Goal: Task Accomplishment & Management: Use online tool/utility

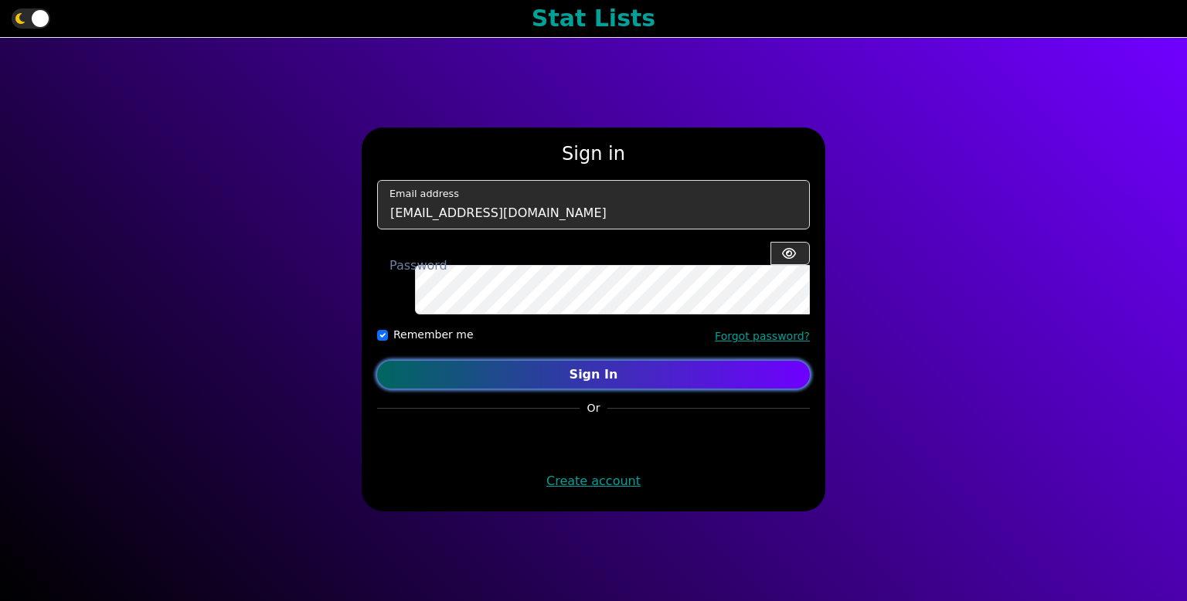
click at [754, 361] on button "Sign In" at bounding box center [593, 375] width 433 height 28
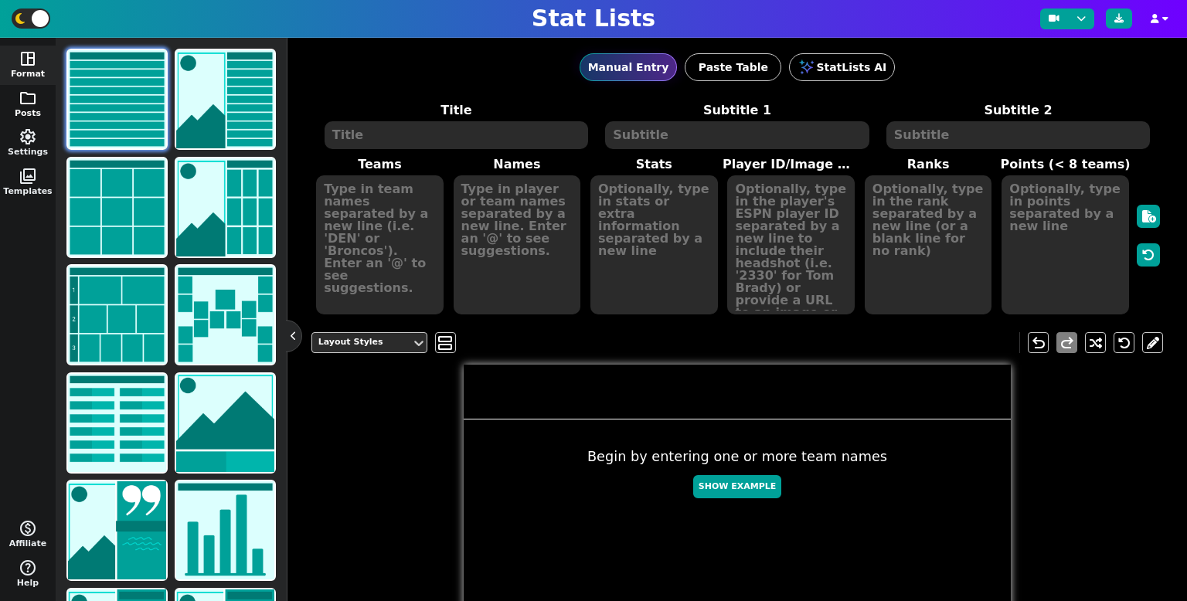
click at [23, 90] on span "folder" at bounding box center [28, 98] width 19 height 19
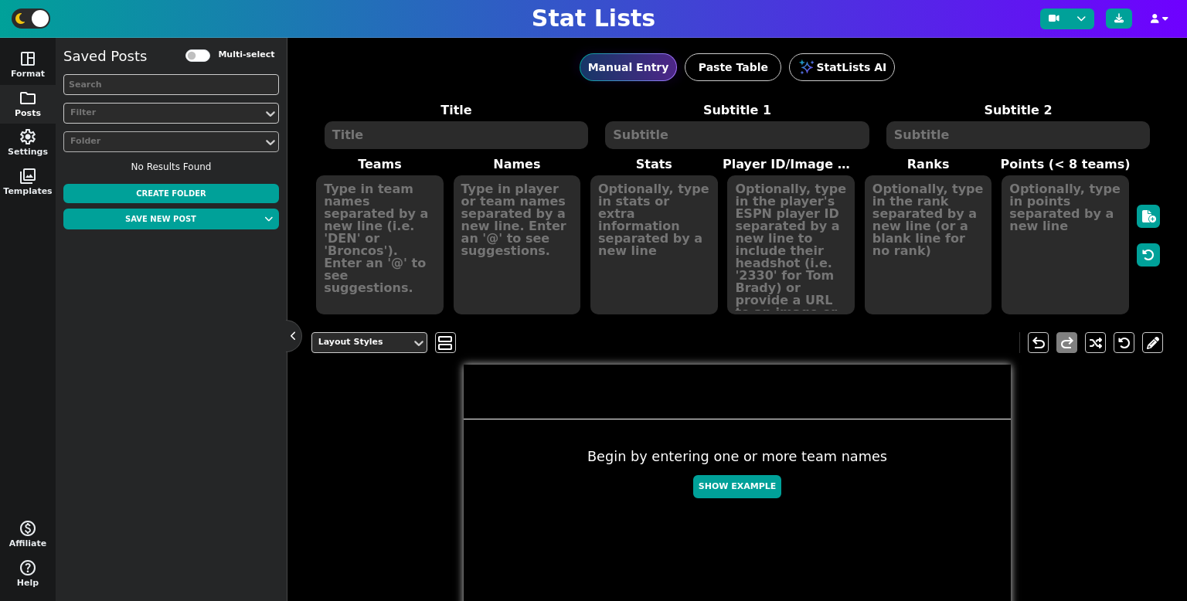
click at [252, 138] on div "Folder" at bounding box center [163, 141] width 186 height 13
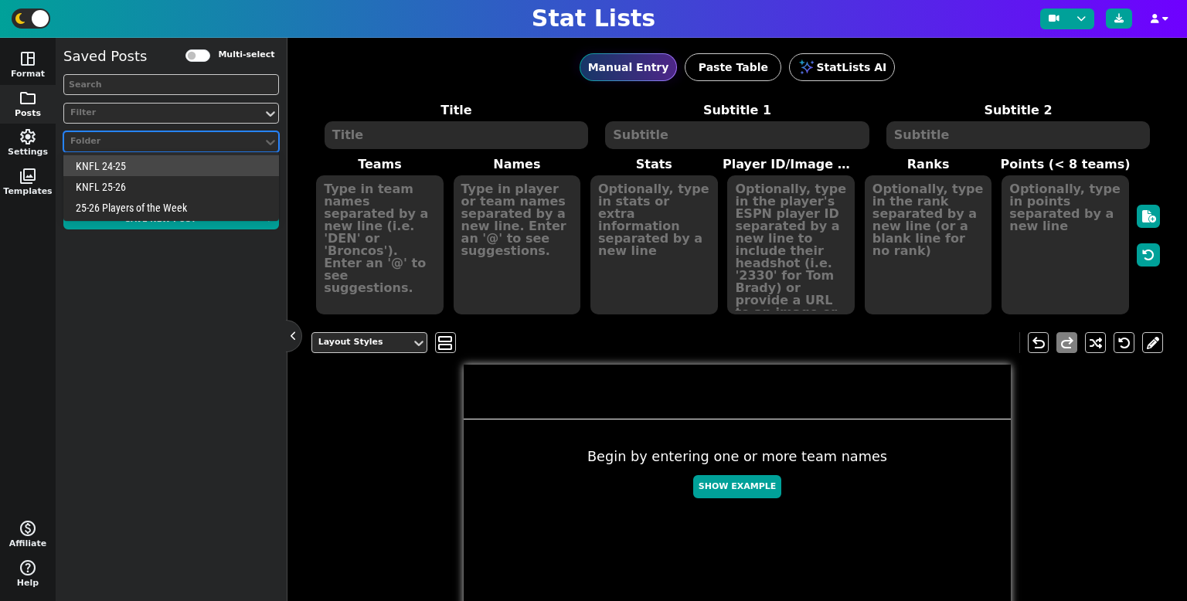
click at [207, 193] on div "KNFL 25-26" at bounding box center [171, 186] width 216 height 21
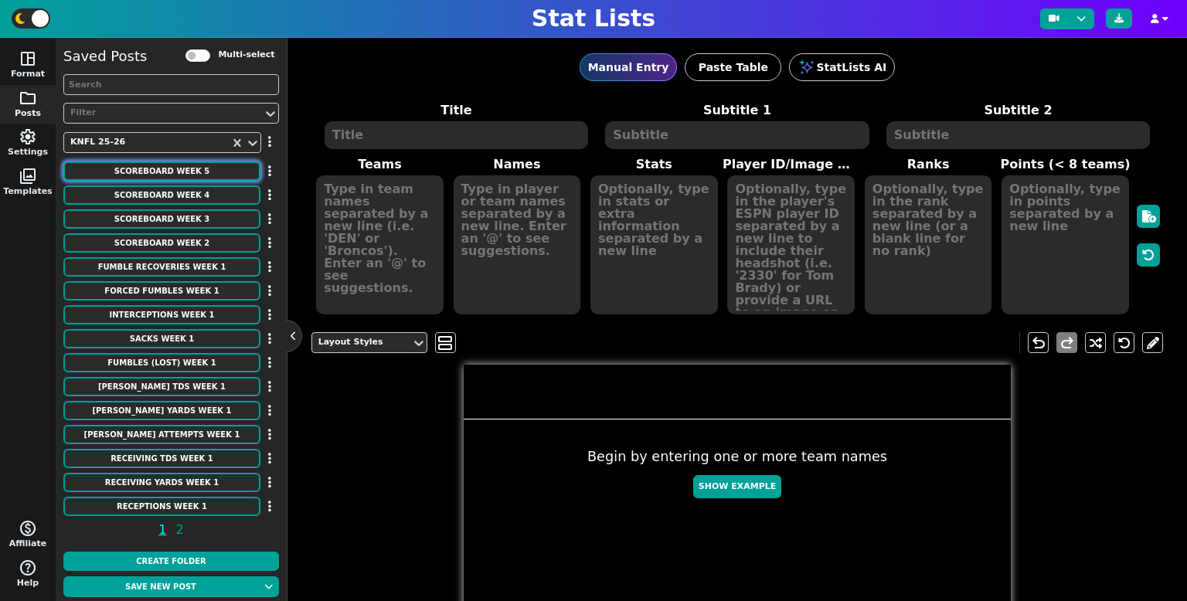
drag, startPoint x: 189, startPoint y: 173, endPoint x: 362, endPoint y: 262, distance: 194.6
click at [189, 174] on button "SCOREBOARD Week 5" at bounding box center [161, 171] width 197 height 19
type textarea "SCOREBOARD"
type textarea "Week 5"
type textarea "LAR LV DET JAX CAR IND ATL NYG BUF NE WAS MIN GB CIN DAL PHI [MEDICAL_DATA] PIT…"
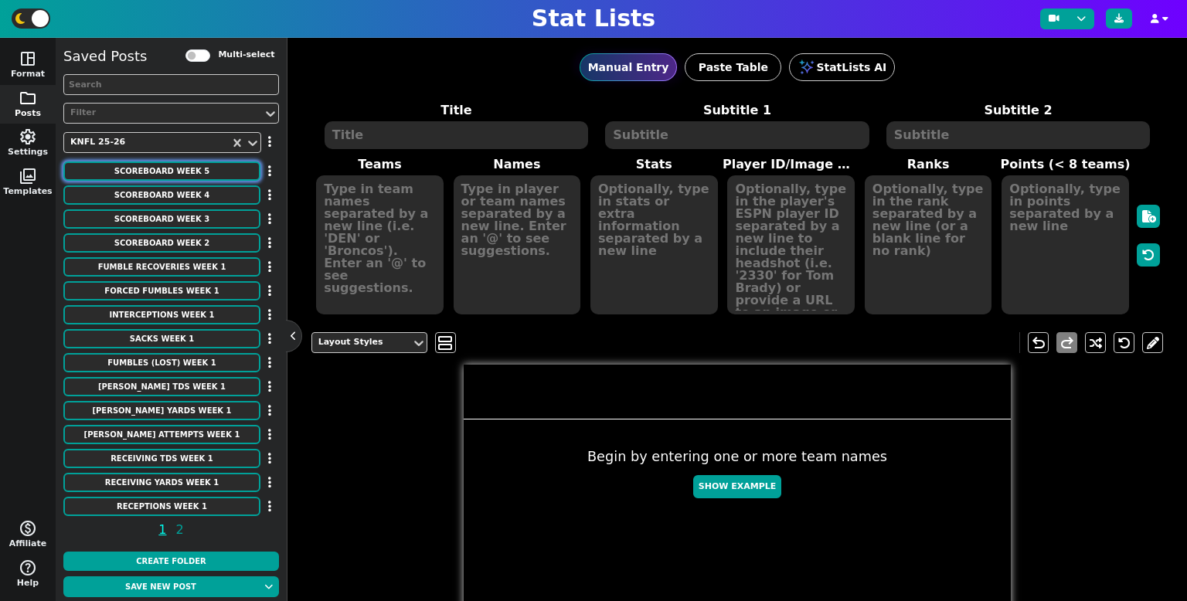
type textarea "23 20 24 30 35 21 23 20 31 20 24 31 31 38 28 20 13 20"
type textarea "OT"
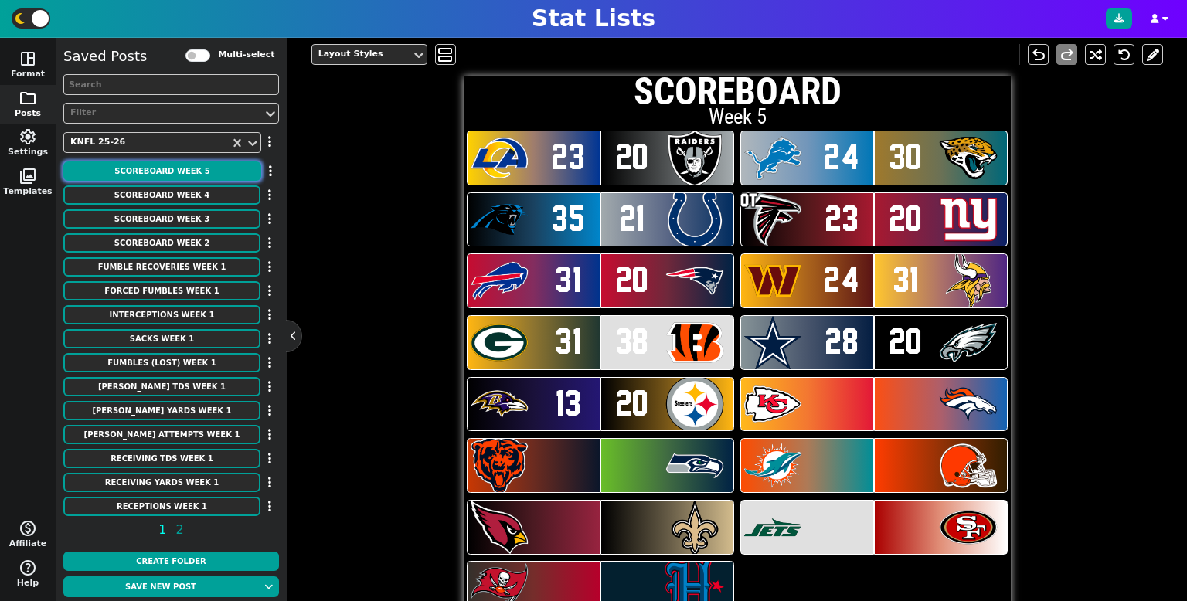
scroll to position [302, 0]
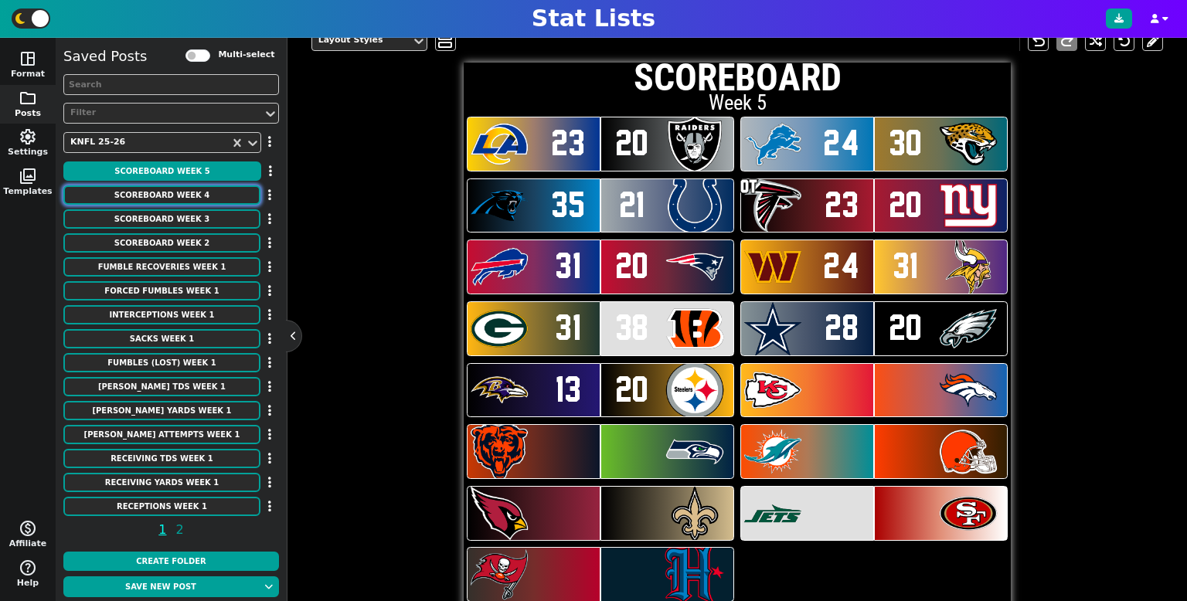
click at [230, 204] on div "SCOREBOARD Week 4" at bounding box center [171, 195] width 216 height 21
click at [230, 200] on button "SCOREBOARD Week 4" at bounding box center [161, 194] width 197 height 19
type textarea "Week 4"
type textarea "IND HOU LAC TEN LV JAX NYG GB PIT NYJ WAS CAR CLE NE PHI DET CIN ATL SEA DEN LA…"
type textarea "20 34 24 15 23 27 19 16 10 35 31 28 17 27 13 45 17 31 28 20 20 17 34 24 21 18 3…"
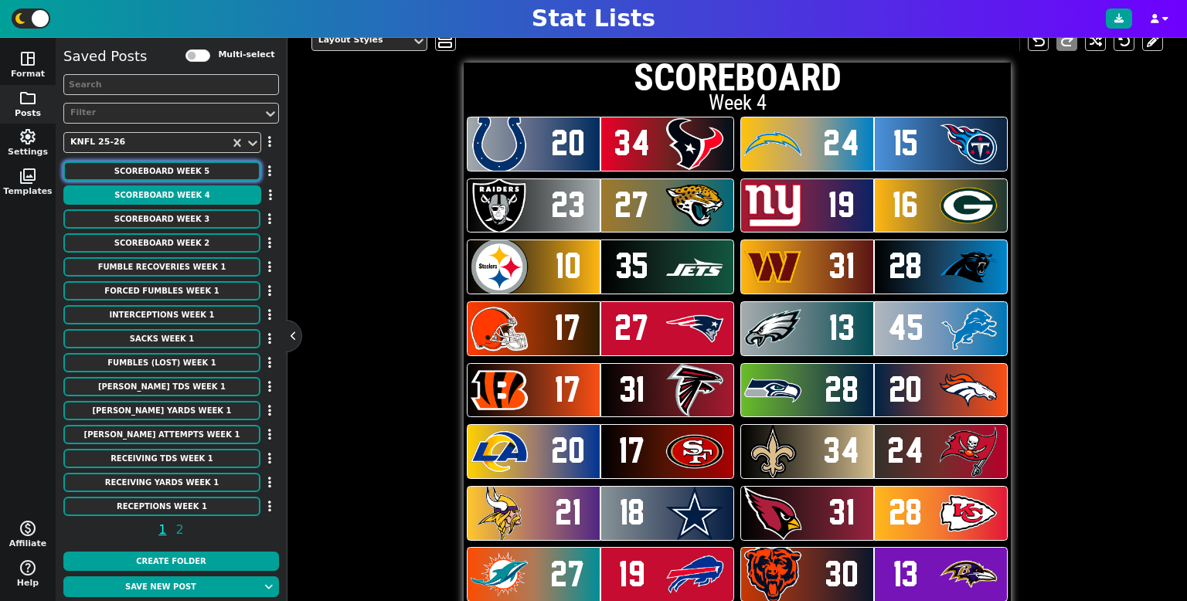
click at [244, 172] on button "SCOREBOARD Week 5" at bounding box center [161, 171] width 197 height 19
type textarea "Week 5"
type textarea "LAR LV DET JAX CAR IND ATL NYG BUF NE WAS MIN GB CIN DAL PHI [MEDICAL_DATA] PIT…"
type textarea "23 20 24 30 35 21 23 20 31 20 24 31 31 38 28 20 13 20"
type textarea "OT"
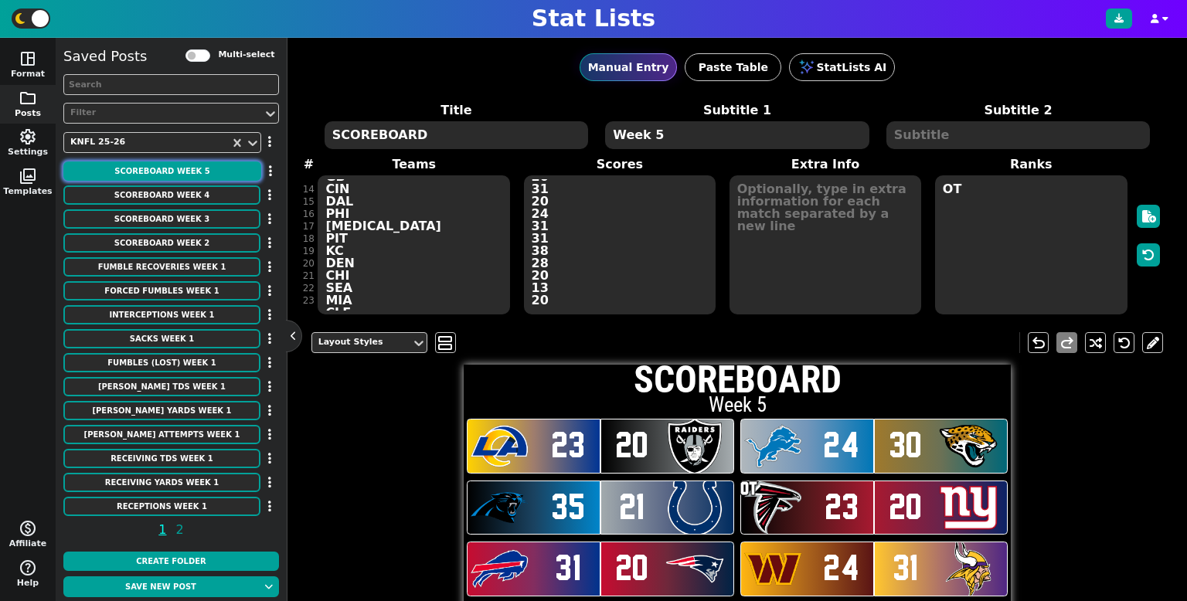
scroll to position [179, 0]
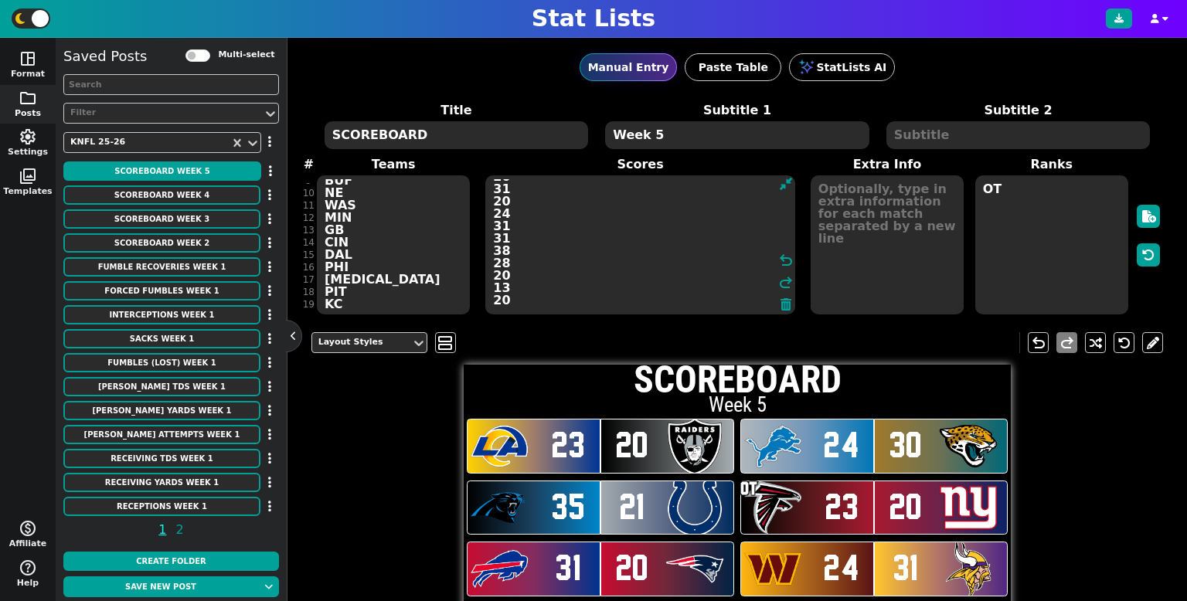
click at [580, 291] on textarea "23 20 24 30 35 21 23 20 31 20 24 31 31 38 28 20 13 20" at bounding box center [640, 244] width 310 height 139
click at [573, 297] on textarea "23 20 24 30 35 21 23 20 31 20 24 31 31 38 28 20 13 20" at bounding box center [640, 244] width 310 height 139
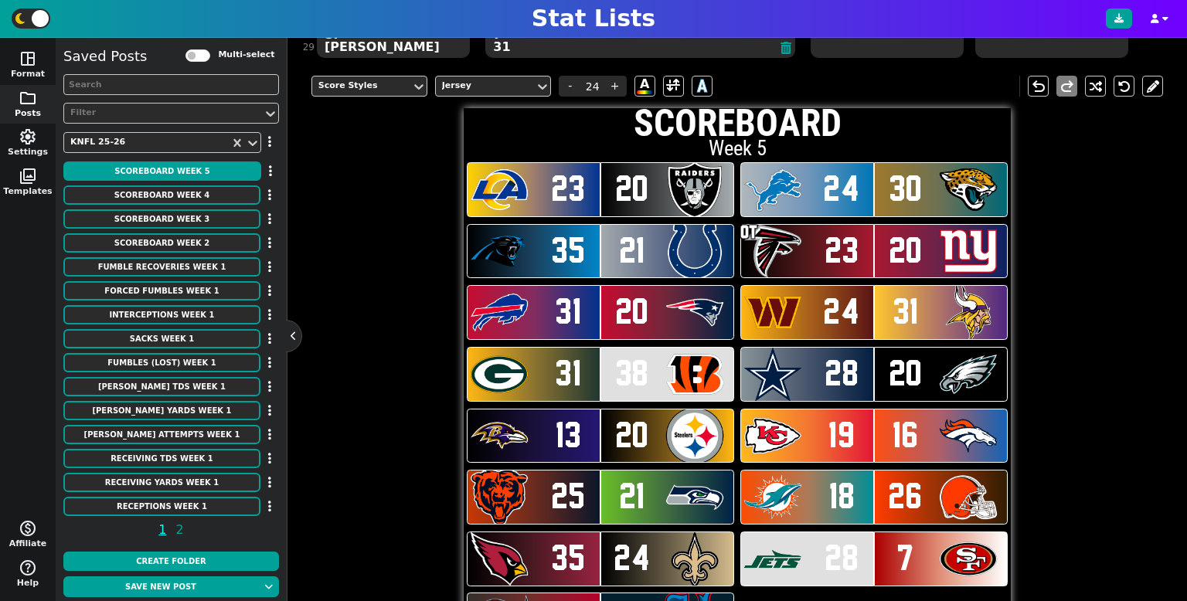
scroll to position [244, 0]
type textarea "23 20 24 30 35 21 23 20 31 20 24 31 31 38 28 20 13 20 19 16 25 21 18 26 35 24 2…"
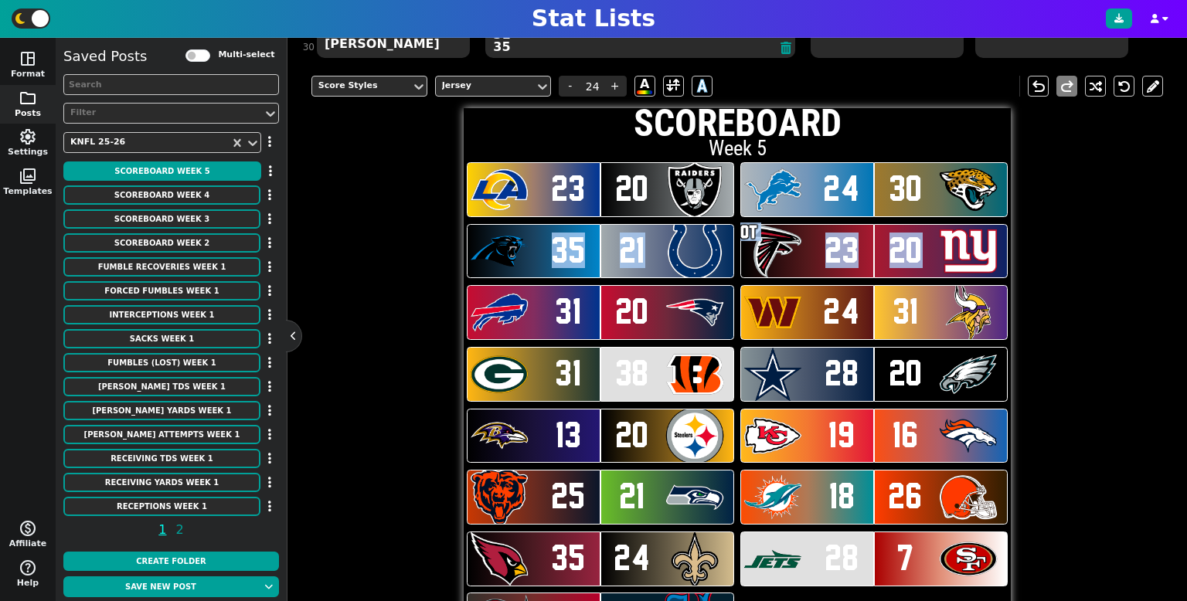
click at [451, 281] on div "Score Styles Jersey - 24 + A A undo redo SCOREBOARD Week 5 23 20 24 30 35 21 23…" at bounding box center [737, 359] width 853 height 591
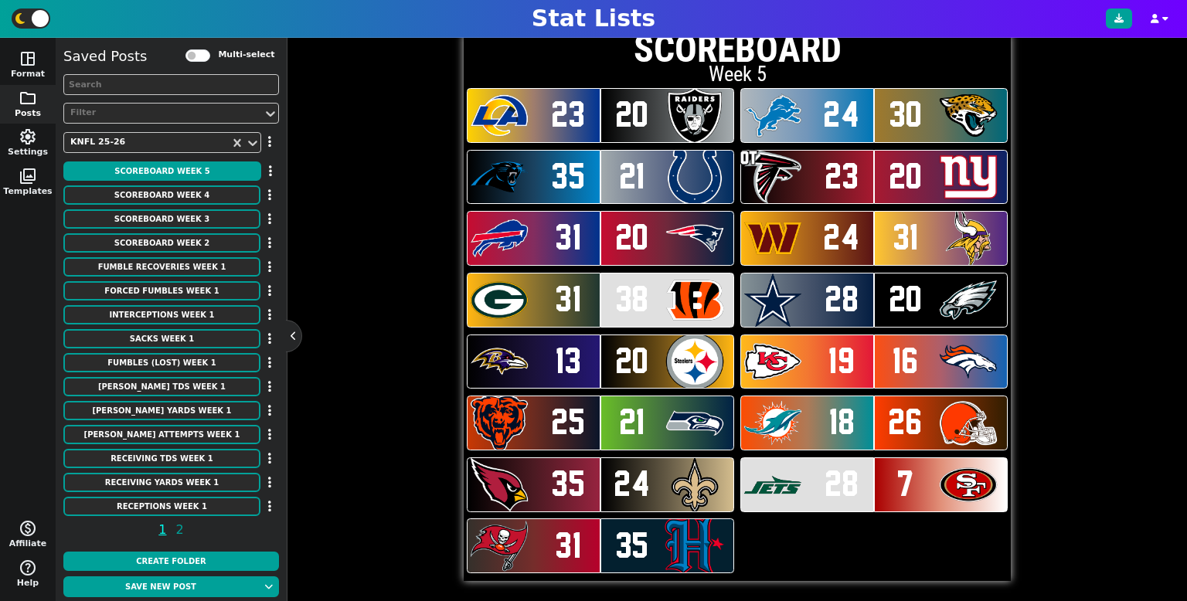
scroll to position [329, 0]
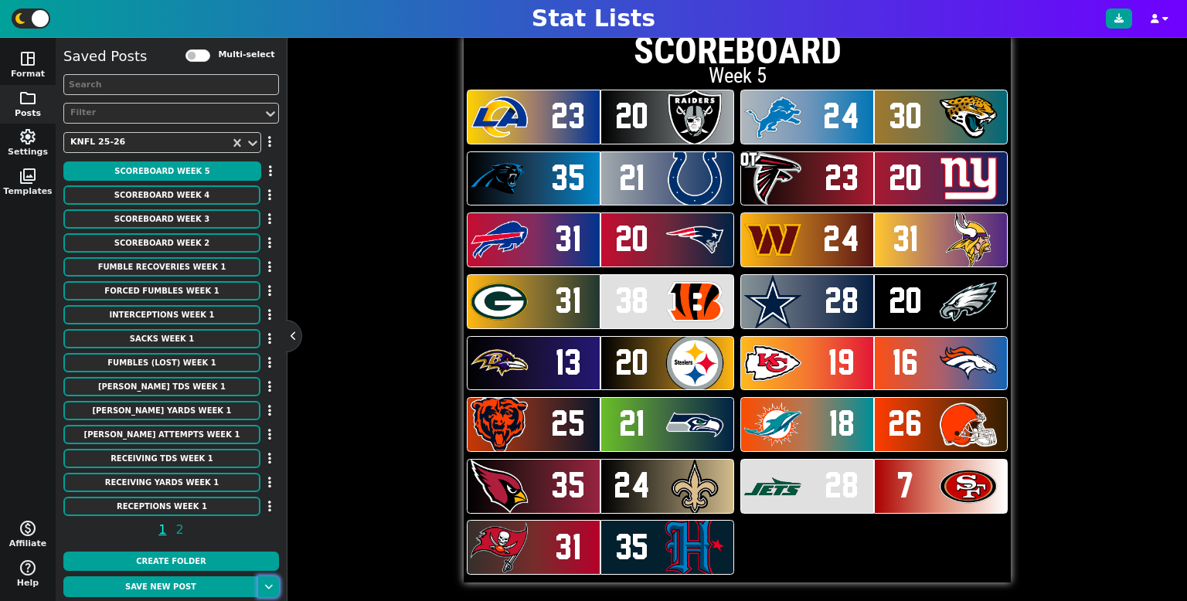
click at [274, 584] on button at bounding box center [268, 587] width 21 height 21
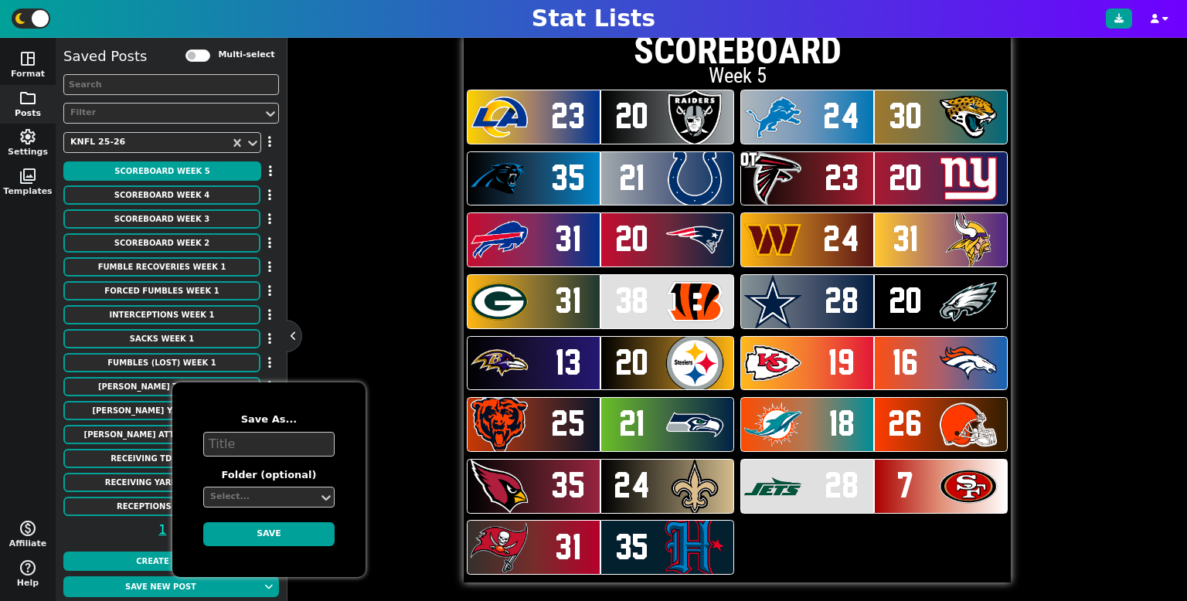
click at [283, 437] on textarea at bounding box center [268, 444] width 131 height 25
type textarea "SCOREBOARD Week 5"
click at [271, 493] on div "Select..." at bounding box center [261, 497] width 102 height 13
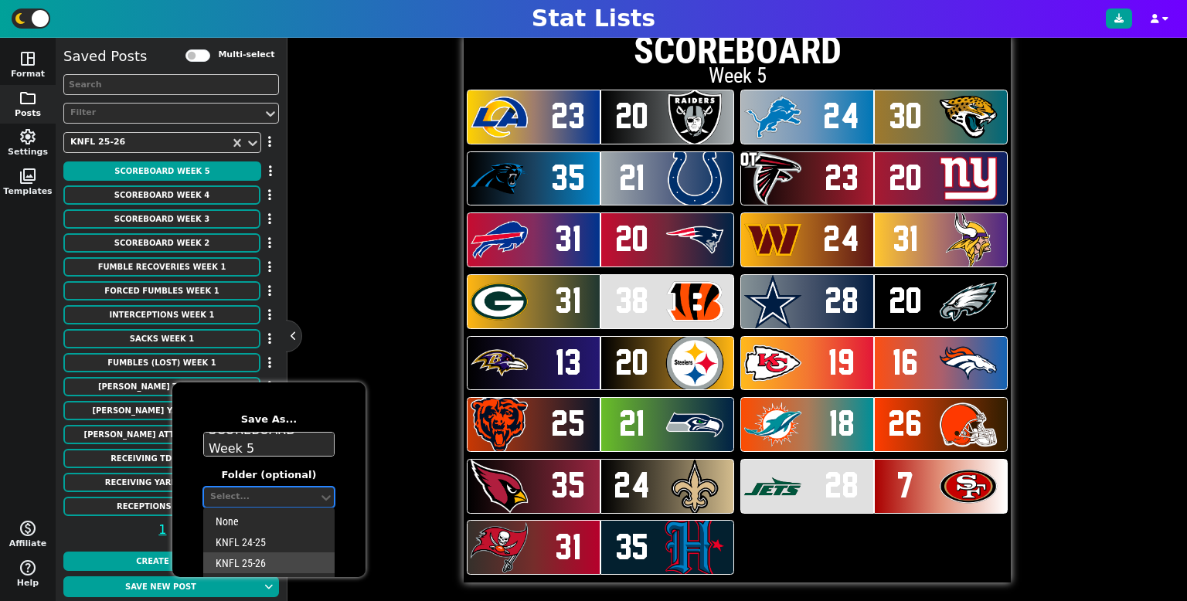
click at [262, 556] on div "KNFL 25-26" at bounding box center [268, 563] width 131 height 21
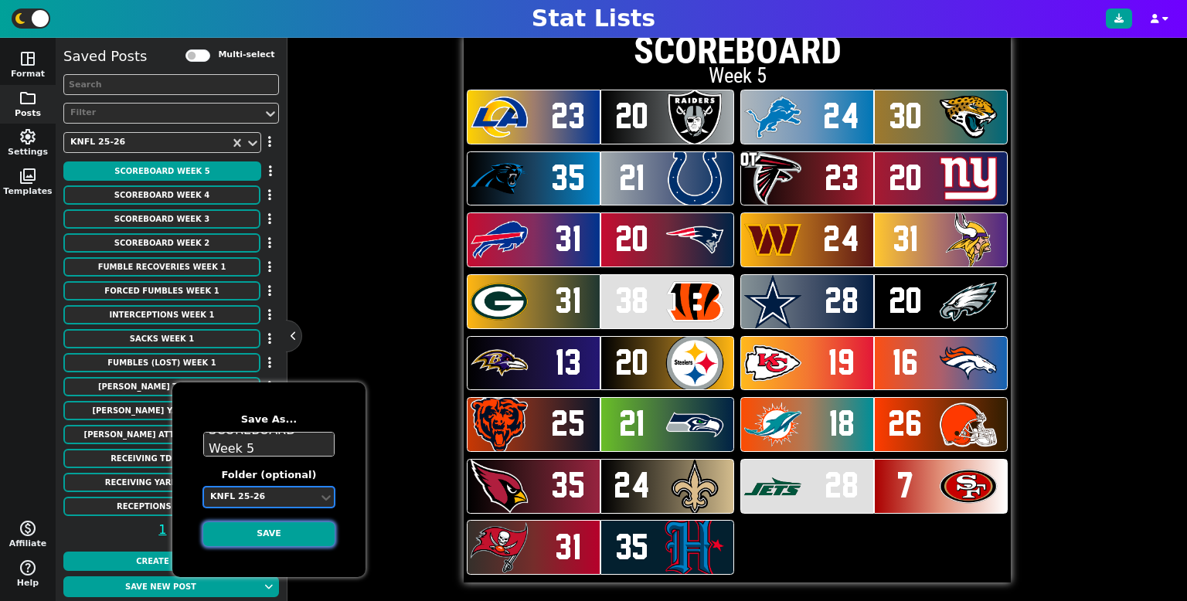
click at [267, 536] on button "Save" at bounding box center [268, 534] width 131 height 24
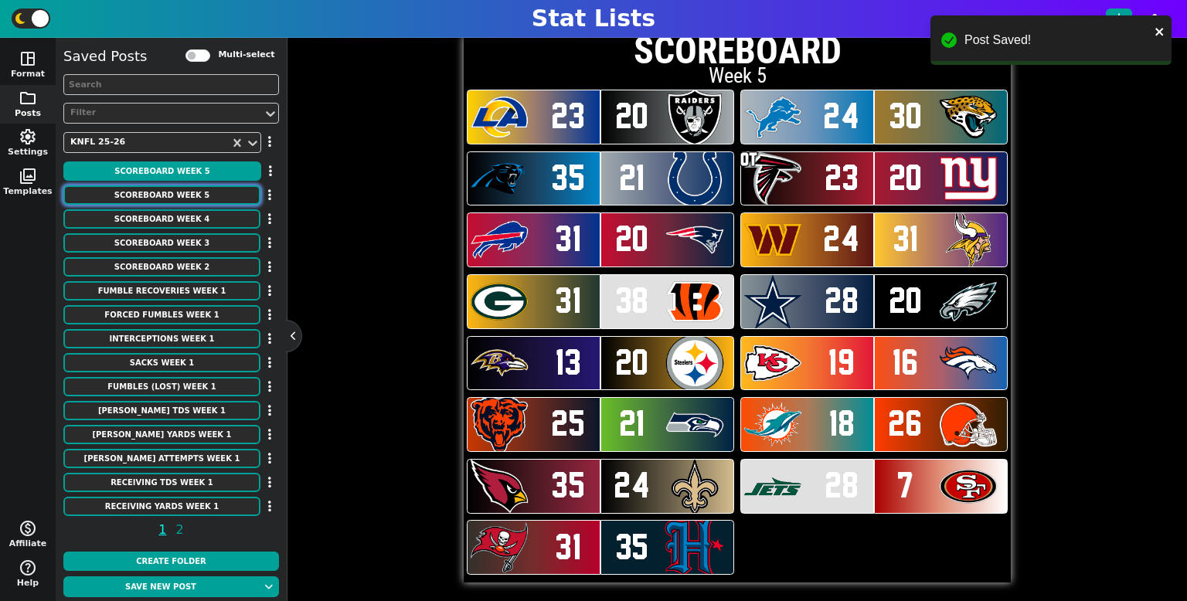
click at [234, 197] on button "SCOREBOARD Week 5" at bounding box center [161, 194] width 197 height 19
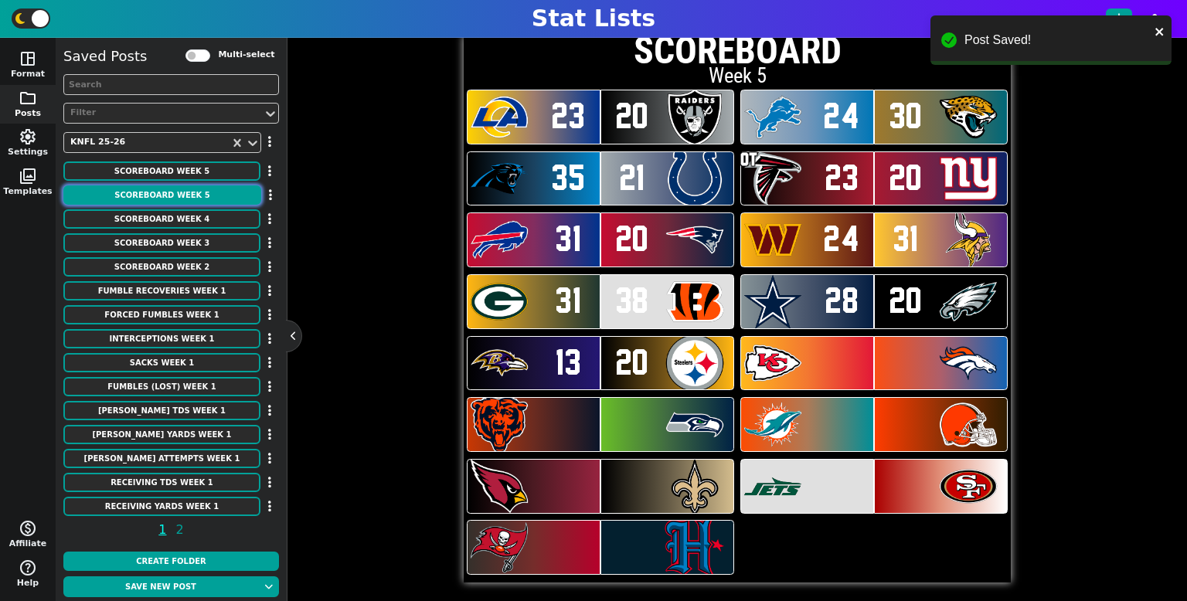
scroll to position [99, 0]
click at [273, 198] on button "button" at bounding box center [270, 194] width 18 height 19
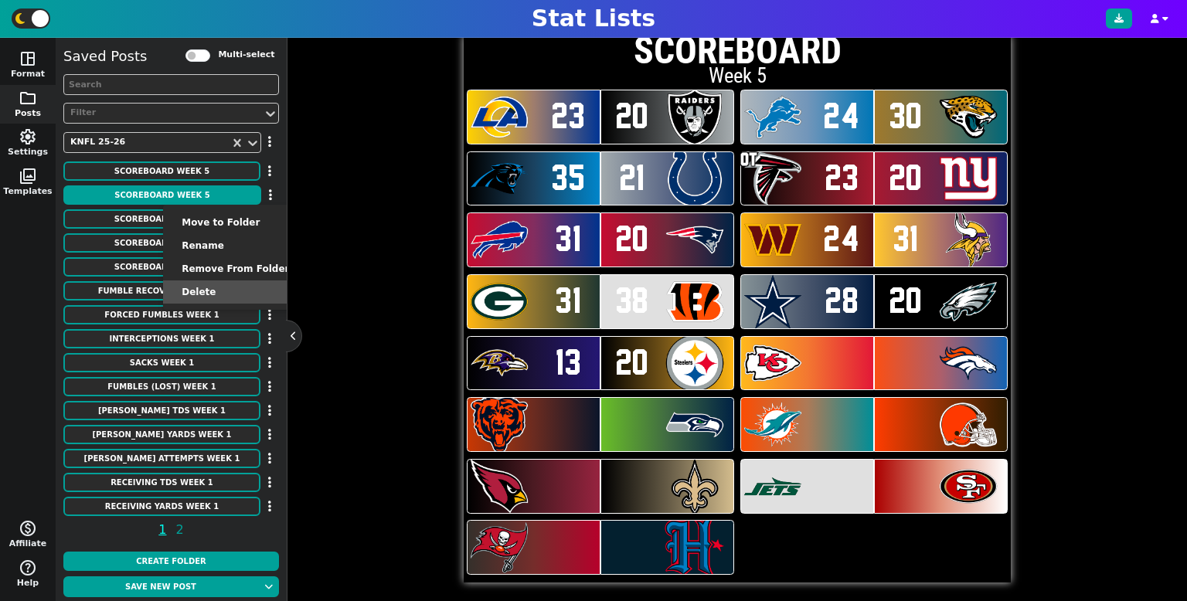
click at [243, 284] on li "Delete" at bounding box center [235, 292] width 145 height 23
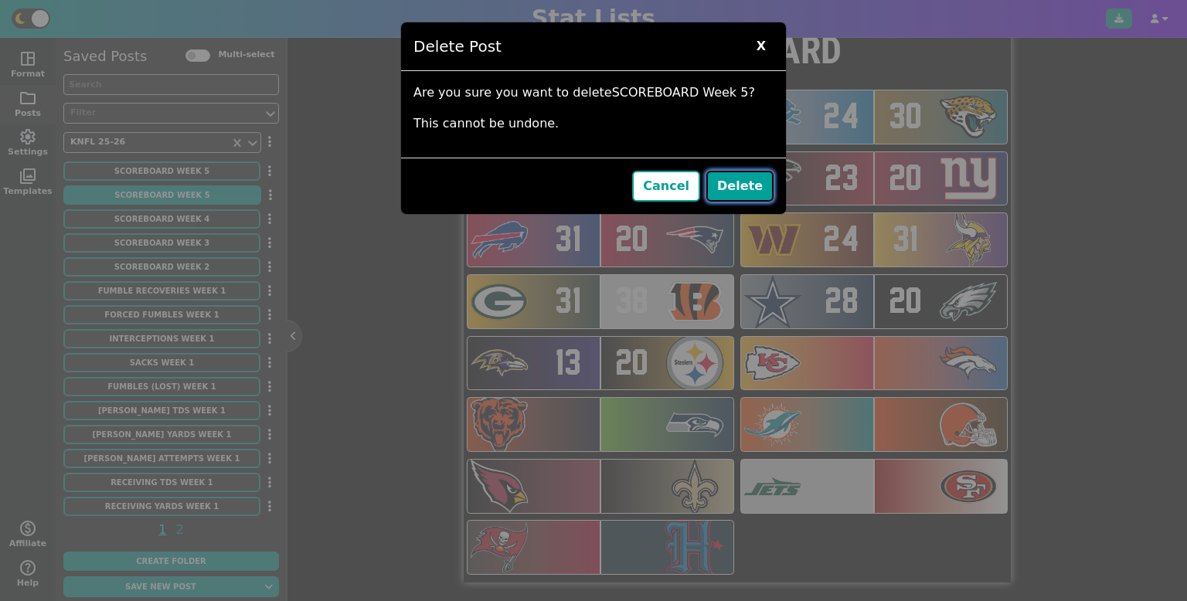
click at [739, 176] on button "Delete" at bounding box center [739, 186] width 67 height 31
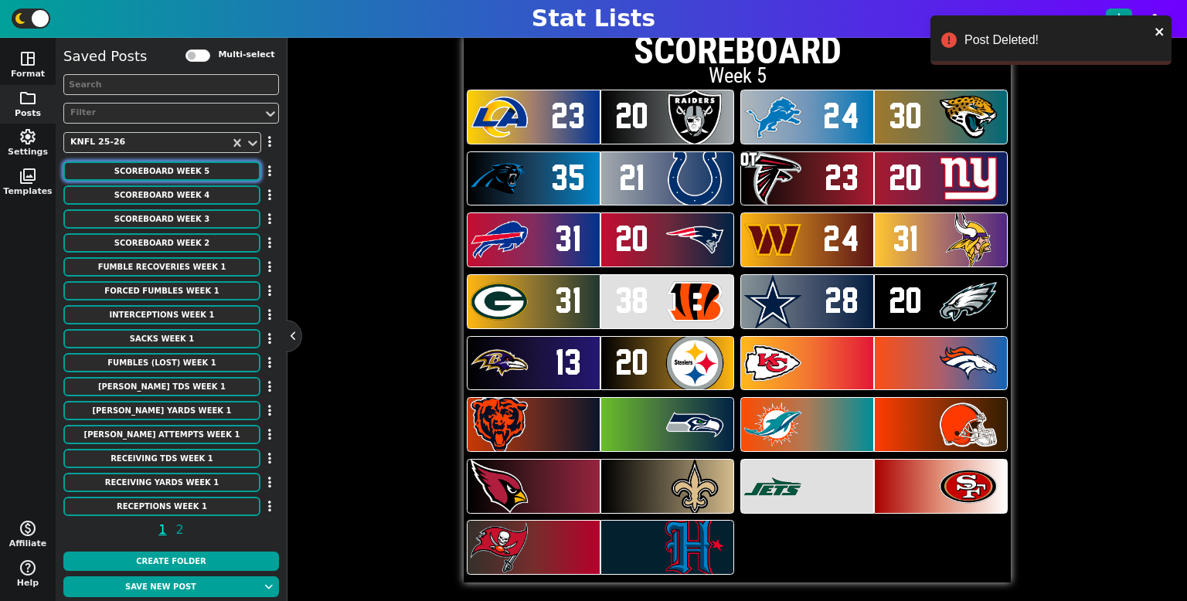
click at [233, 172] on button "SCOREBOARD Week 5" at bounding box center [161, 171] width 197 height 19
type textarea "23 20 24 30 35 21 23 20 31 20 24 31 31 38 28 20 13 20 19 16 25 21 18 26 35 24 2…"
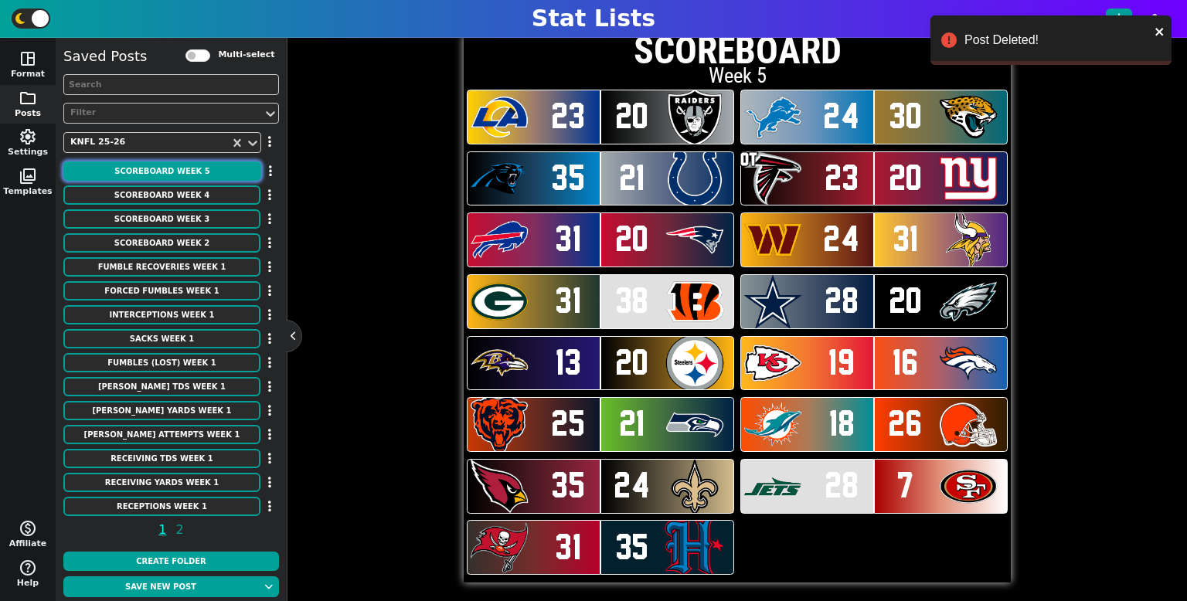
scroll to position [244, 0]
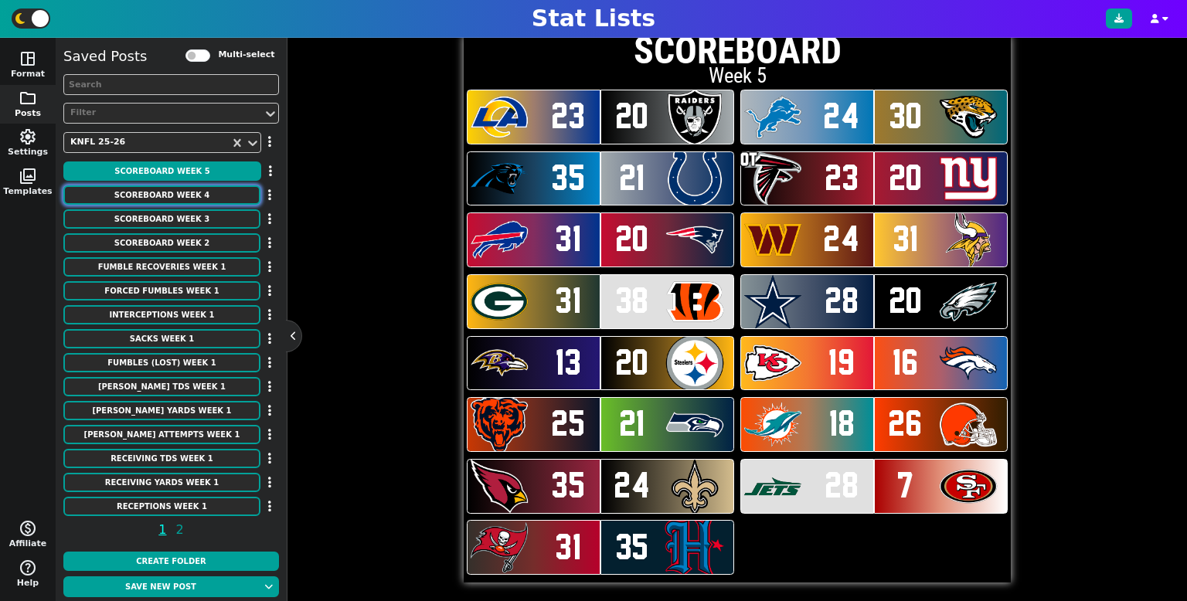
click at [252, 189] on button "SCOREBOARD Week 4" at bounding box center [161, 194] width 197 height 19
type textarea "Week 4"
type textarea "IND HOU LAC TEN LV JAX NYG GB PIT NYJ WAS CAR CLE NE PHI DET CIN ATL SEA DEN LA…"
type textarea "20 34 24 15 23 27 19 16 10 35 31 28 17 27 13 45 17 31 28 20 20 17 34 24 21 18 3…"
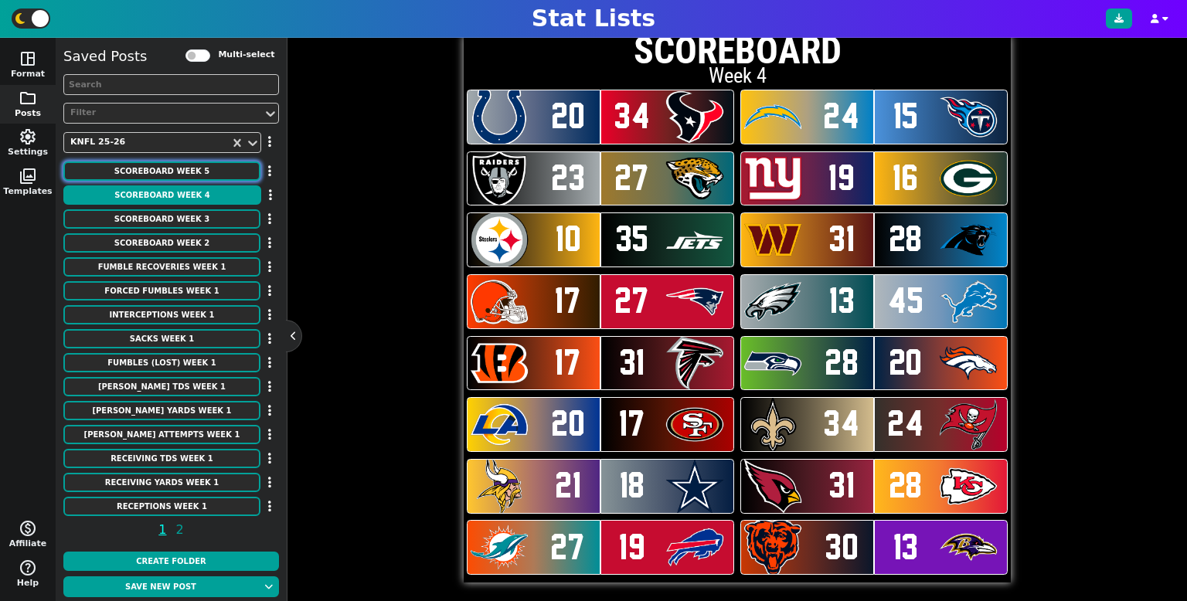
click at [244, 168] on button "SCOREBOARD Week 5" at bounding box center [161, 171] width 197 height 19
type textarea "Week 5"
type textarea "LAR LV DET JAX CAR IND ATL NYG BUF NE WAS MIN GB CIN DAL PHI [MEDICAL_DATA] PIT…"
type textarea "23 20 24 30 35 21 23 20 31 20 24 31 31 38 28 20 13 20 19 16 25 21 18 26 35 24 2…"
type textarea "OT"
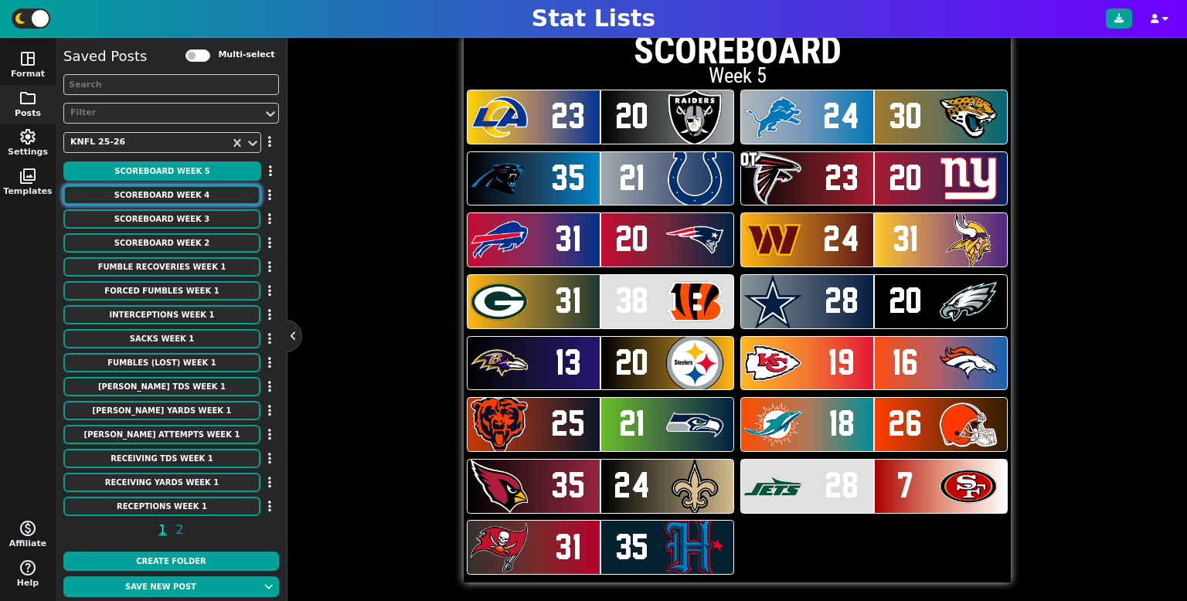
click at [229, 197] on button "SCOREBOARD Week 4" at bounding box center [161, 194] width 197 height 19
type textarea "Week 4"
type textarea "IND HOU LAC TEN LV JAX NYG GB PIT NYJ WAS CAR CLE NE PHI DET CIN ATL SEA DEN LA…"
type textarea "20 34 24 15 23 27 19 16 10 35 31 28 17 27 13 45 17 31 28 20 20 17 34 24 21 18 3…"
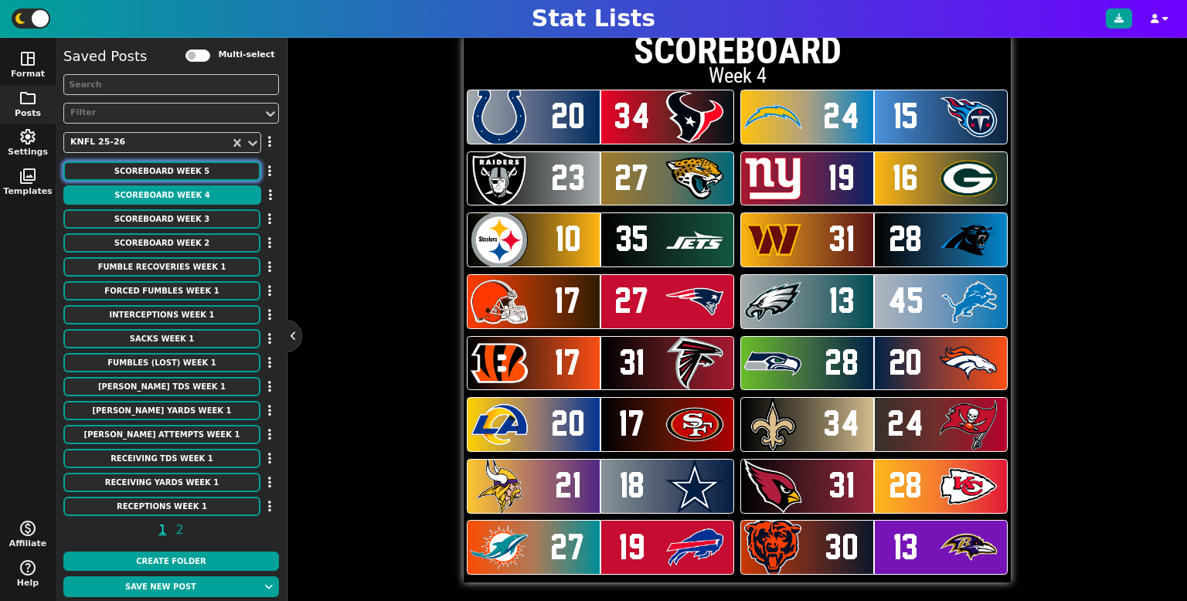
click at [251, 168] on button "SCOREBOARD Week 5" at bounding box center [161, 171] width 197 height 19
type textarea "Week 5"
type textarea "LAR LV DET JAX CAR IND ATL NYG BUF NE WAS MIN GB CIN DAL PHI [MEDICAL_DATA] PIT…"
type textarea "23 20 24 30 35 21 23 20 31 20 24 31 31 38 28 20 13 20 19 16 25 21 18 26 35 24 2…"
type textarea "OT"
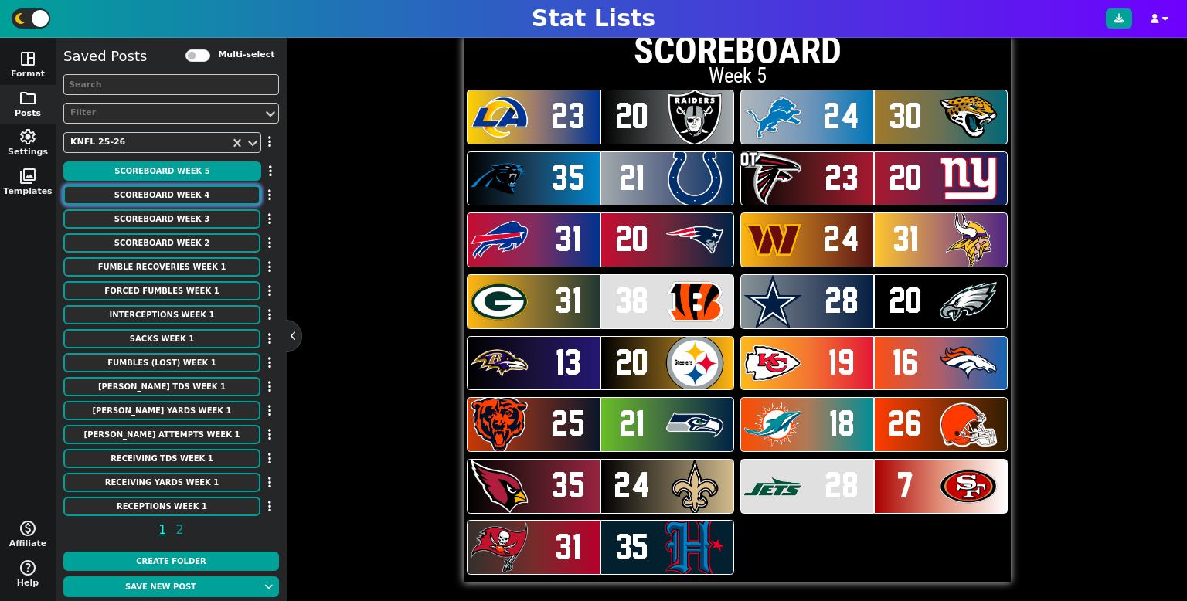
click at [229, 192] on button "SCOREBOARD Week 4" at bounding box center [161, 194] width 197 height 19
type textarea "Week 4"
type textarea "IND HOU LAC TEN LV JAX NYG GB PIT NYJ WAS CAR CLE NE PHI DET CIN ATL SEA DEN LA…"
type textarea "20 34 24 15 23 27 19 16 10 35 31 28 17 27 13 45 17 31 28 20 20 17 34 24 21 18 3…"
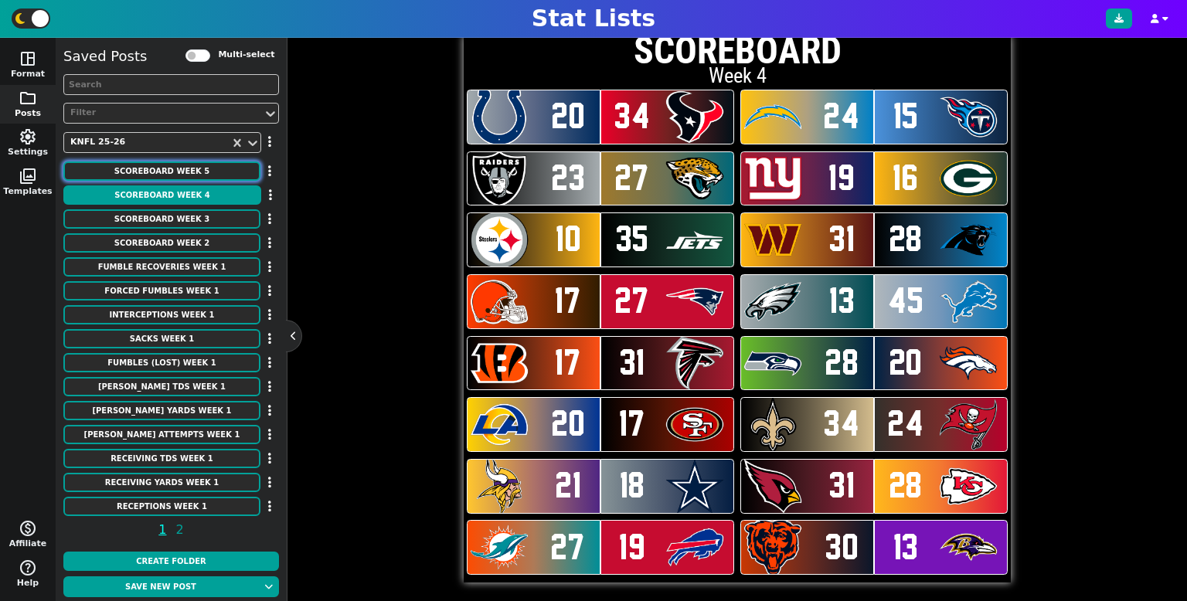
click at [233, 174] on button "SCOREBOARD Week 5" at bounding box center [161, 171] width 197 height 19
type textarea "Week 5"
type textarea "LAR LV DET JAX CAR IND ATL NYG BUF NE WAS MIN GB CIN DAL PHI [MEDICAL_DATA] PIT…"
type textarea "23 20 24 30 35 21 23 20 31 20 24 31 31 38 28 20 13 20 19 16 25 21 18 26 35 24 2…"
type textarea "OT"
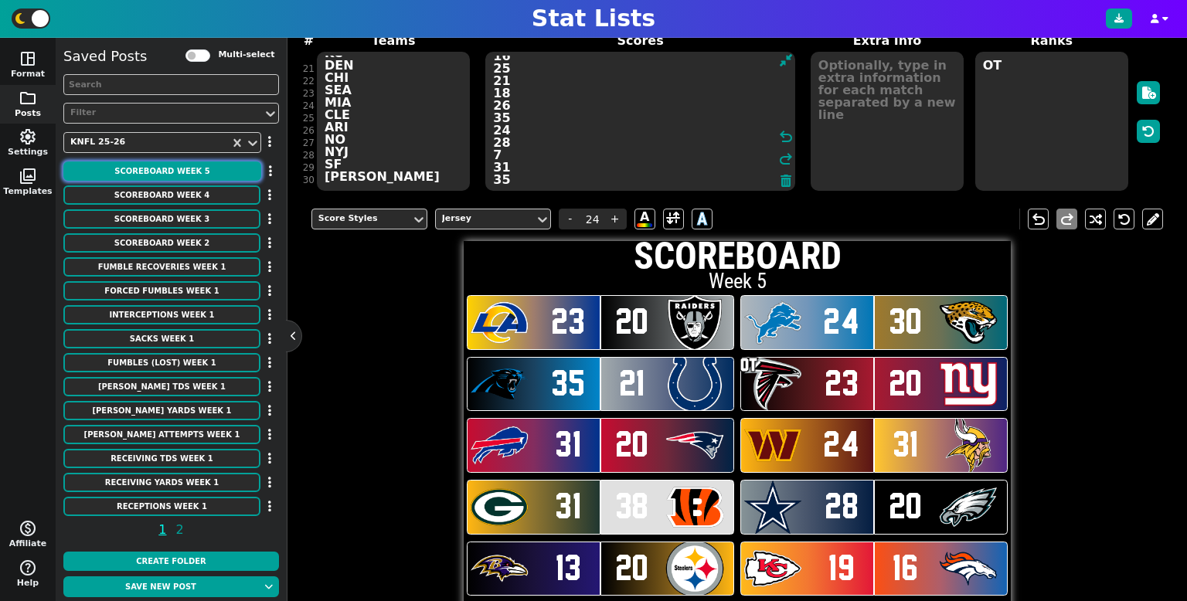
scroll to position [0, 0]
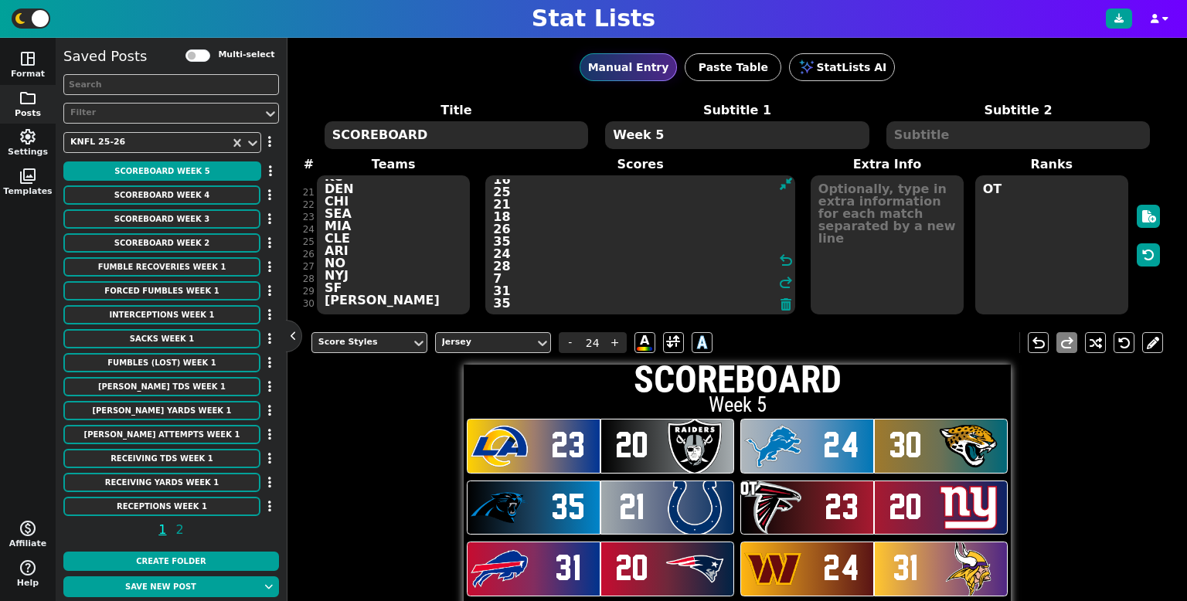
click at [692, 135] on textarea "Week 5" at bounding box center [737, 135] width 264 height 28
type input "10"
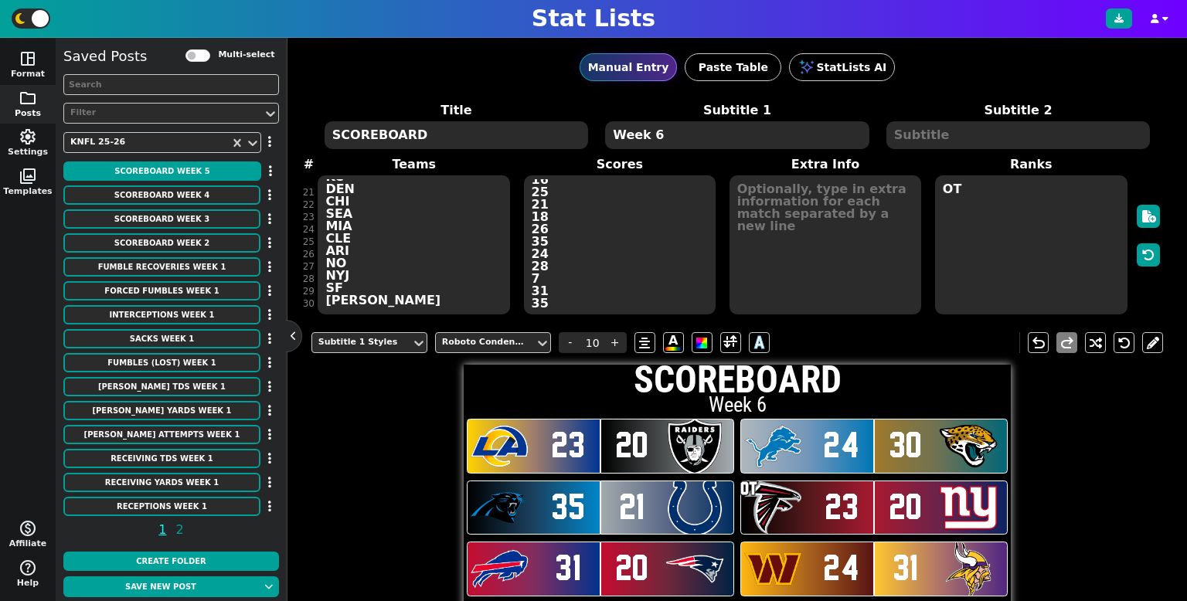
type textarea "Week 6"
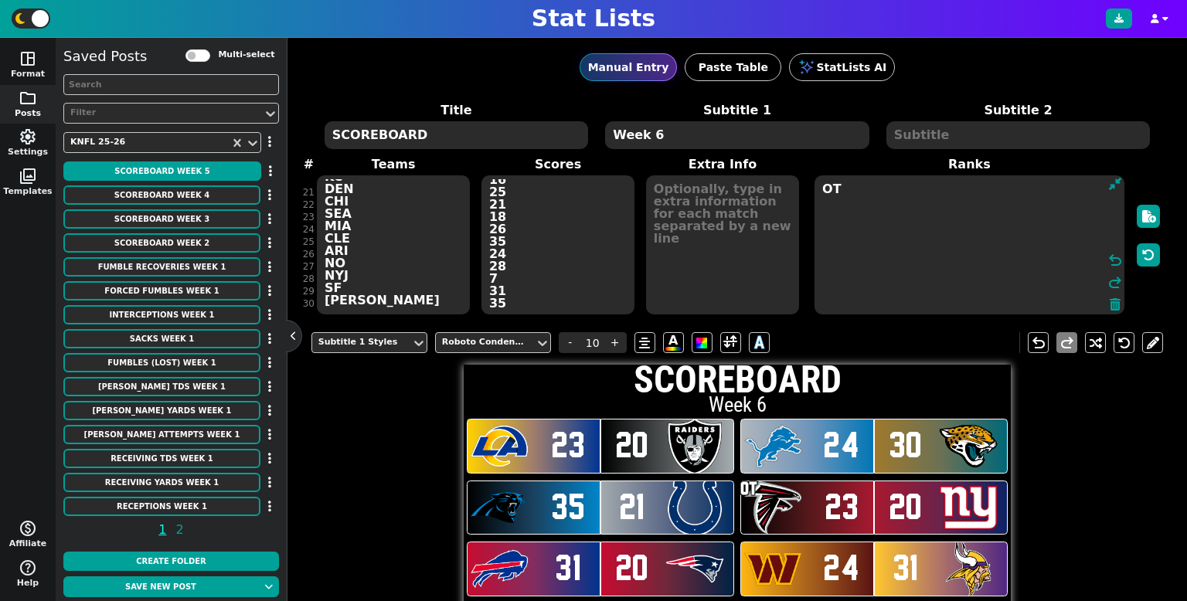
click at [953, 245] on textarea "OT" at bounding box center [970, 244] width 310 height 139
type input "23"
click at [1111, 305] on icon at bounding box center [1115, 304] width 11 height 12
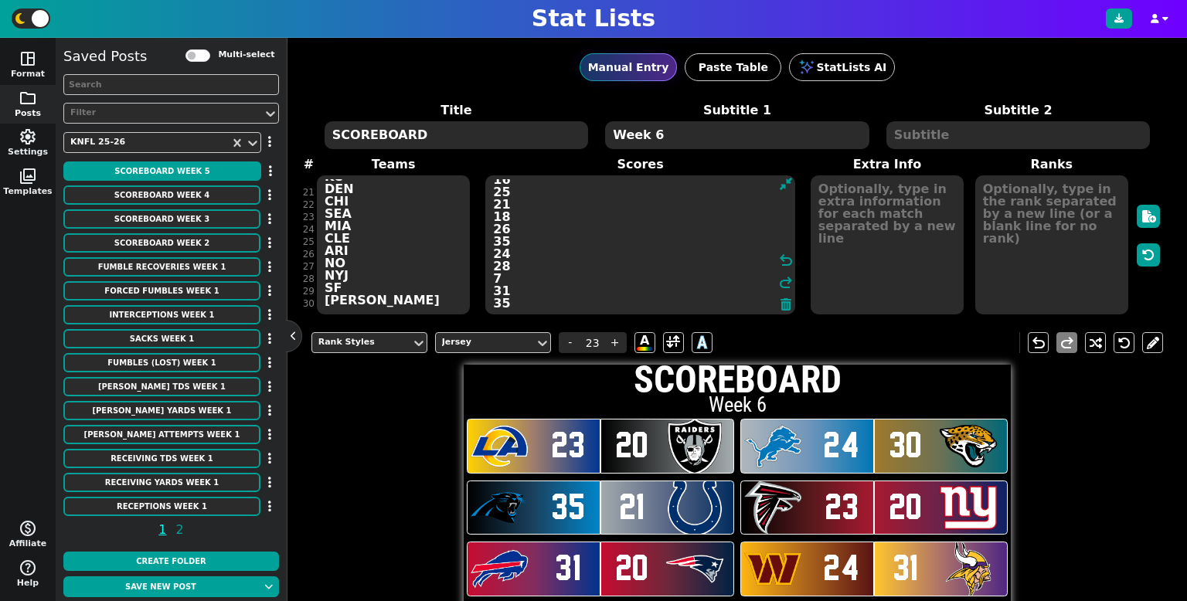
drag, startPoint x: 562, startPoint y: 273, endPoint x: 566, endPoint y: 287, distance: 14.4
click at [562, 274] on textarea "23 20 24 30 35 21 23 20 31 20 24 31 31 38 28 20 13 20 19 16 25 21 18 26 35 24 2…" at bounding box center [640, 244] width 310 height 139
type input "24"
click at [782, 299] on icon at bounding box center [786, 304] width 11 height 12
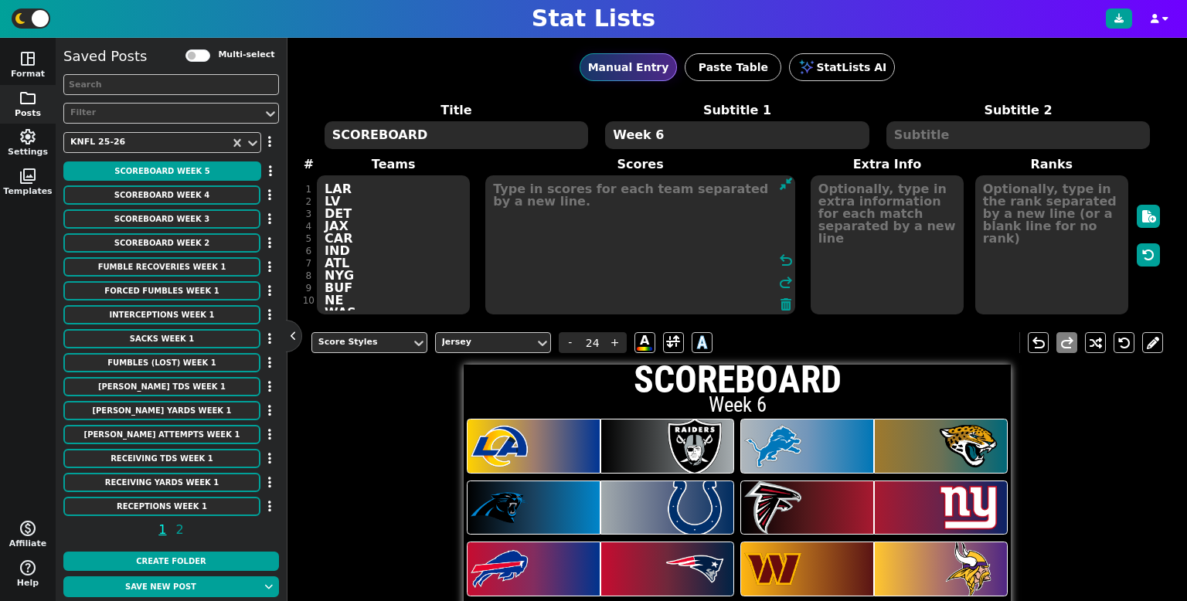
click at [371, 292] on div "Title SCOREBOARD Subtitle 1 Week 6 Subtitle 2 # 1 2 3 4 5 6 7 8 9 10 11 12 13 1…" at bounding box center [737, 208] width 853 height 215
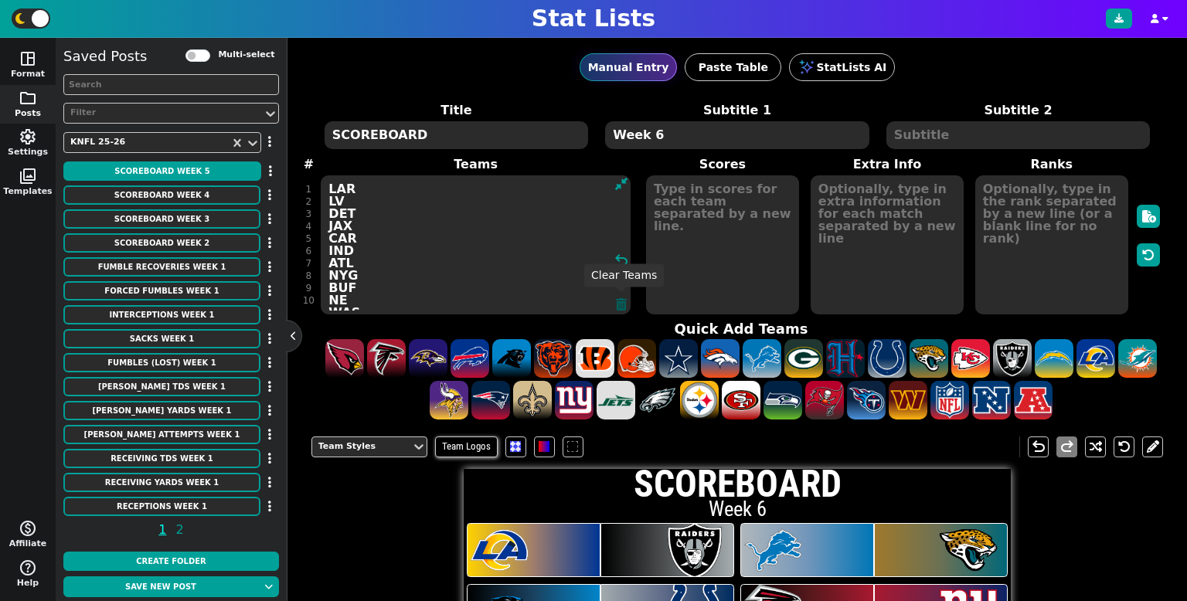
click at [618, 301] on icon at bounding box center [621, 304] width 11 height 12
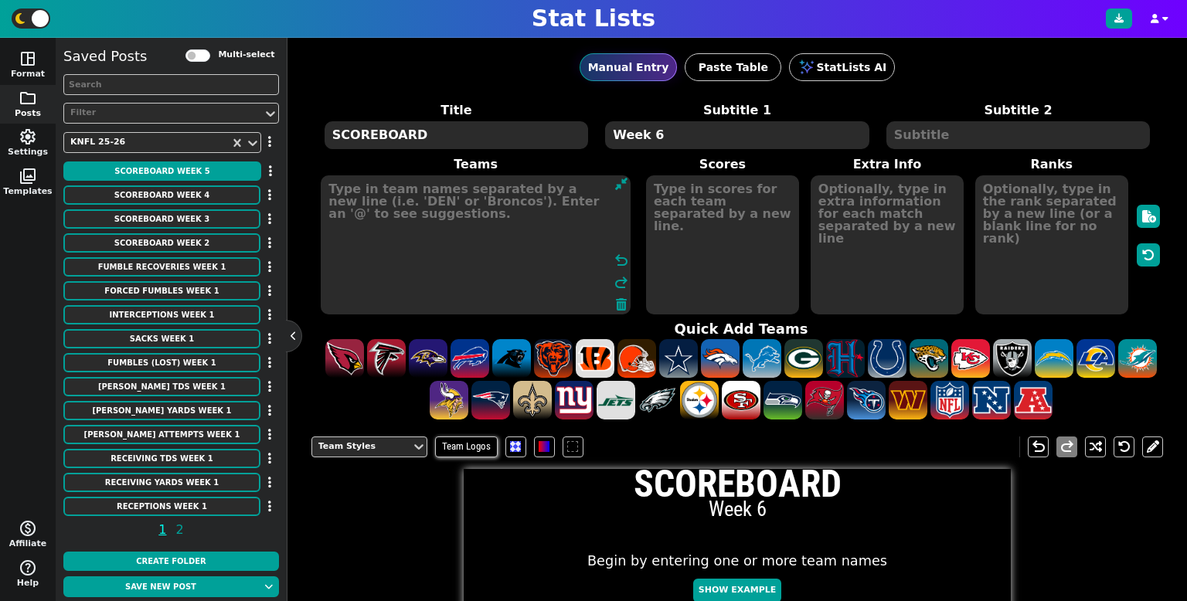
click at [396, 219] on textarea at bounding box center [476, 244] width 310 height 139
click at [802, 362] on span at bounding box center [804, 358] width 39 height 39
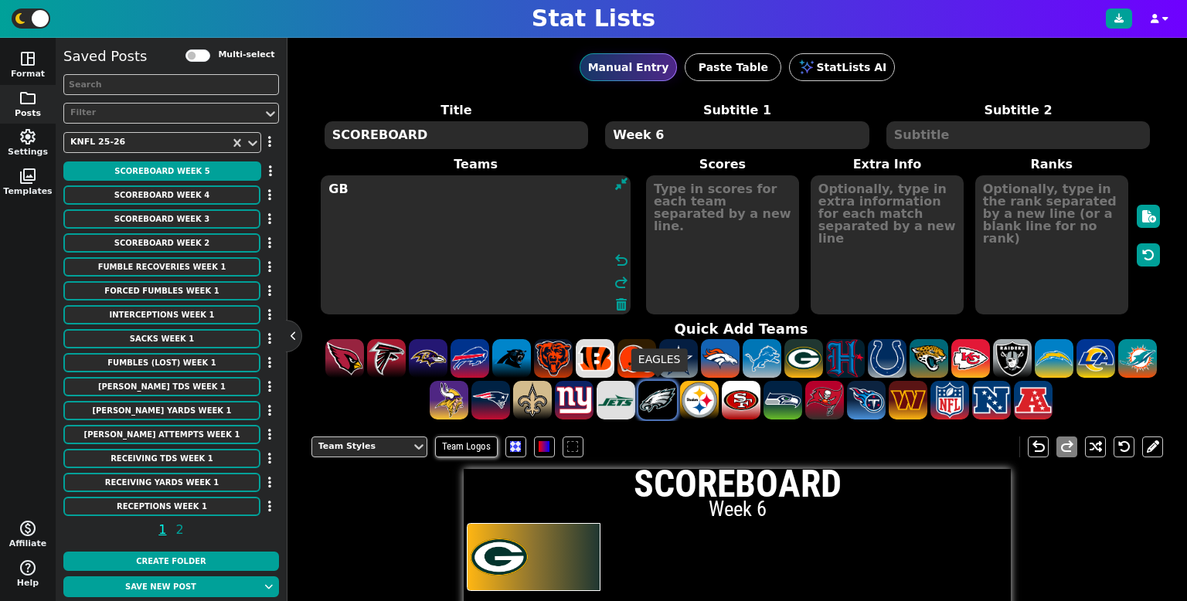
click at [662, 401] on span at bounding box center [657, 400] width 39 height 39
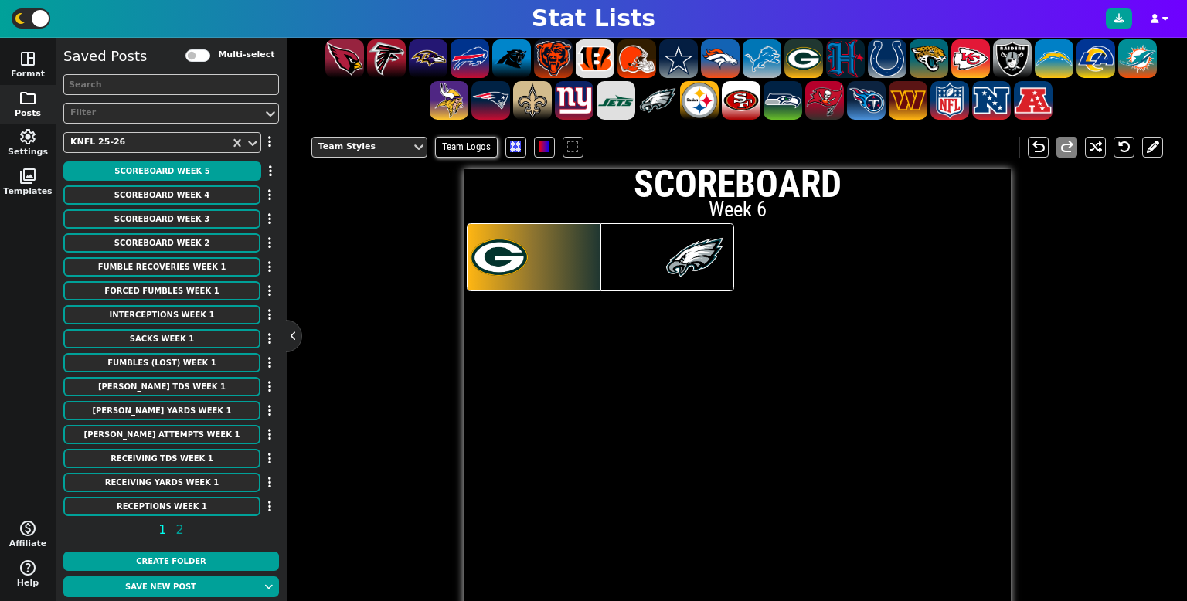
scroll to position [302, 0]
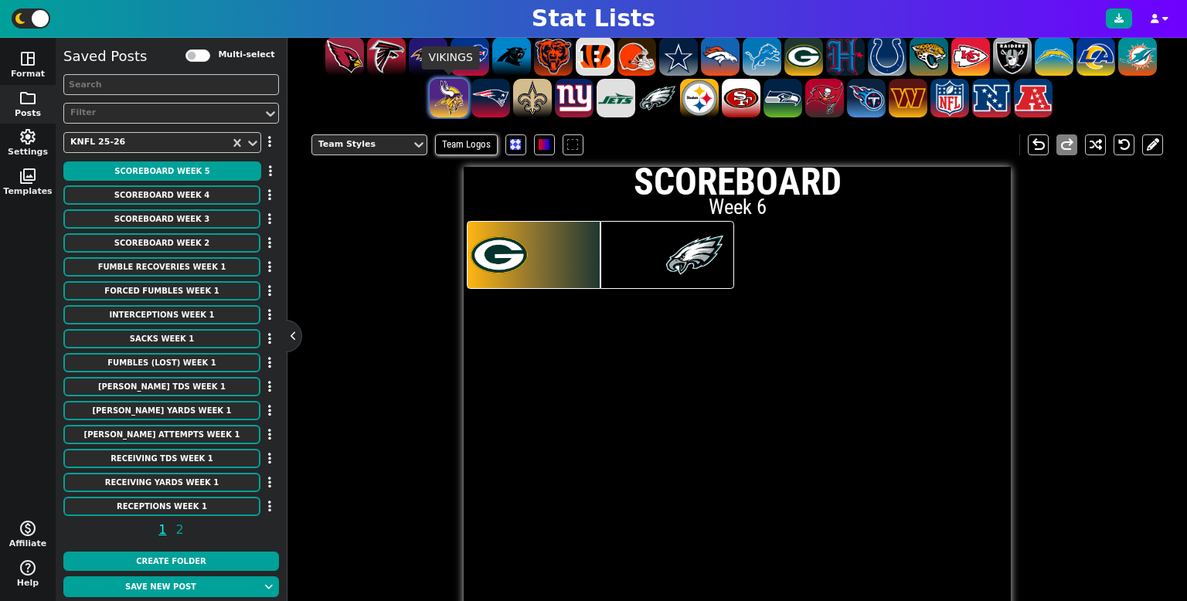
click at [434, 106] on span at bounding box center [449, 98] width 39 height 39
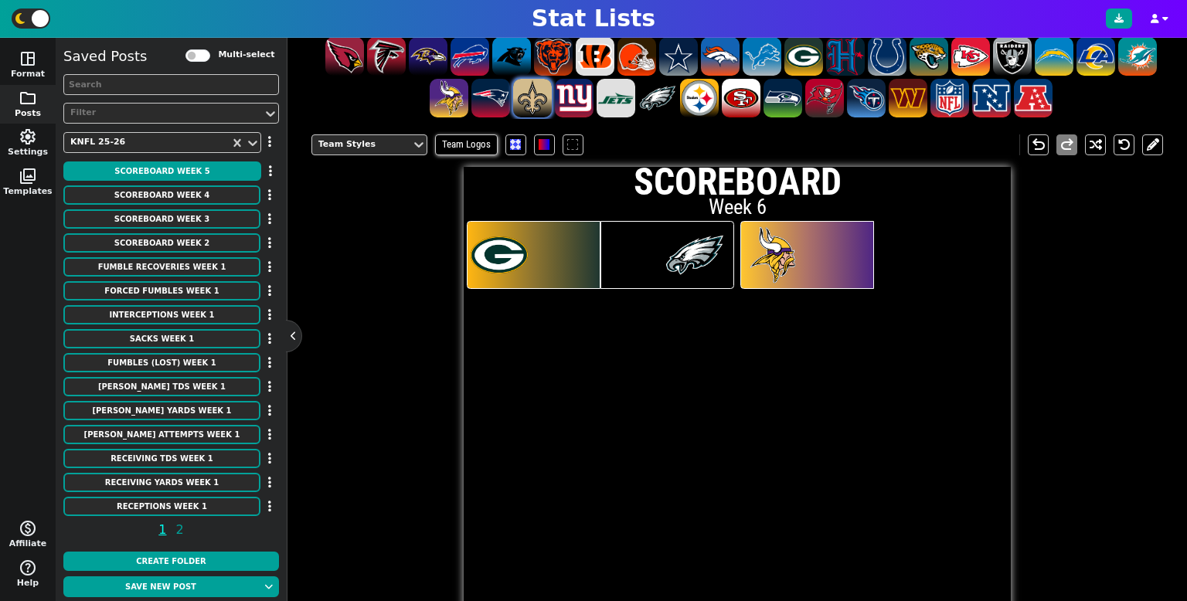
click at [521, 103] on span at bounding box center [532, 98] width 39 height 39
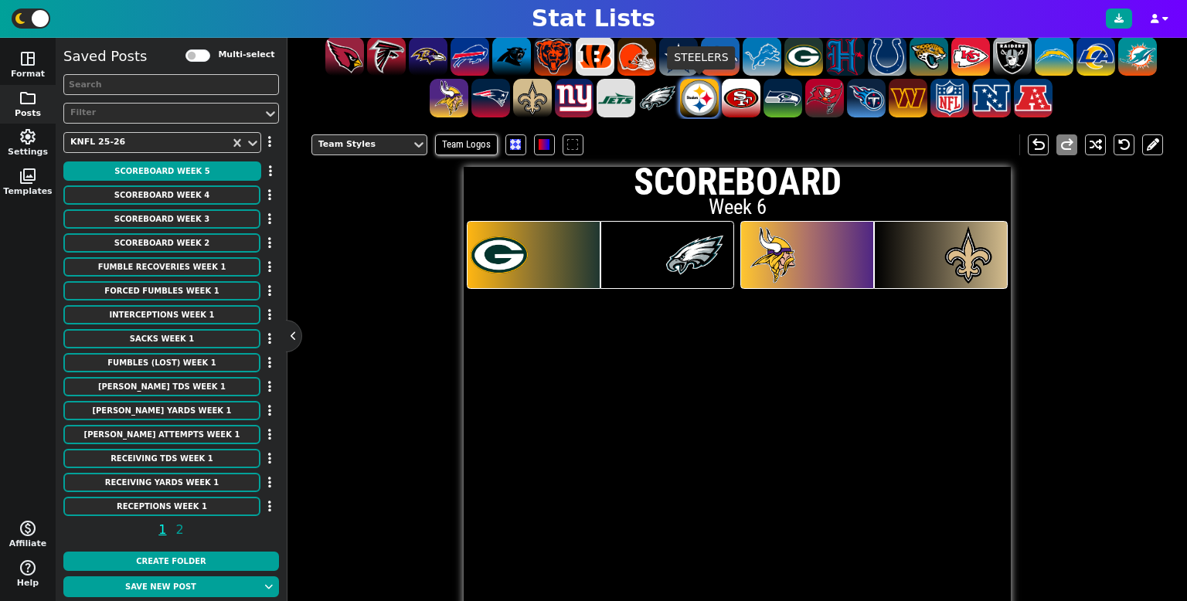
click at [706, 91] on span at bounding box center [699, 98] width 39 height 39
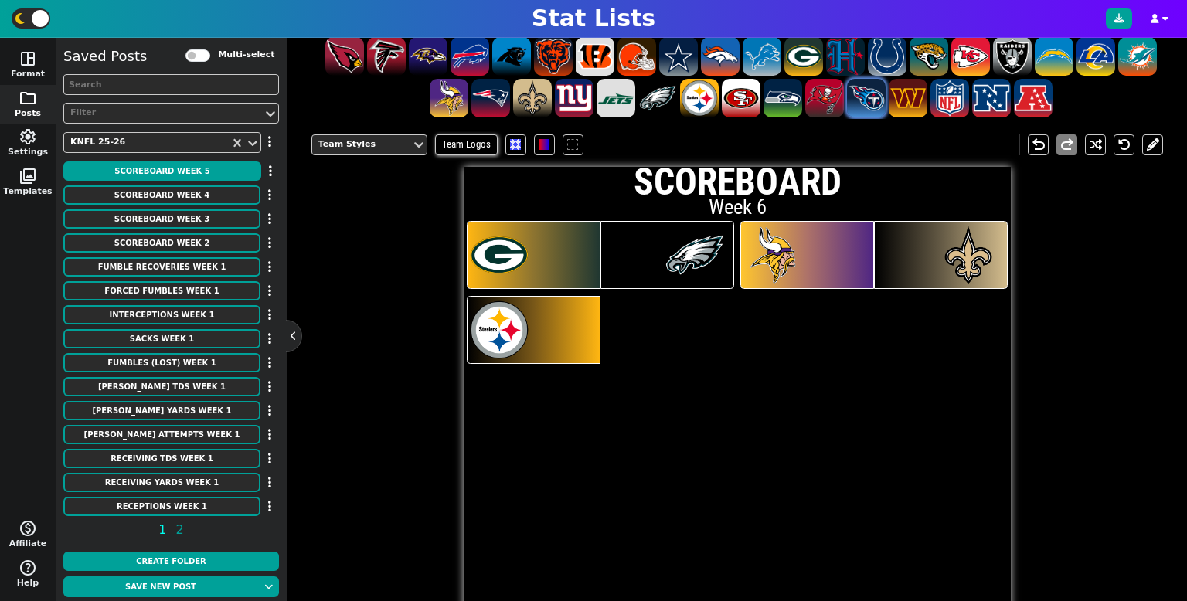
click at [856, 97] on span at bounding box center [866, 98] width 39 height 39
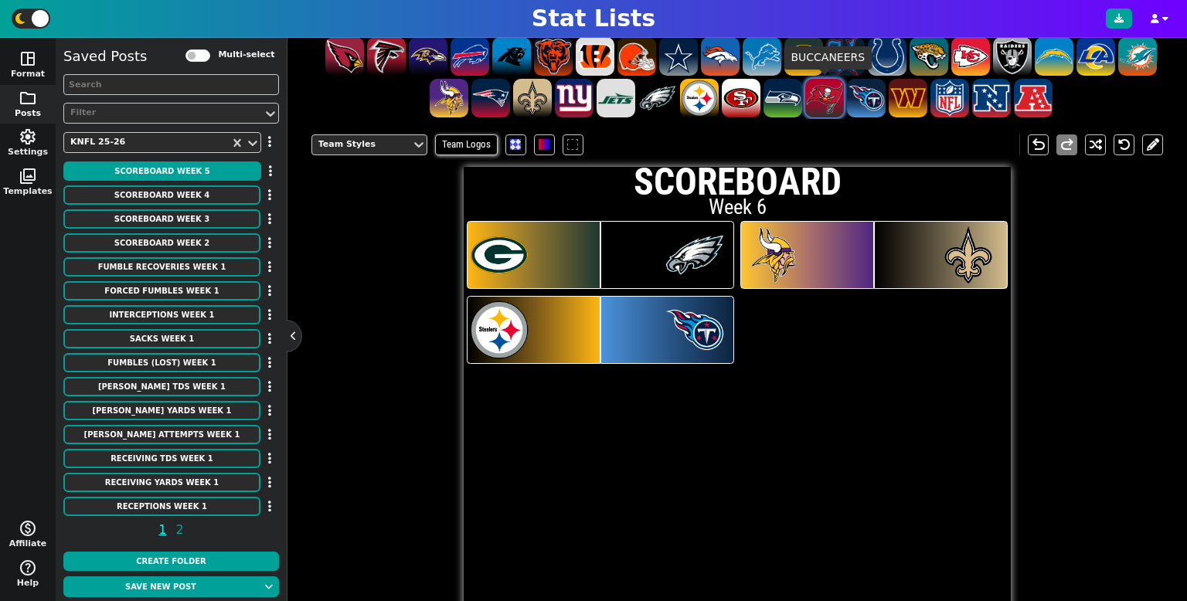
click at [814, 99] on span at bounding box center [824, 98] width 39 height 39
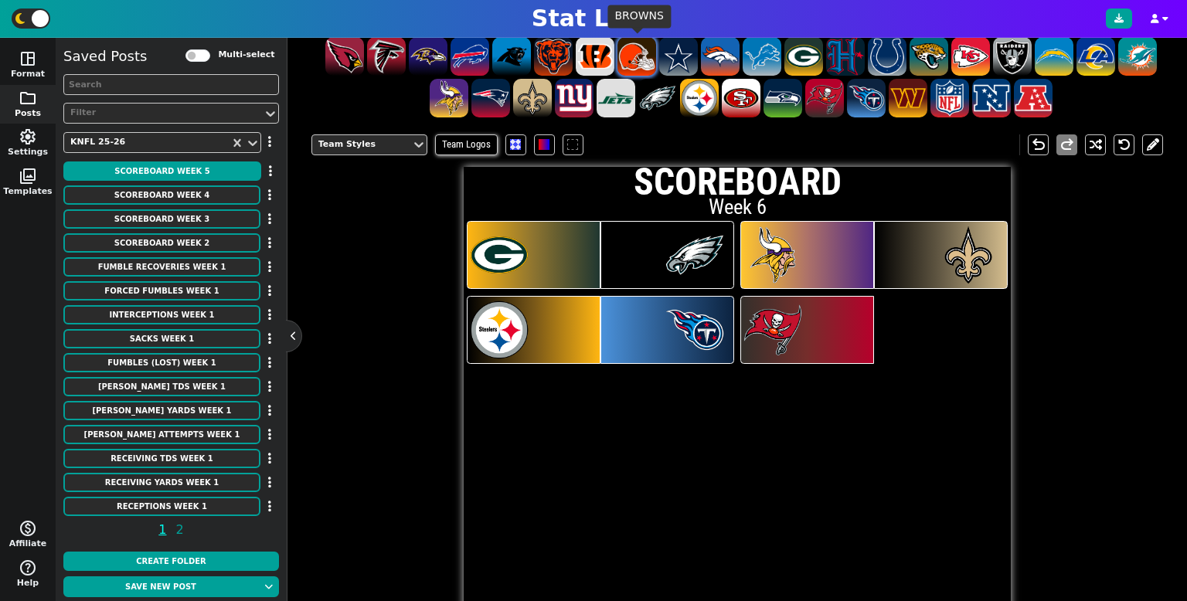
click at [639, 63] on span at bounding box center [637, 56] width 39 height 39
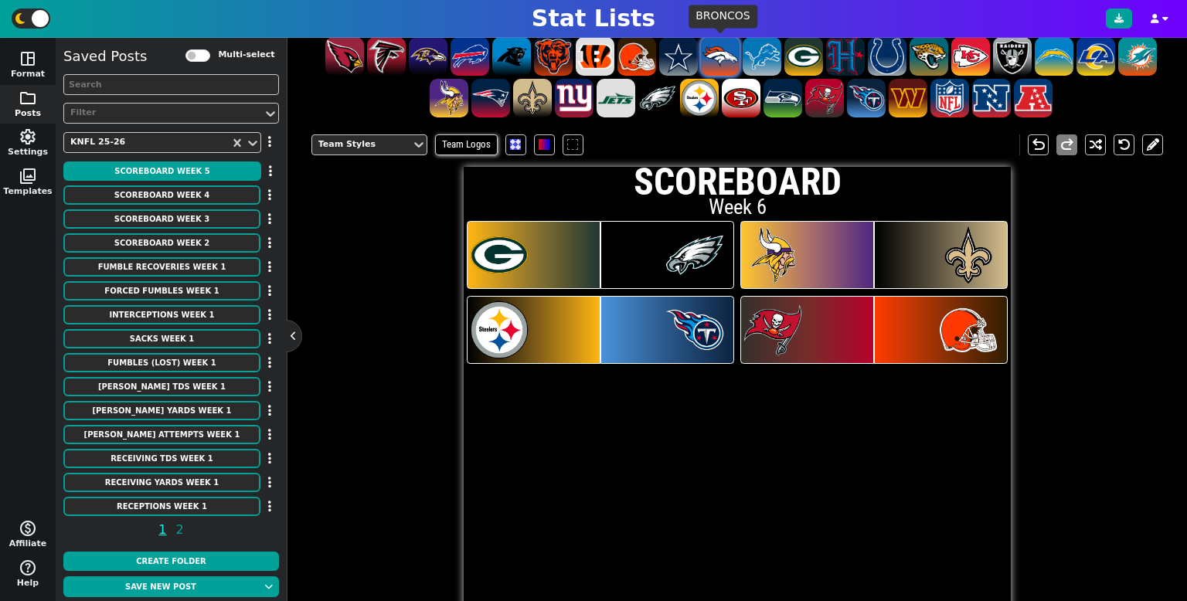
click at [722, 46] on span at bounding box center [720, 56] width 39 height 39
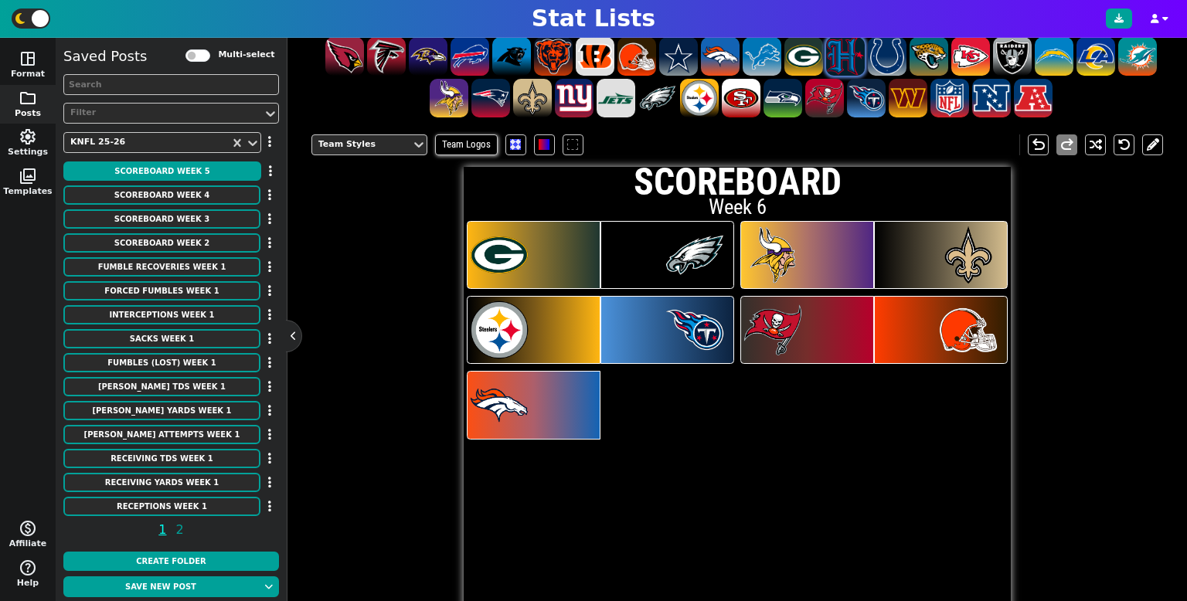
click at [842, 54] on span at bounding box center [845, 56] width 39 height 39
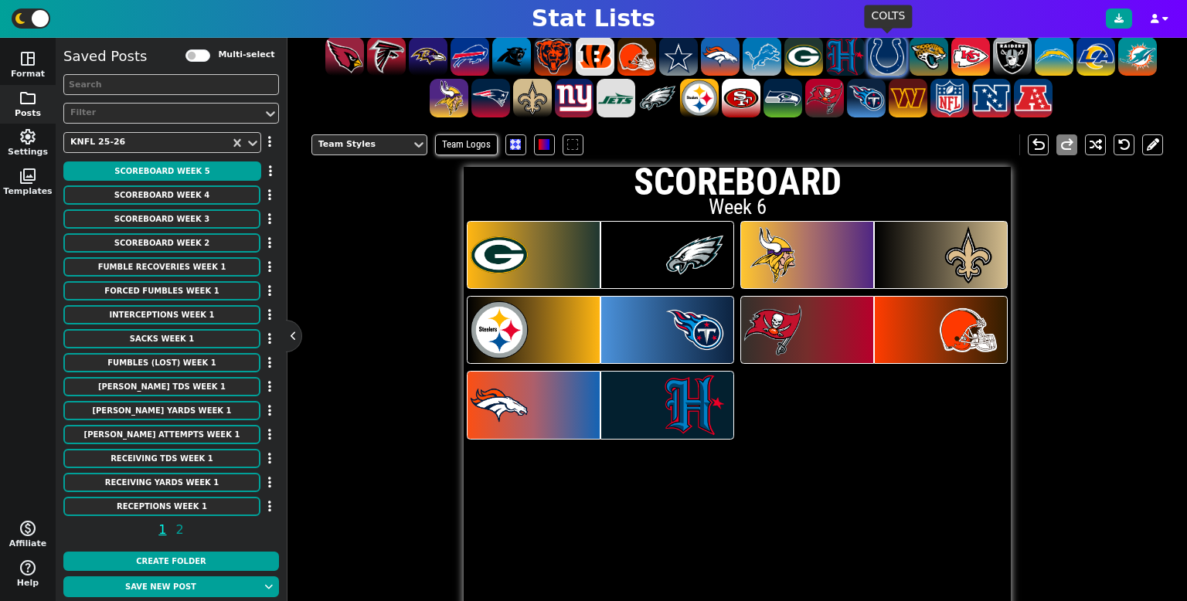
click at [878, 55] on span at bounding box center [887, 56] width 39 height 39
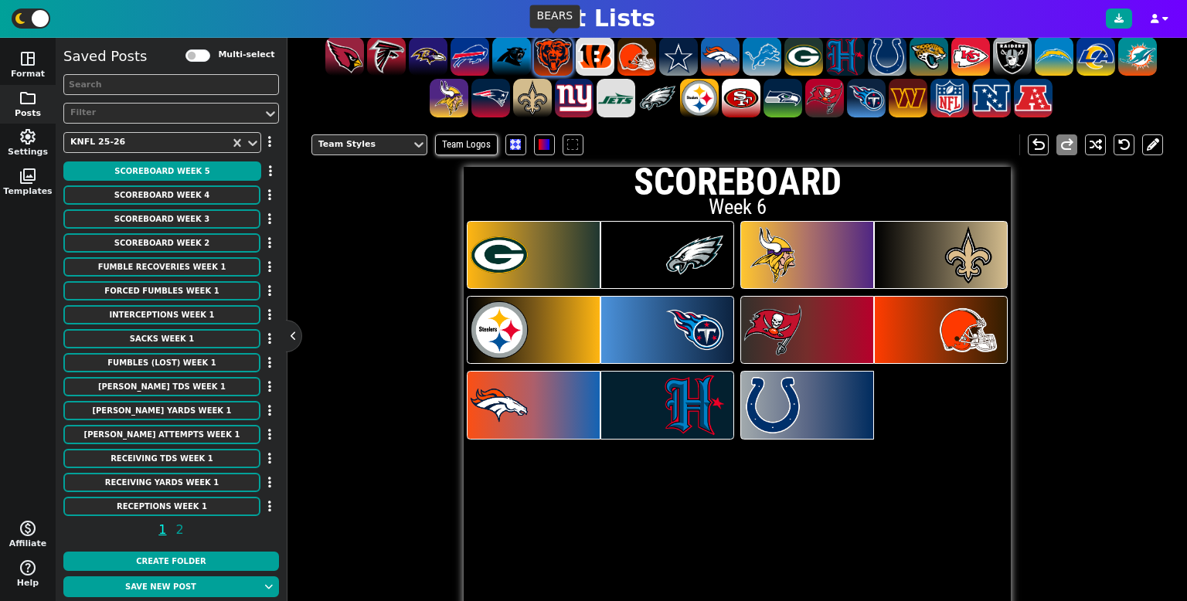
click at [562, 49] on span at bounding box center [553, 56] width 39 height 39
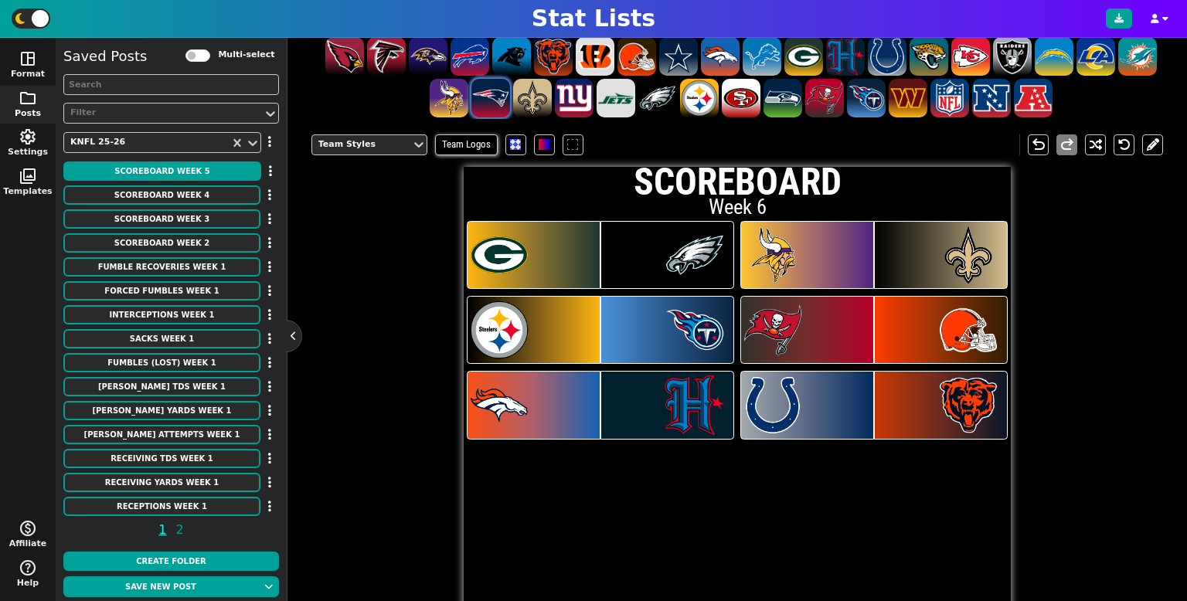
click at [492, 93] on span at bounding box center [490, 98] width 39 height 39
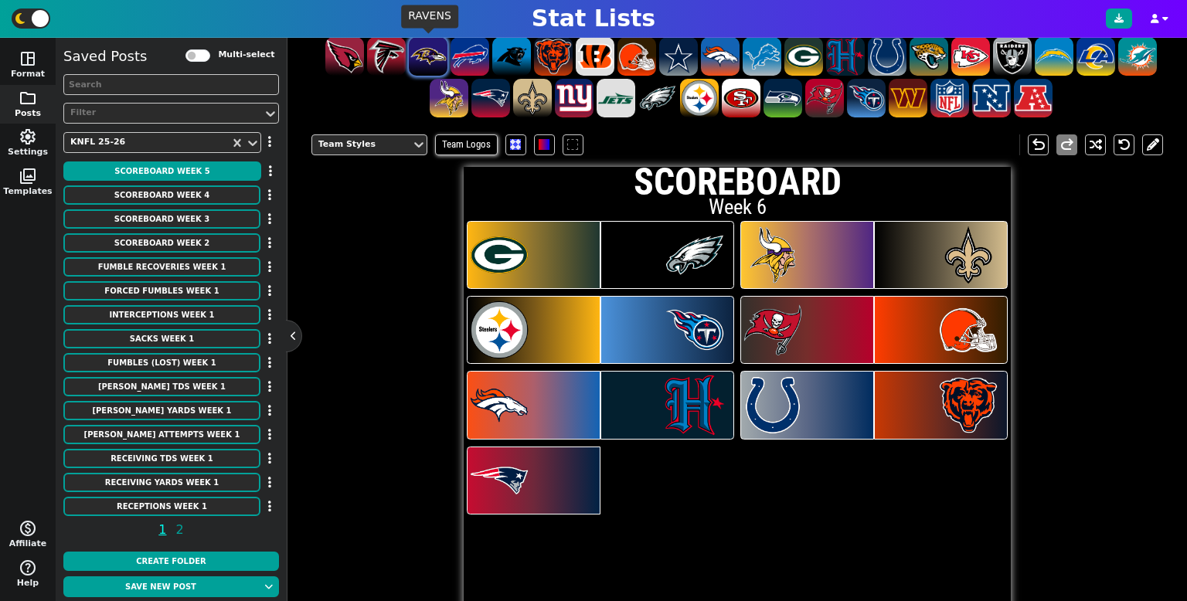
click at [430, 53] on span at bounding box center [428, 56] width 39 height 39
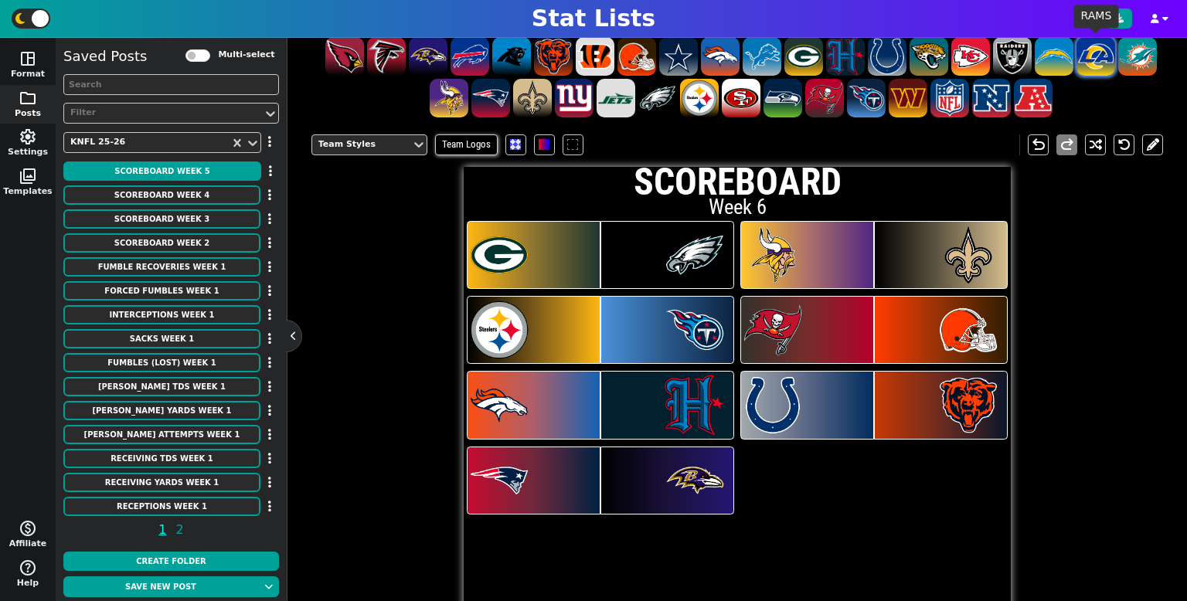
click at [1101, 60] on span at bounding box center [1096, 56] width 39 height 39
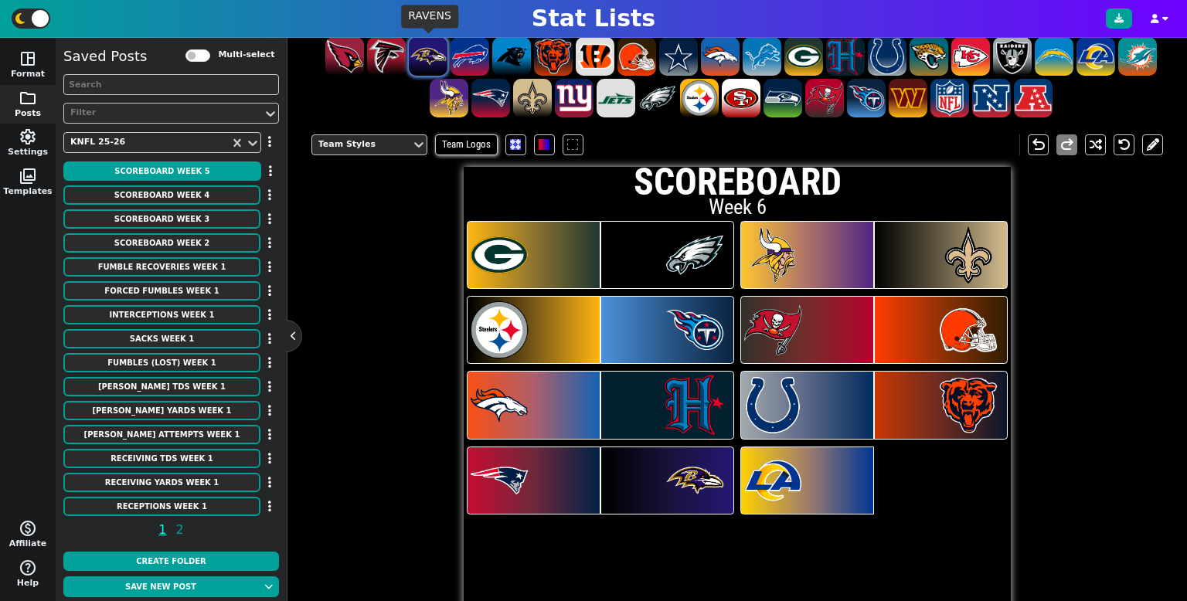
click at [416, 51] on span at bounding box center [428, 56] width 39 height 39
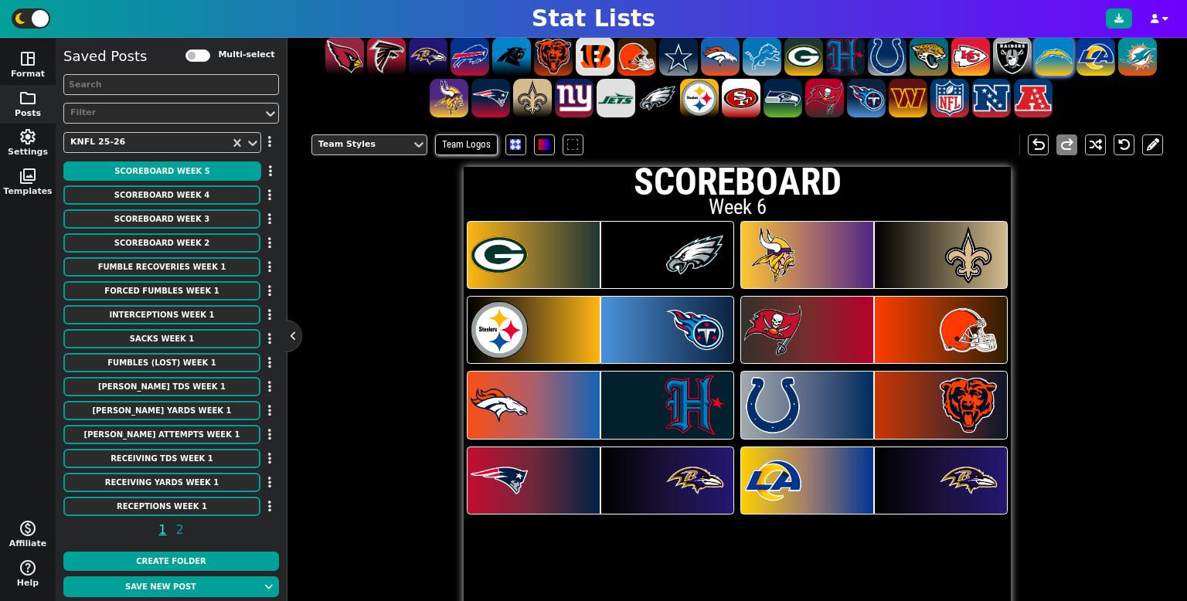
click at [1066, 53] on span at bounding box center [1054, 56] width 39 height 39
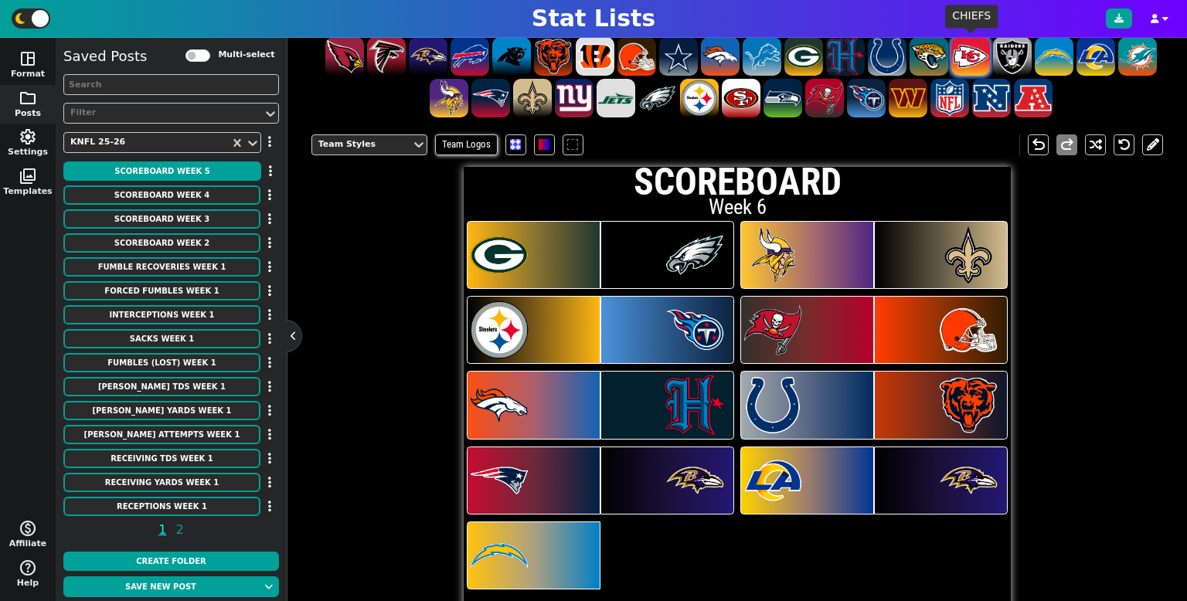
click at [979, 51] on span at bounding box center [970, 56] width 39 height 39
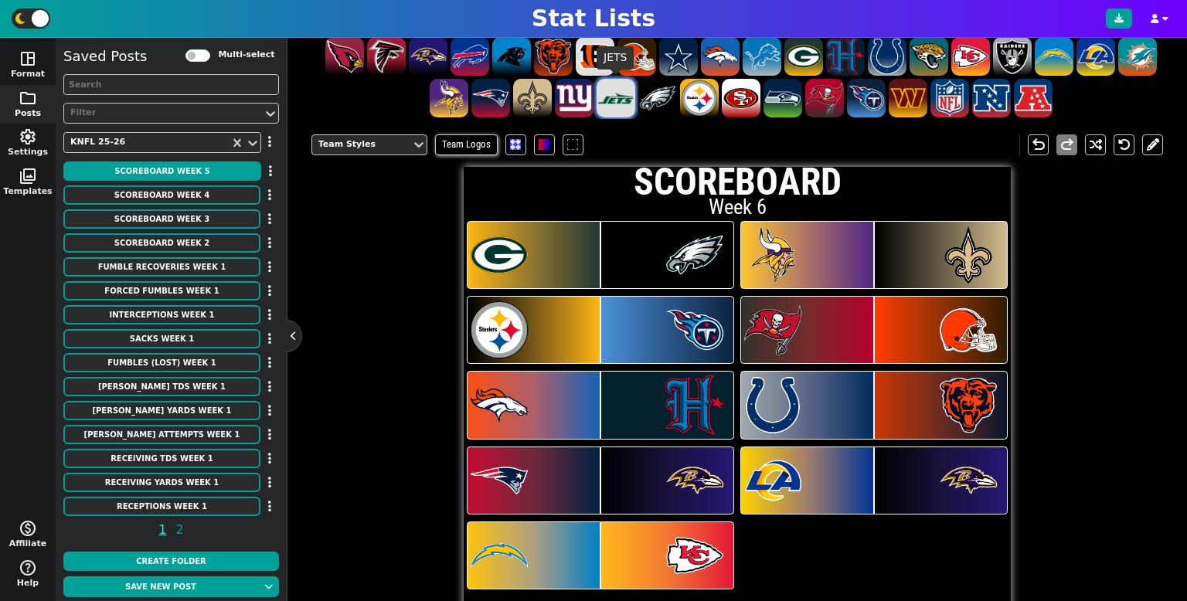
click at [614, 94] on span at bounding box center [616, 98] width 39 height 39
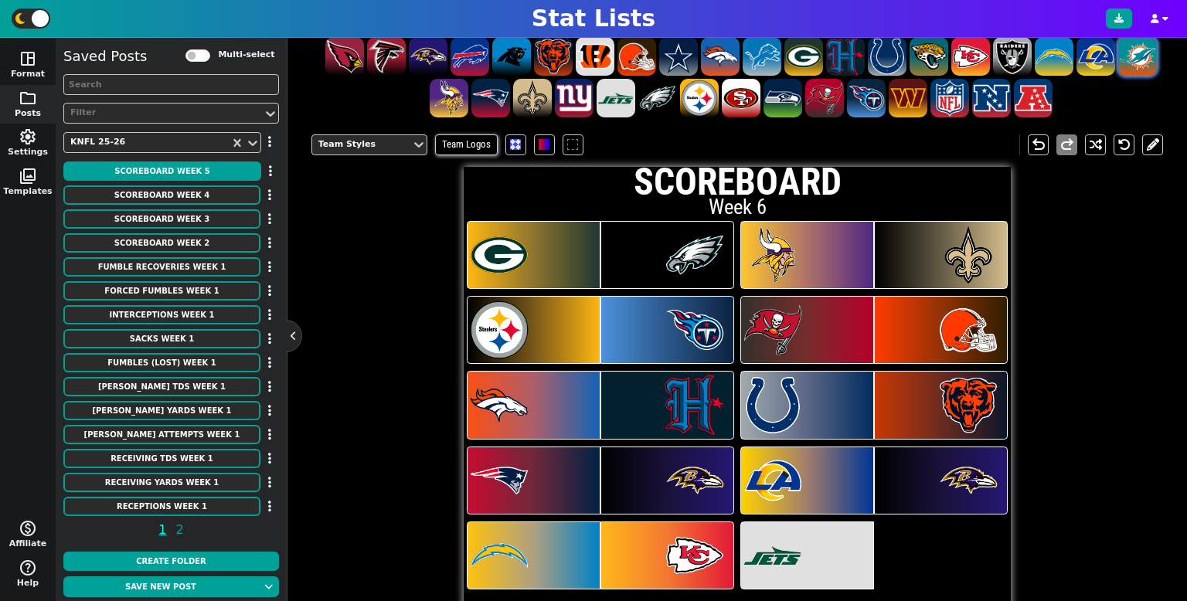
click at [1133, 58] on span at bounding box center [1137, 56] width 39 height 39
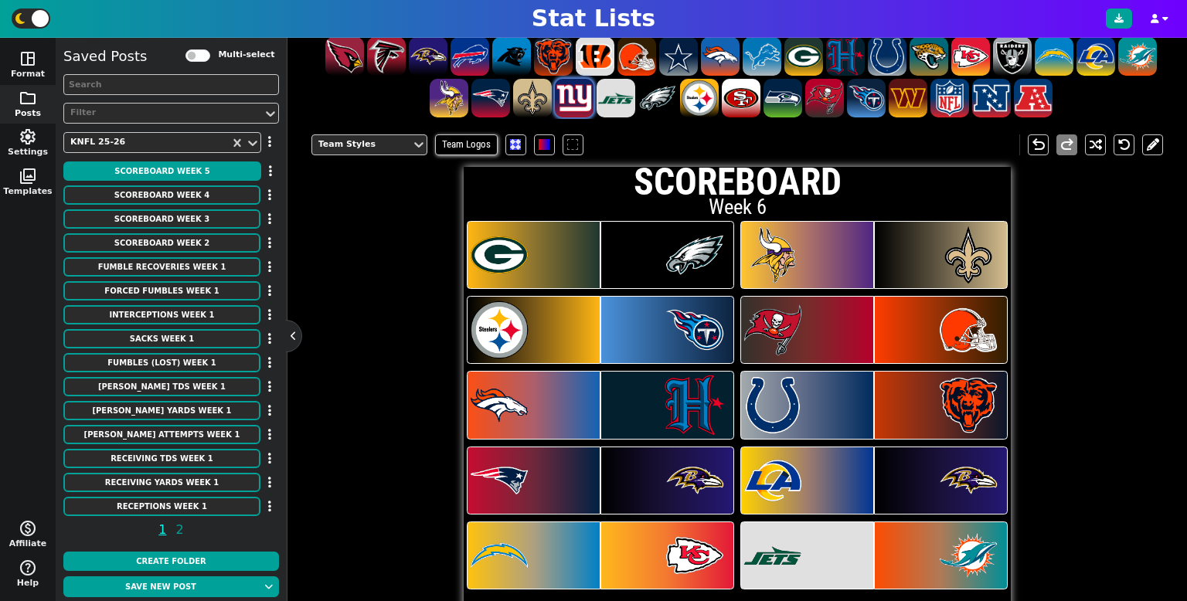
click at [577, 102] on span at bounding box center [574, 98] width 39 height 39
click at [1018, 53] on span at bounding box center [1012, 56] width 39 height 39
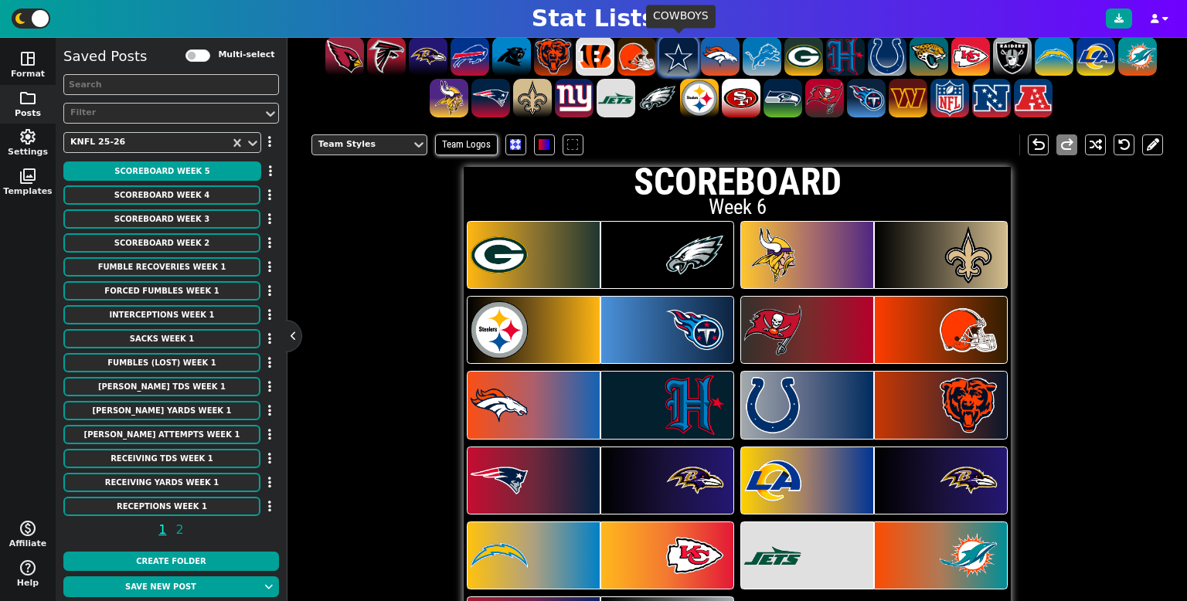
click at [681, 61] on span at bounding box center [678, 56] width 39 height 39
click at [910, 112] on span at bounding box center [908, 98] width 39 height 39
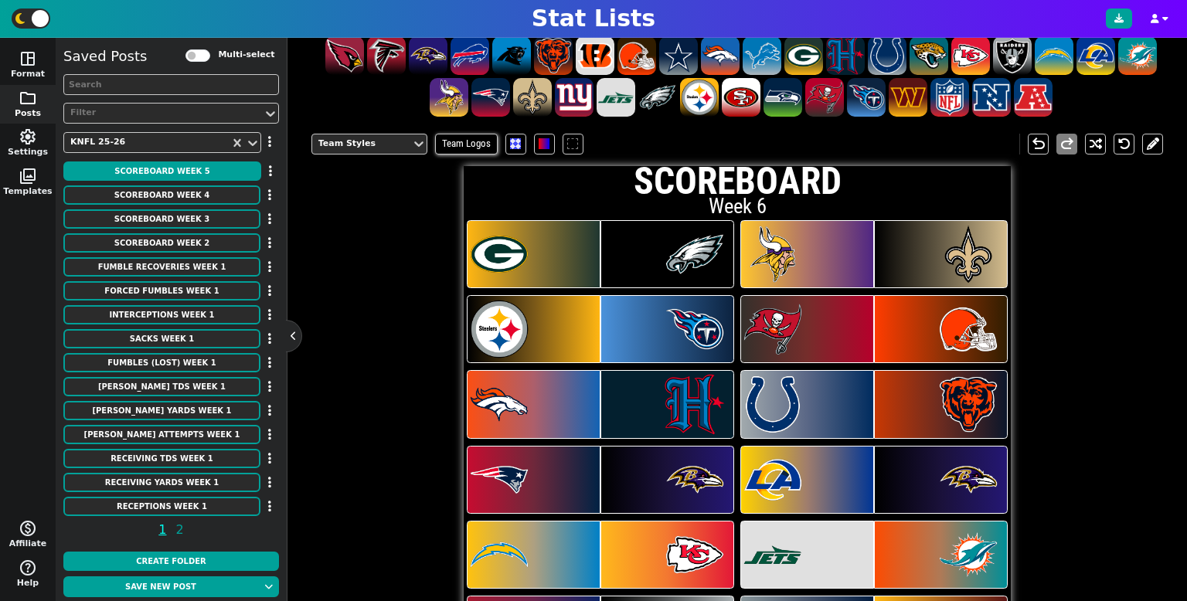
scroll to position [301, 0]
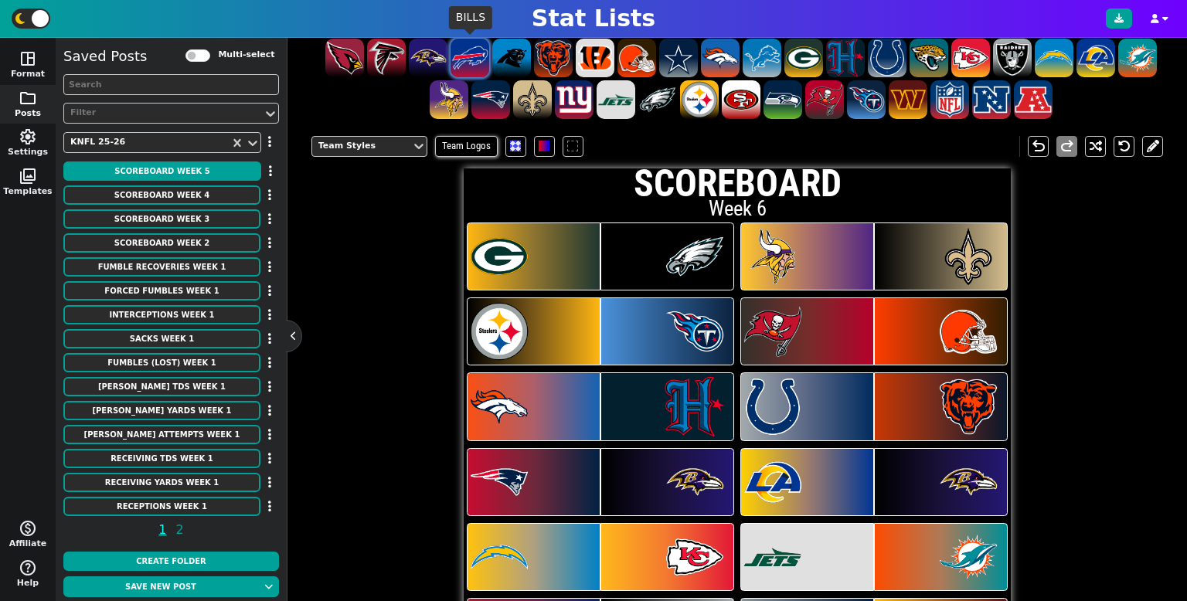
click at [466, 53] on span at bounding box center [470, 58] width 39 height 39
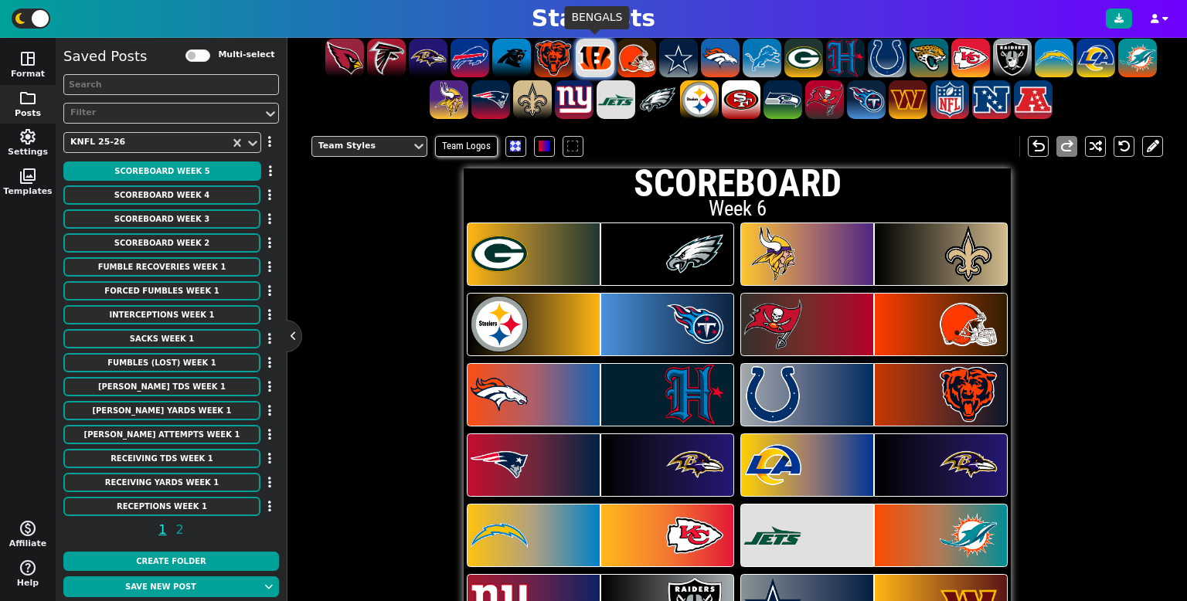
click at [592, 41] on span at bounding box center [595, 58] width 39 height 39
click at [791, 96] on span at bounding box center [783, 99] width 39 height 39
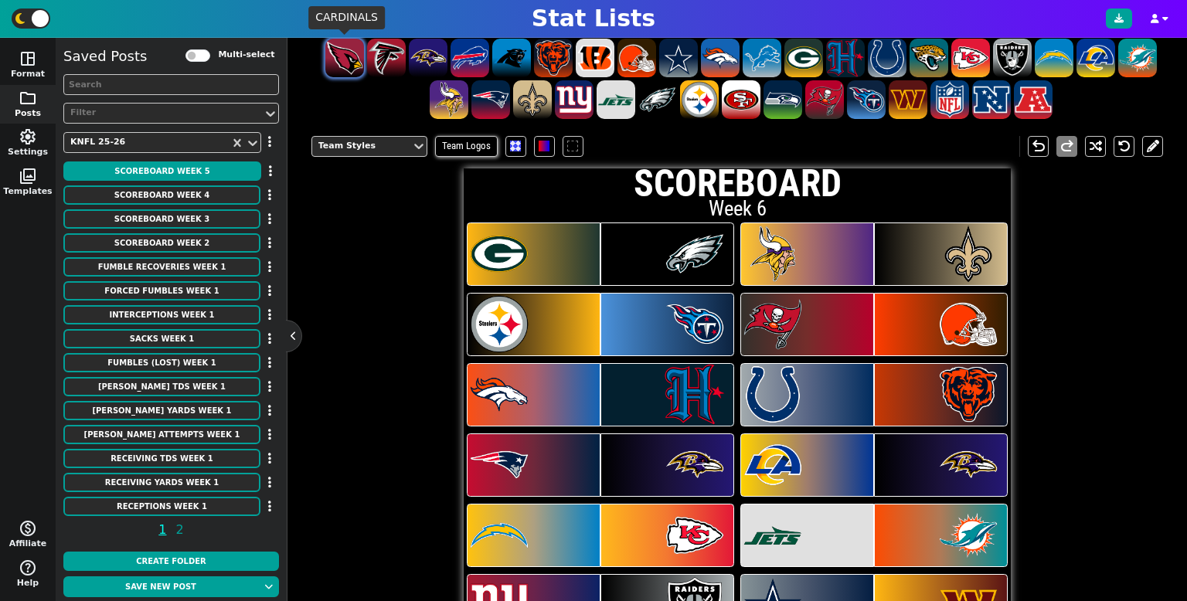
drag, startPoint x: 341, startPoint y: 61, endPoint x: 347, endPoint y: 70, distance: 11.1
click at [342, 62] on span at bounding box center [344, 58] width 39 height 39
click at [743, 104] on span at bounding box center [741, 99] width 39 height 39
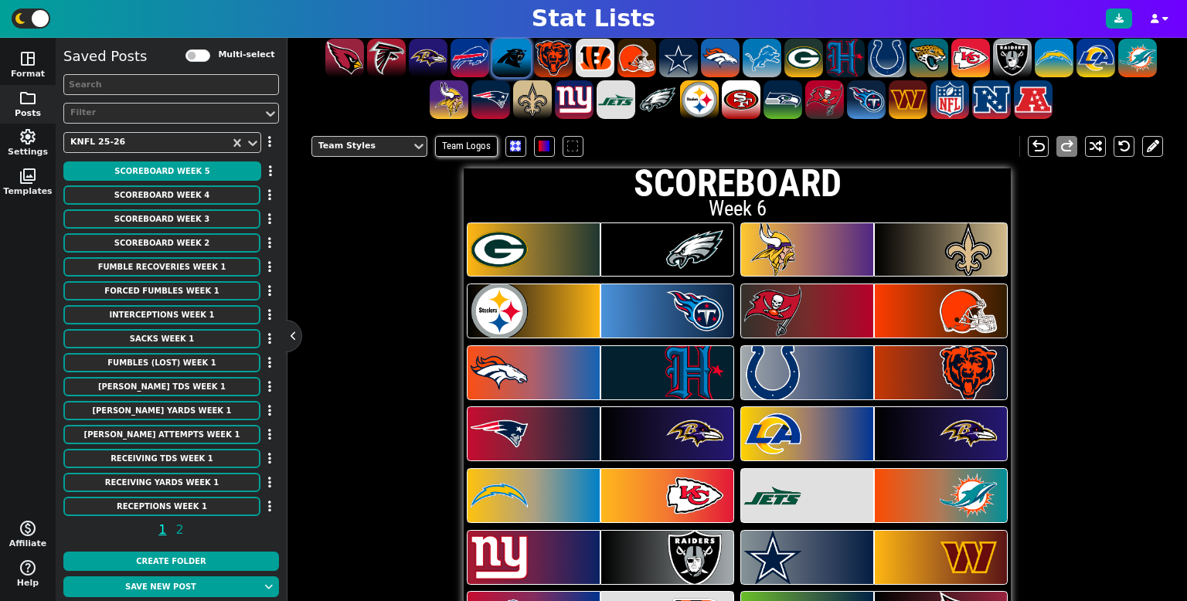
drag, startPoint x: 527, startPoint y: 61, endPoint x: 613, endPoint y: 121, distance: 104.9
click at [527, 62] on span at bounding box center [511, 58] width 39 height 39
type textarea "GB PHI MIN NO PIT TEN TB CLE DEN HOU IND CHI NE [MEDICAL_DATA] LAR [MEDICAL_DAT…"
click at [1154, 146] on button at bounding box center [1152, 146] width 21 height 21
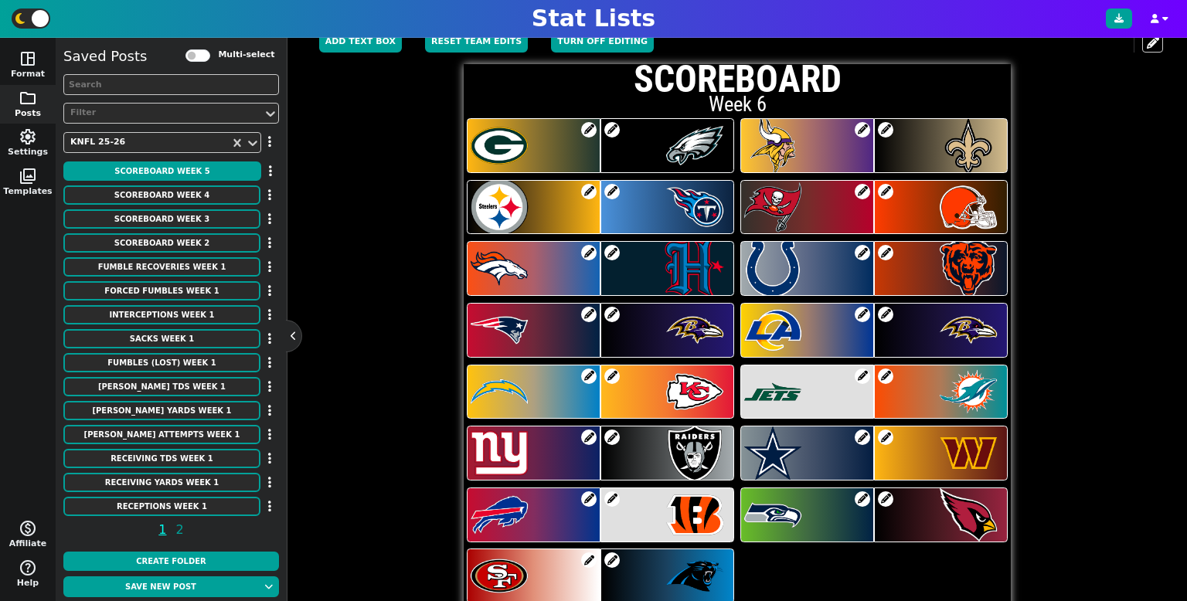
click at [620, 122] on div at bounding box center [668, 145] width 134 height 55
click at [614, 128] on span at bounding box center [611, 129] width 15 height 15
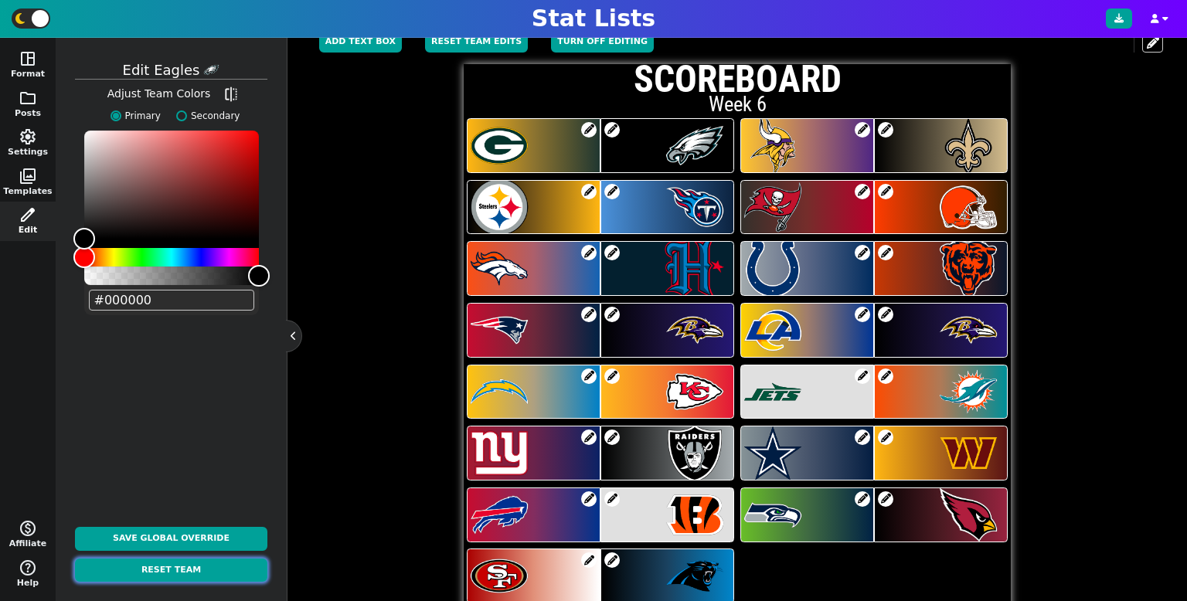
drag, startPoint x: 179, startPoint y: 566, endPoint x: 191, endPoint y: 546, distance: 23.2
click at [180, 566] on button "Reset Team" at bounding box center [171, 571] width 192 height 24
type input "#004c54"
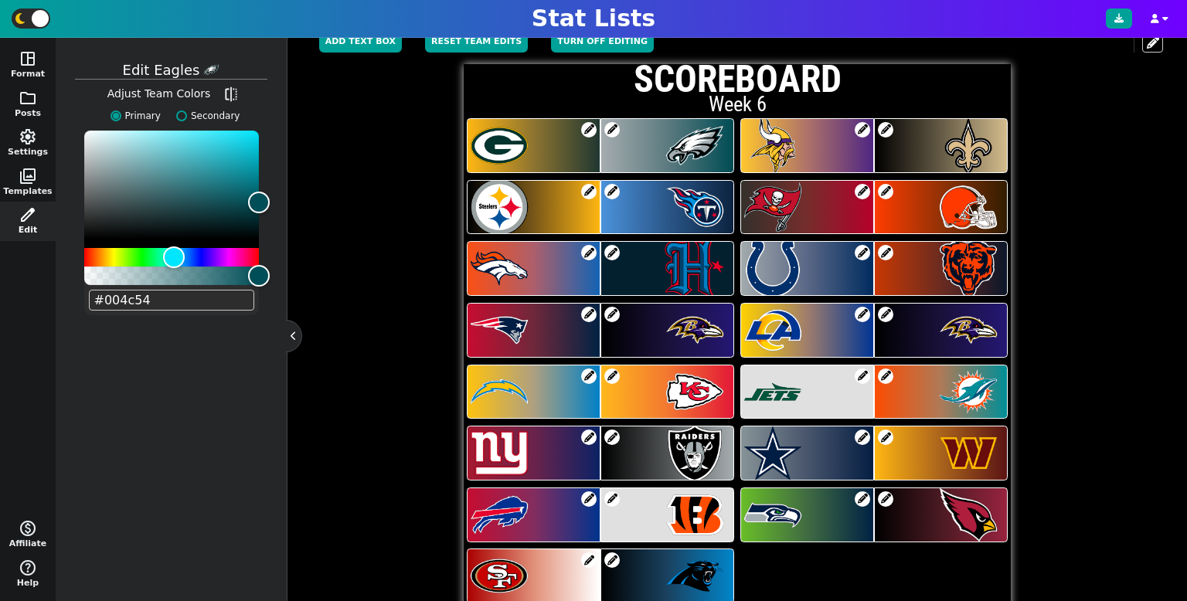
click at [590, 127] on span at bounding box center [588, 129] width 15 height 15
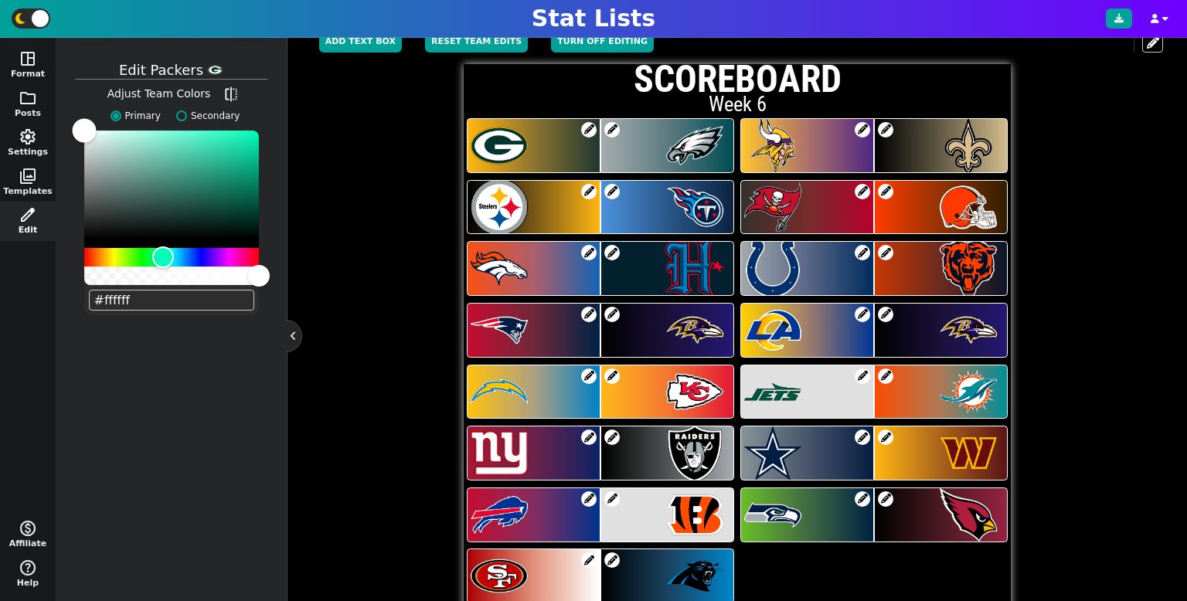
drag, startPoint x: 120, startPoint y: 165, endPoint x: 70, endPoint y: 114, distance: 71.6
click at [70, 114] on div "Edit packers Adjust Team Colors flip Primary Secondary #ffffff" at bounding box center [171, 320] width 216 height 548
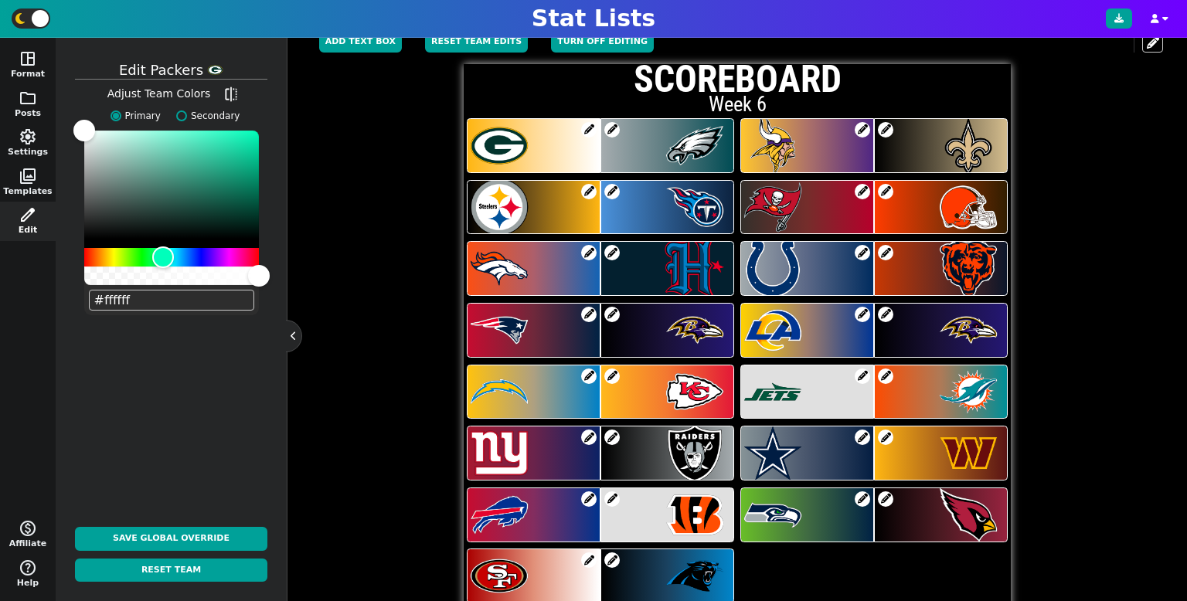
click at [141, 291] on input "#ffffff" at bounding box center [171, 300] width 165 height 21
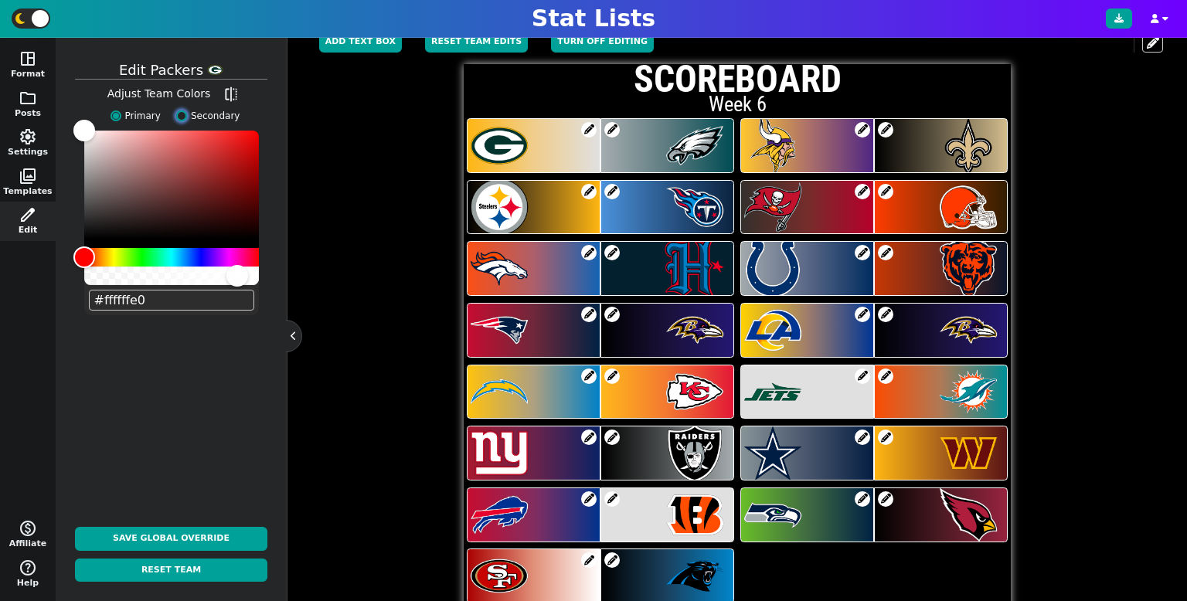
type input "#ffffffe0"
click at [179, 109] on label "Secondary" at bounding box center [204, 116] width 72 height 14
click at [179, 111] on input "Secondary" at bounding box center [181, 116] width 11 height 11
radio input "true"
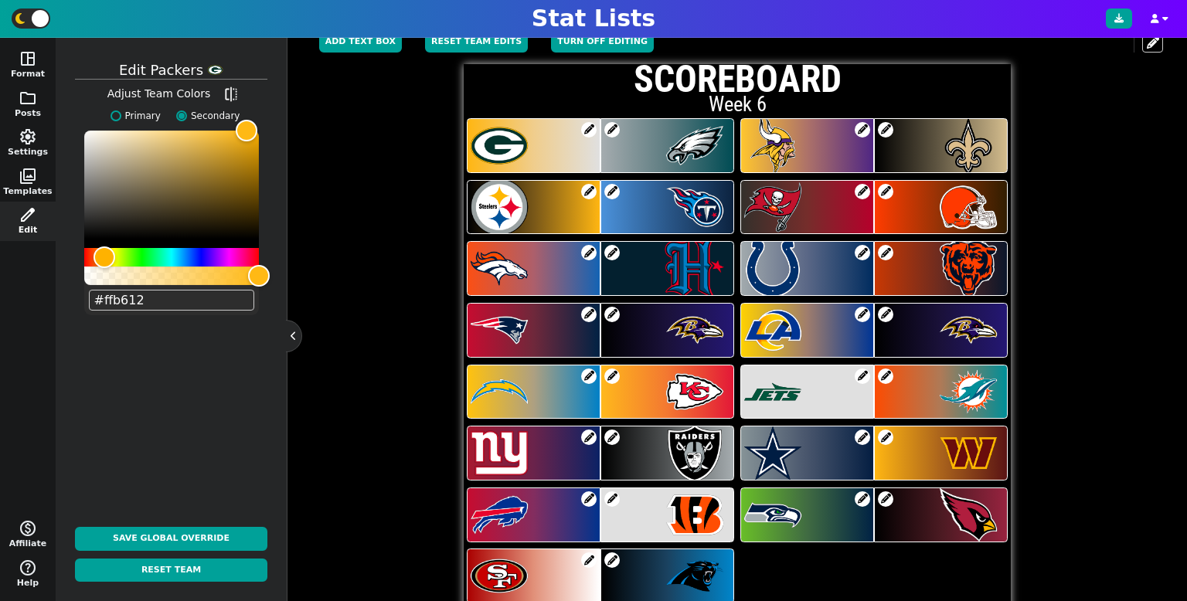
drag, startPoint x: 236, startPoint y: 113, endPoint x: 174, endPoint y: 104, distance: 62.5
click at [171, 103] on div "Edit packers Adjust Team Colors flip Primary Secondary #ffb612 Save Global Over…" at bounding box center [171, 320] width 216 height 548
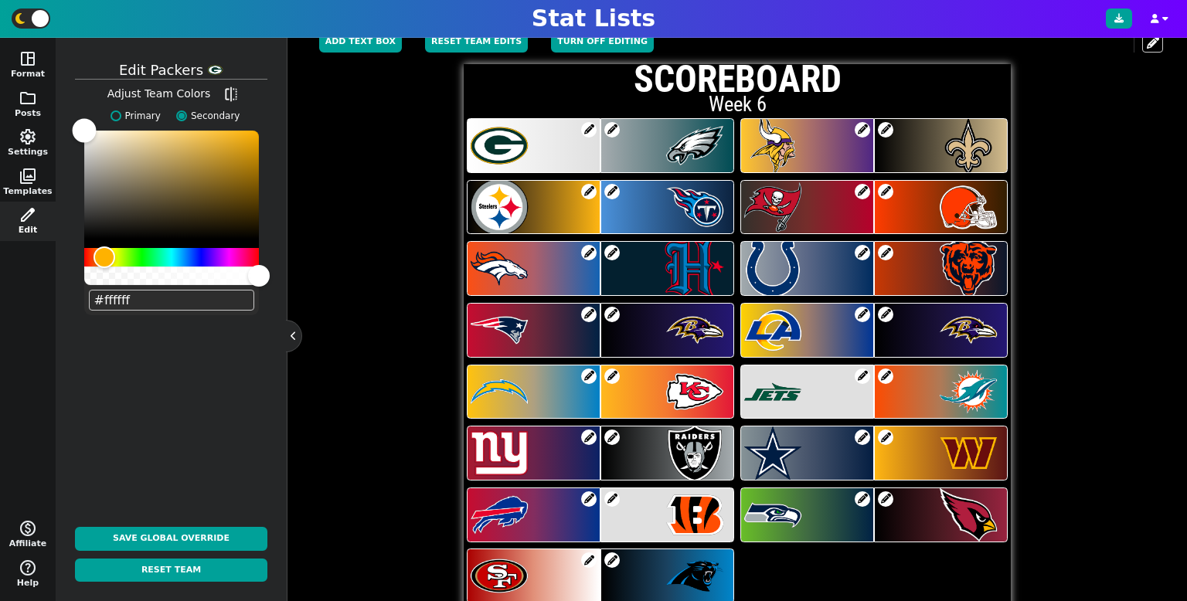
drag, startPoint x: 226, startPoint y: 131, endPoint x: 77, endPoint y: 126, distance: 150.0
click at [73, 114] on div "Edit packers Adjust Team Colors flip Primary Secondary #ffffff Save Global Over…" at bounding box center [171, 320] width 216 height 548
click at [160, 294] on input "#ffffff" at bounding box center [171, 300] width 165 height 21
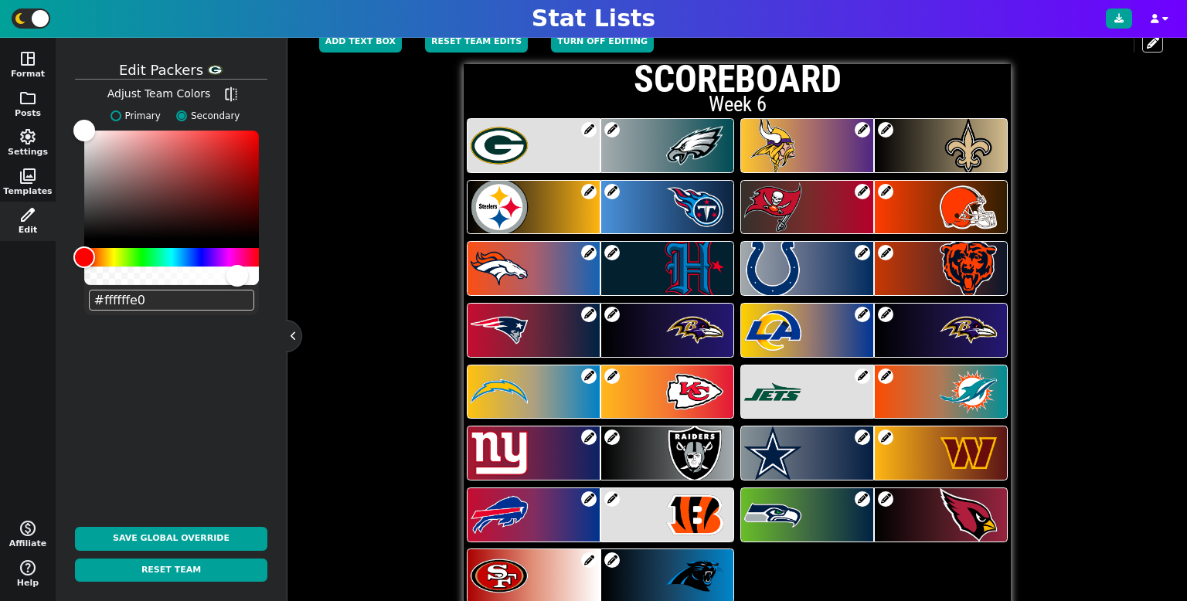
type input "#ffffffe0"
click at [589, 251] on span at bounding box center [588, 252] width 15 height 15
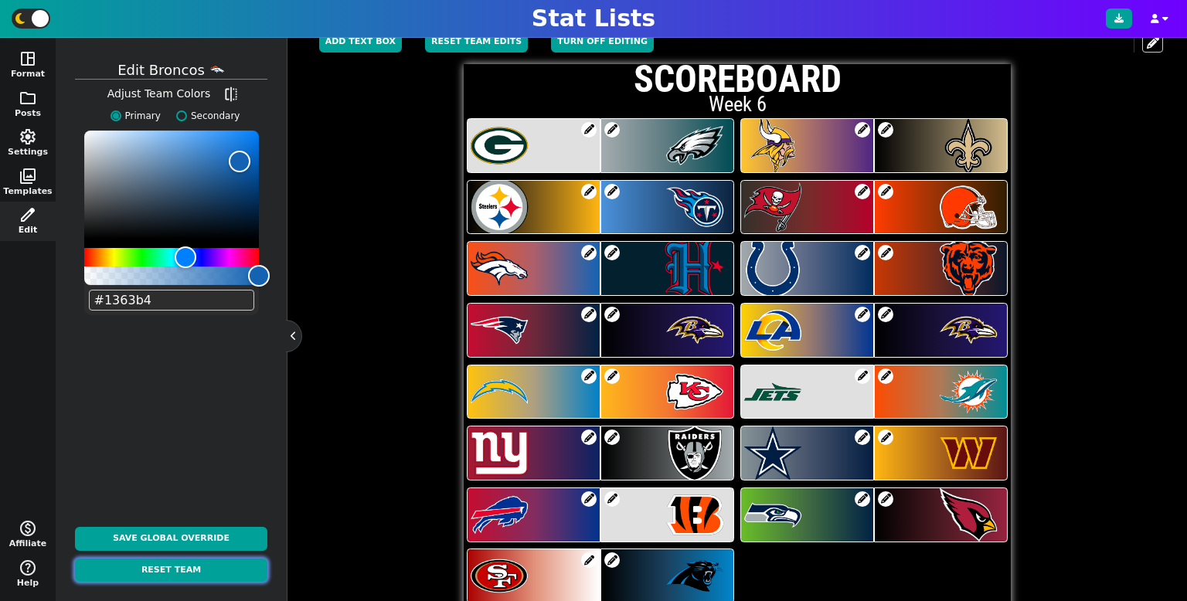
click at [127, 569] on button "Reset Team" at bounding box center [171, 571] width 192 height 24
type input "#fb4f14"
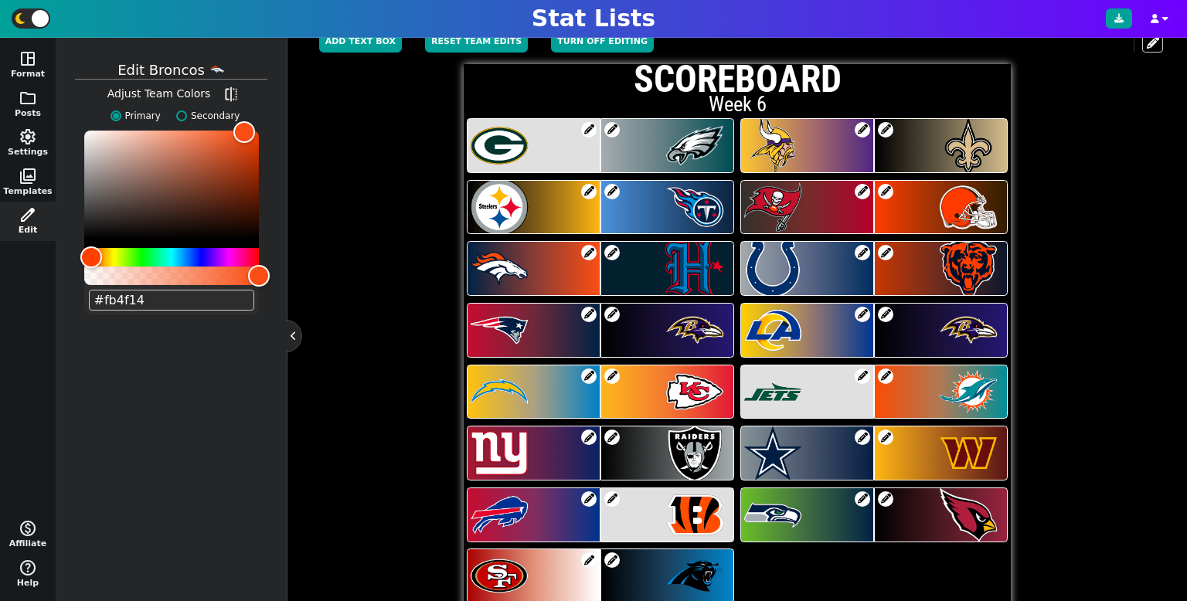
click at [615, 248] on span at bounding box center [611, 252] width 15 height 15
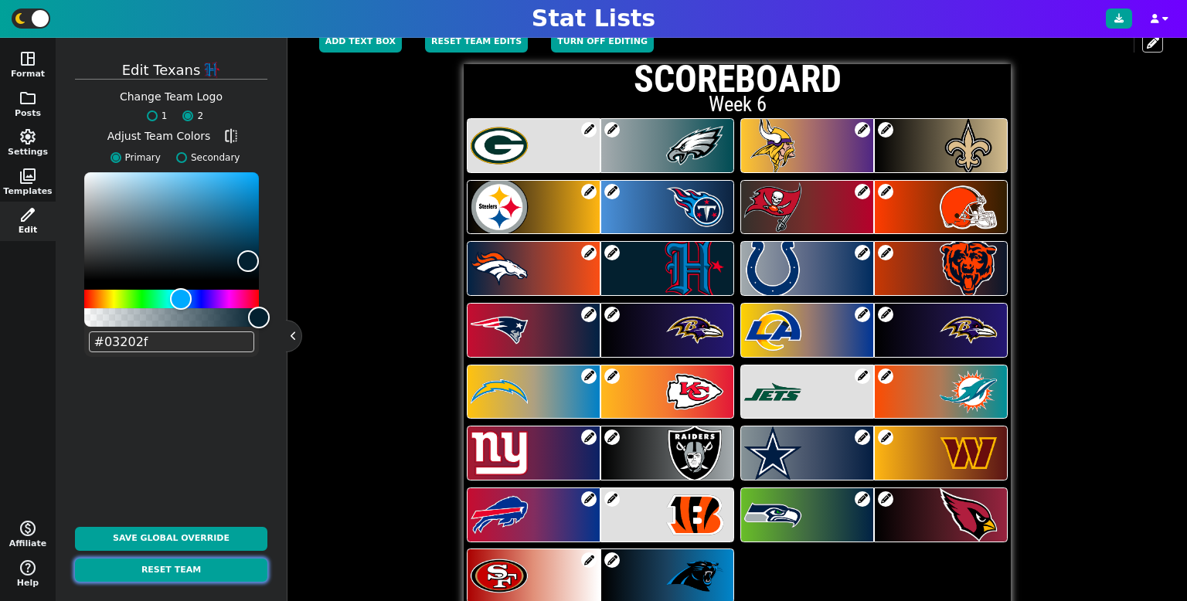
click at [181, 574] on button "Reset Team" at bounding box center [171, 571] width 192 height 24
radio input "true"
type input "#021018"
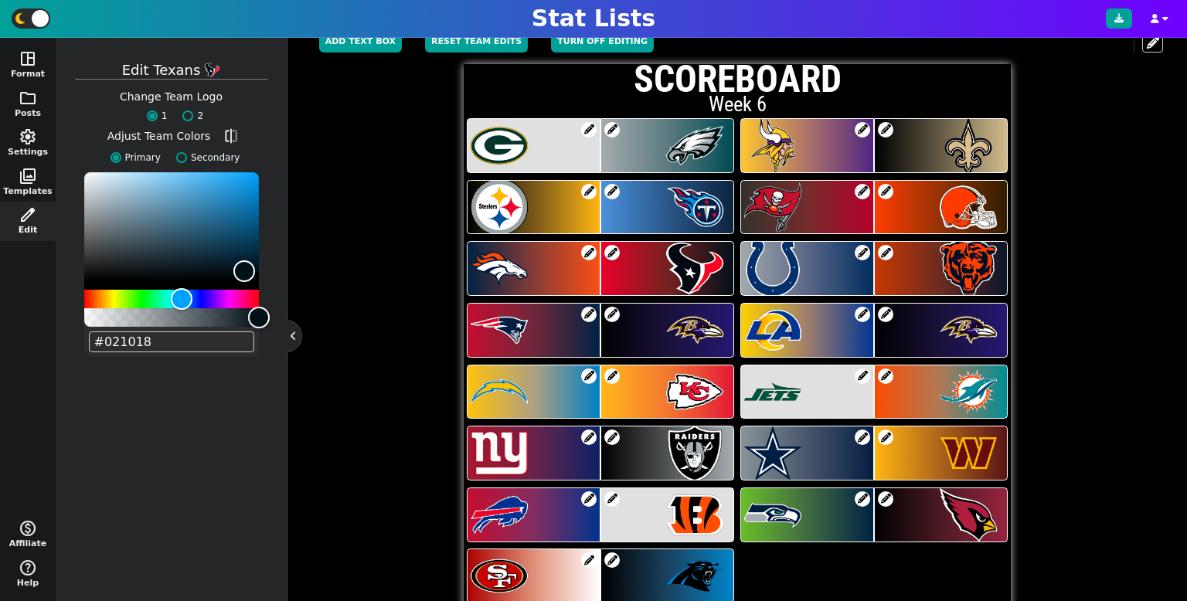
click at [886, 250] on span at bounding box center [885, 252] width 15 height 15
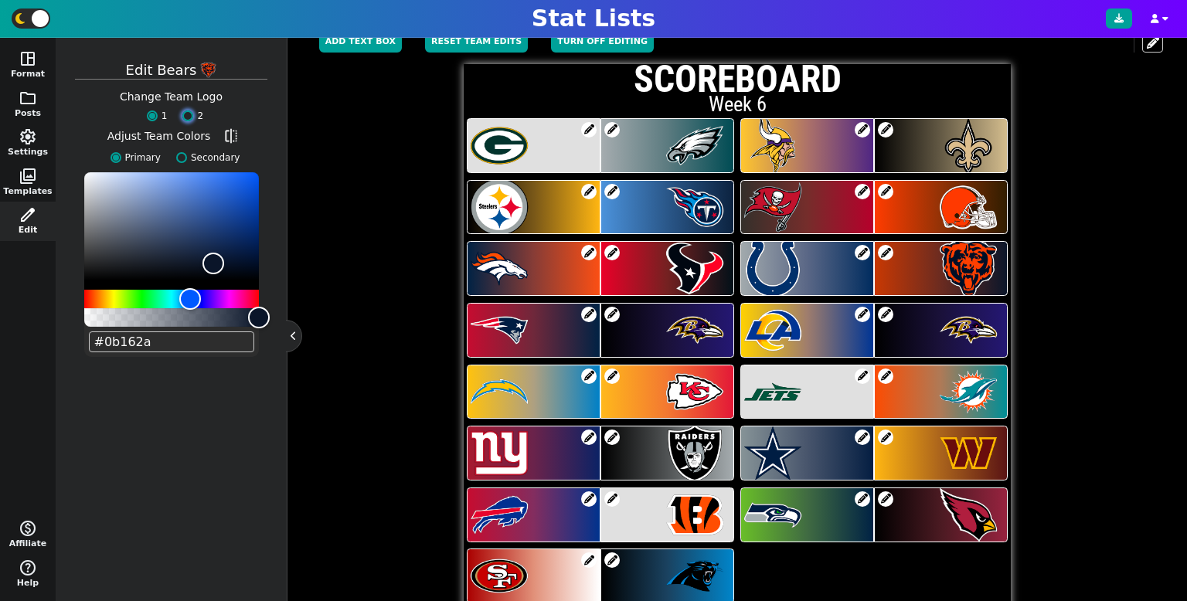
click at [188, 119] on input "2" at bounding box center [187, 116] width 11 height 11
radio input "true"
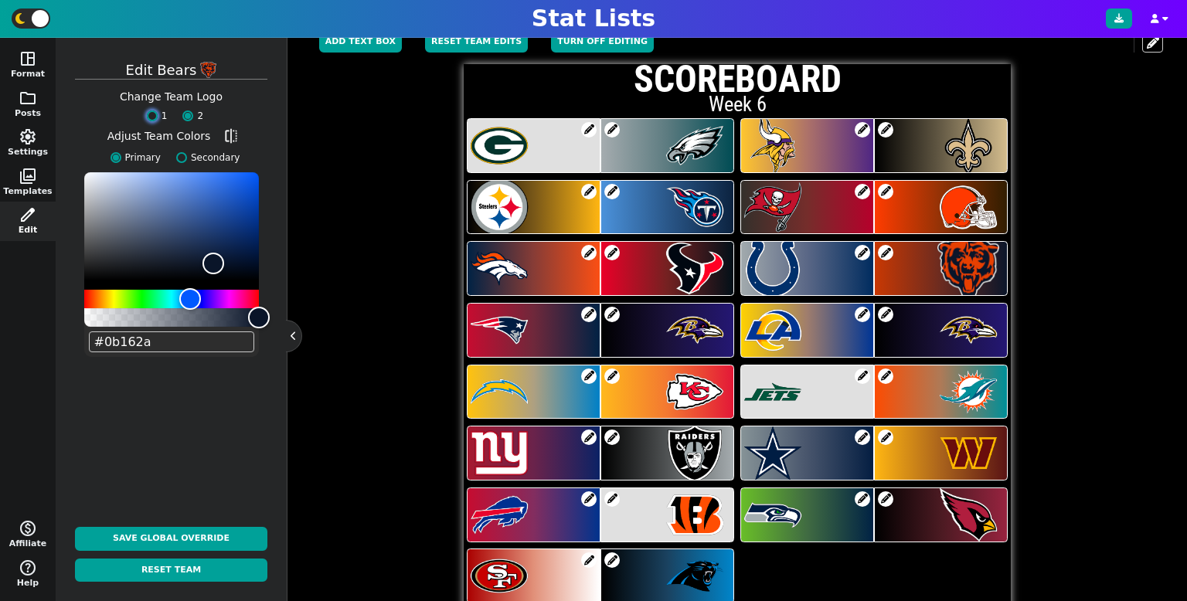
click at [154, 116] on input "1" at bounding box center [152, 116] width 11 height 11
radio input "true"
click at [186, 162] on label "Secondary" at bounding box center [204, 158] width 72 height 14
click at [186, 162] on input "Secondary" at bounding box center [181, 157] width 11 height 11
radio input "true"
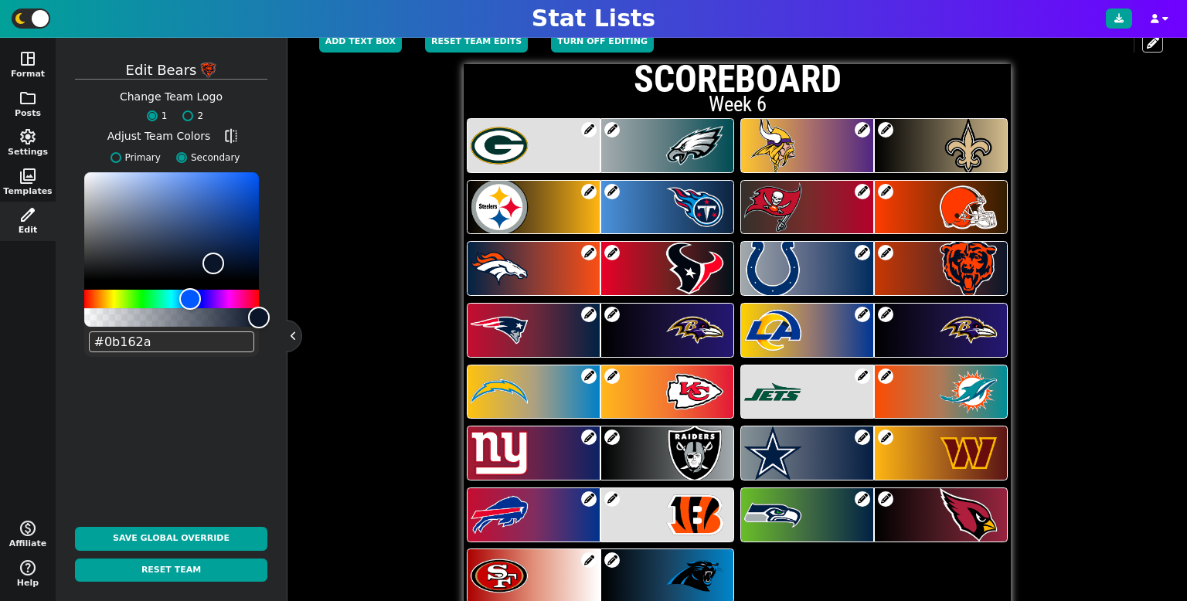
type input "#c83803"
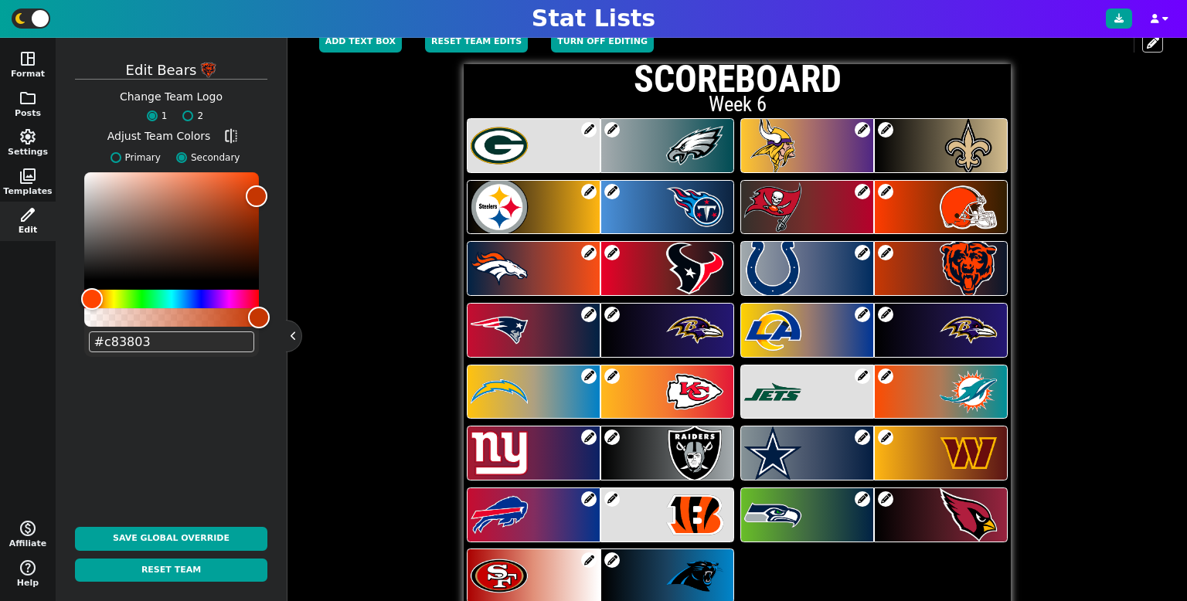
drag, startPoint x: 94, startPoint y: 339, endPoint x: 250, endPoint y: 338, distance: 156.9
click at [250, 338] on input "#c83803" at bounding box center [171, 342] width 165 height 21
click at [121, 161] on input "Primary" at bounding box center [116, 157] width 11 height 11
radio input "true"
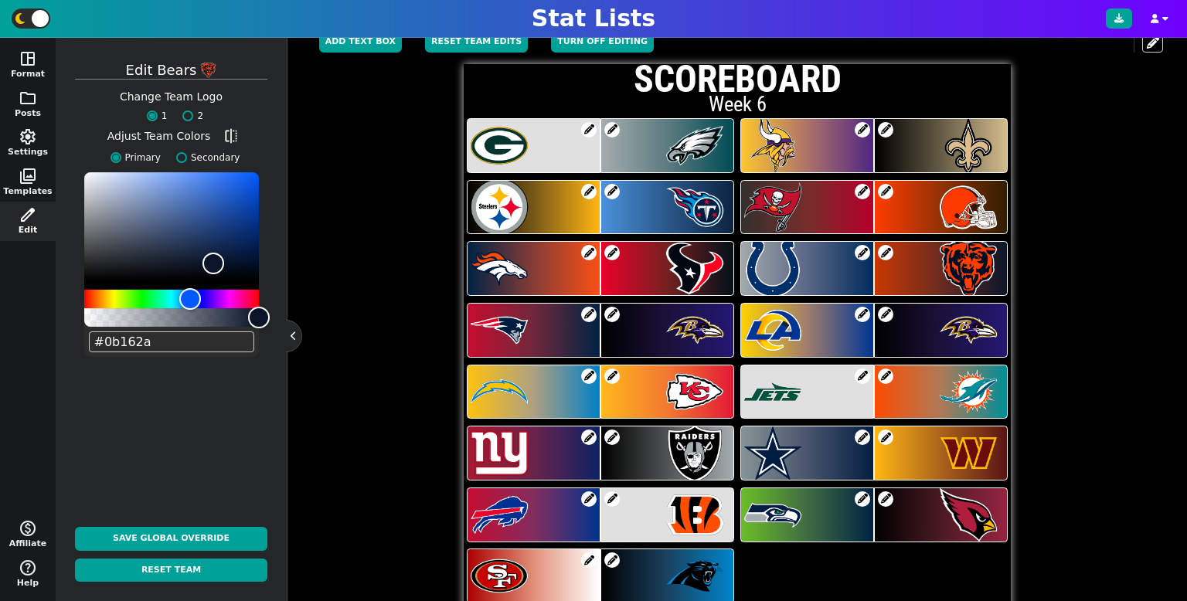
drag, startPoint x: 95, startPoint y: 337, endPoint x: 256, endPoint y: 367, distance: 163.6
click at [254, 367] on div "Edit bears Change Team Logo 1 2 Adjust Team Colors flip Primary Secondary #0b16…" at bounding box center [171, 320] width 216 height 548
paste input "c83803"
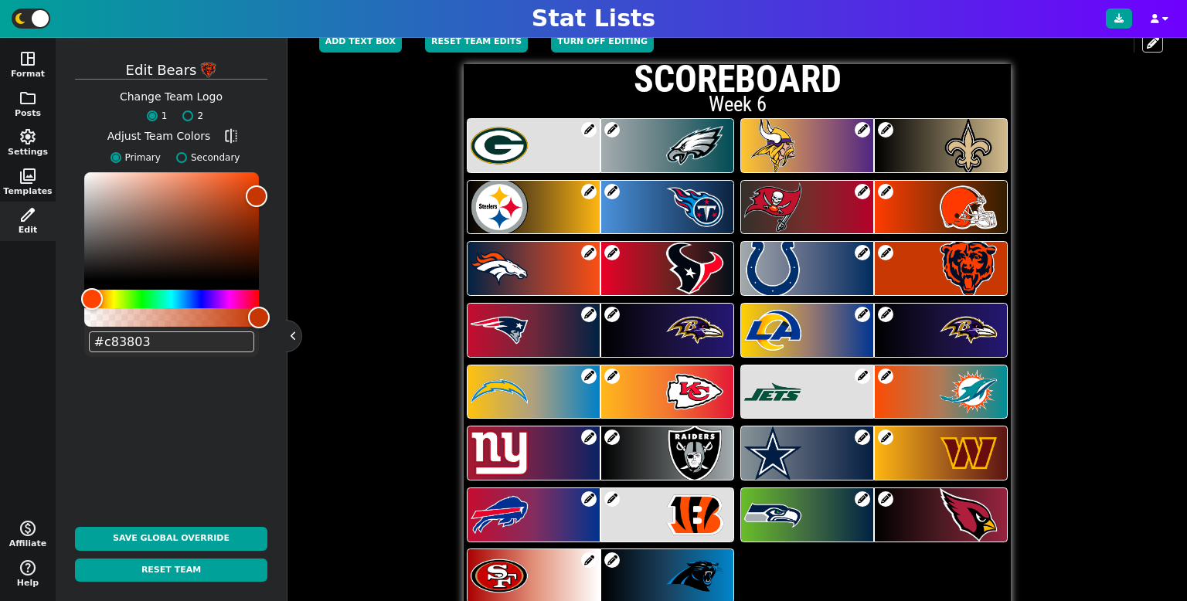
type input "#c83803"
click at [864, 371] on span at bounding box center [862, 376] width 15 height 15
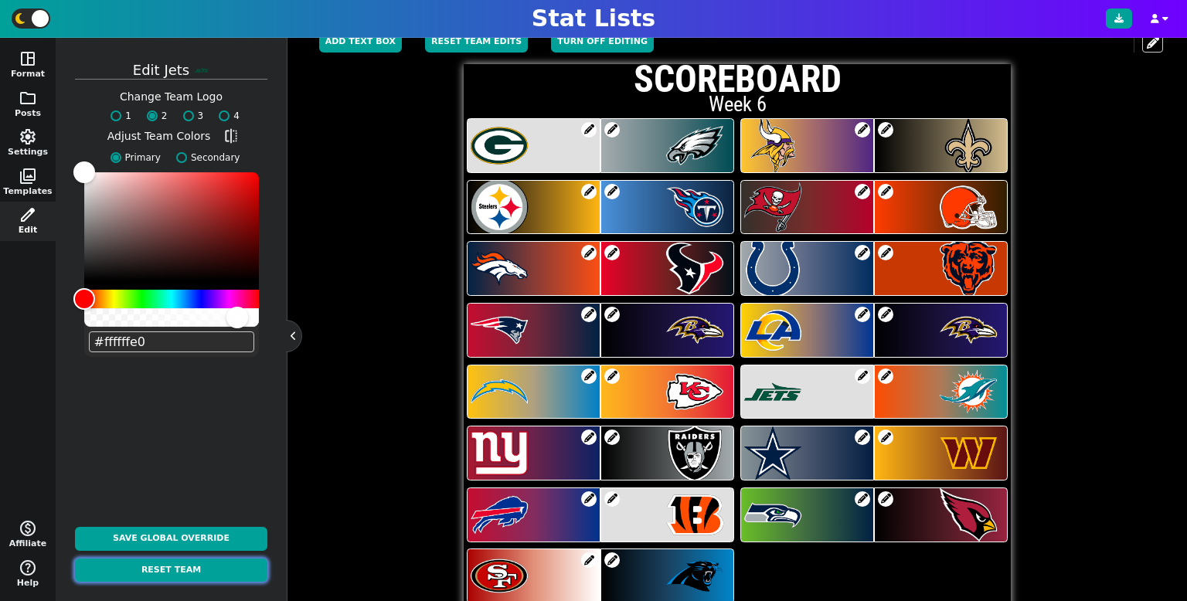
click at [204, 562] on button "Reset Team" at bounding box center [171, 571] width 192 height 24
radio input "true"
type input "#125740"
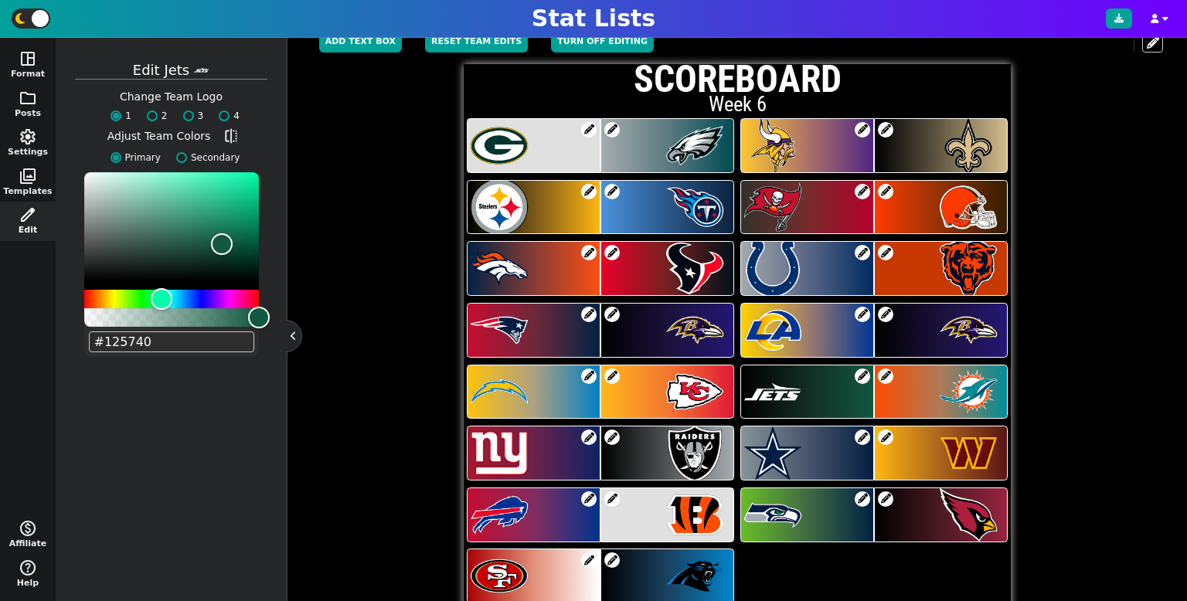
click at [886, 434] on span at bounding box center [885, 437] width 15 height 15
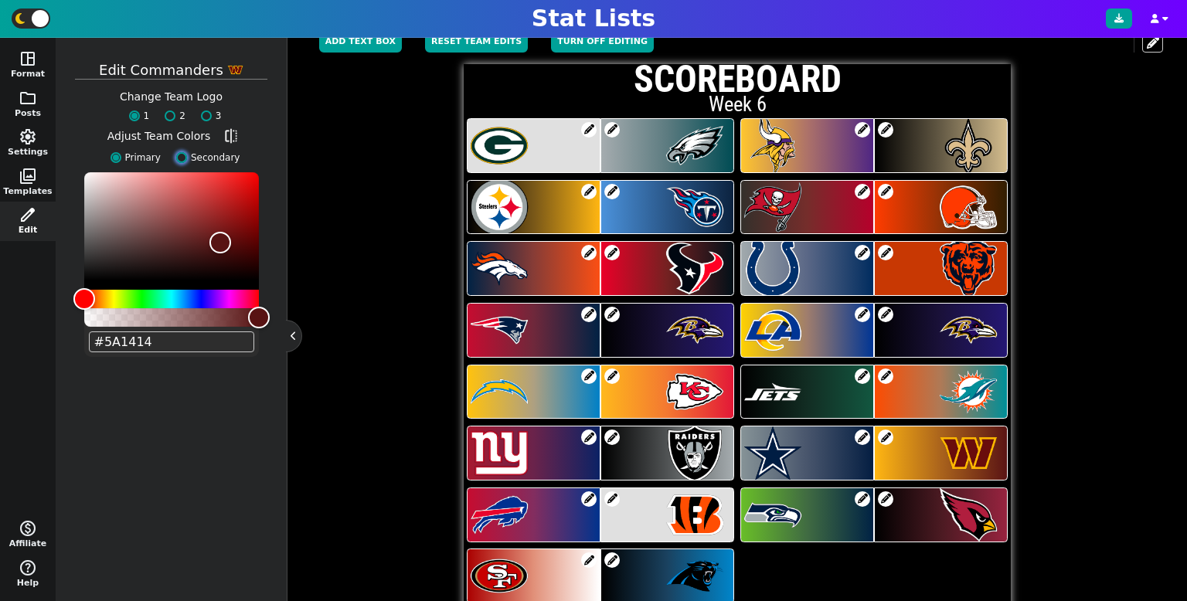
click at [181, 154] on input "Secondary" at bounding box center [181, 157] width 11 height 11
radio input "true"
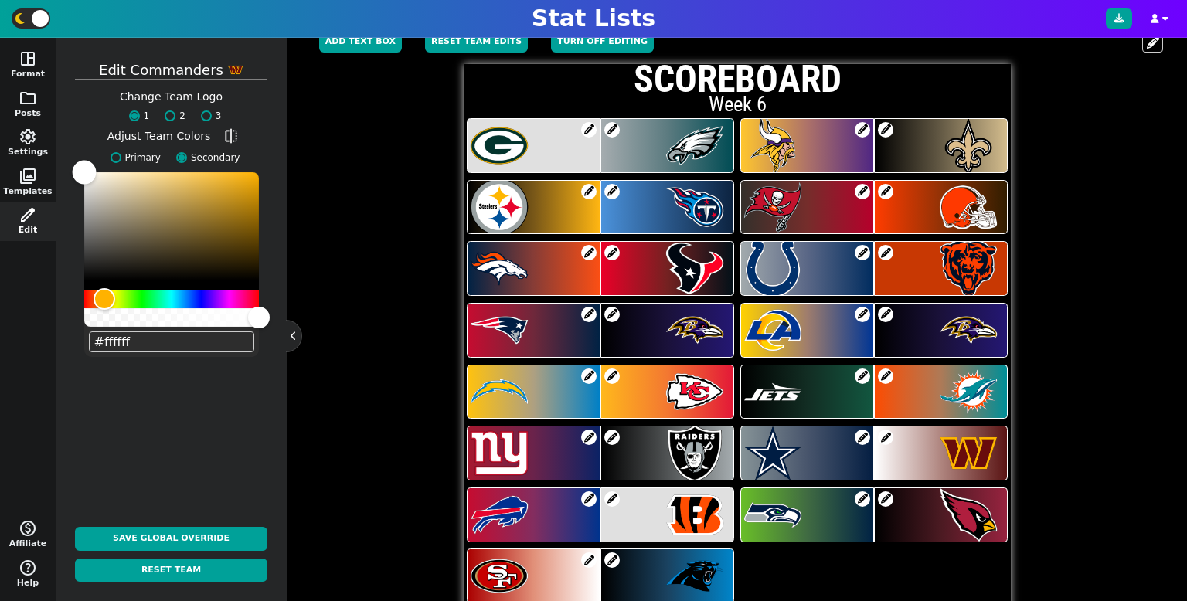
drag, startPoint x: 251, startPoint y: 170, endPoint x: 70, endPoint y: 161, distance: 181.9
click at [70, 160] on div "Edit commanders Change Team Logo 1 2 3 Adjust Team Colors flip Primary Secondar…" at bounding box center [171, 320] width 216 height 548
click at [129, 341] on input "#ffffff" at bounding box center [171, 342] width 165 height 21
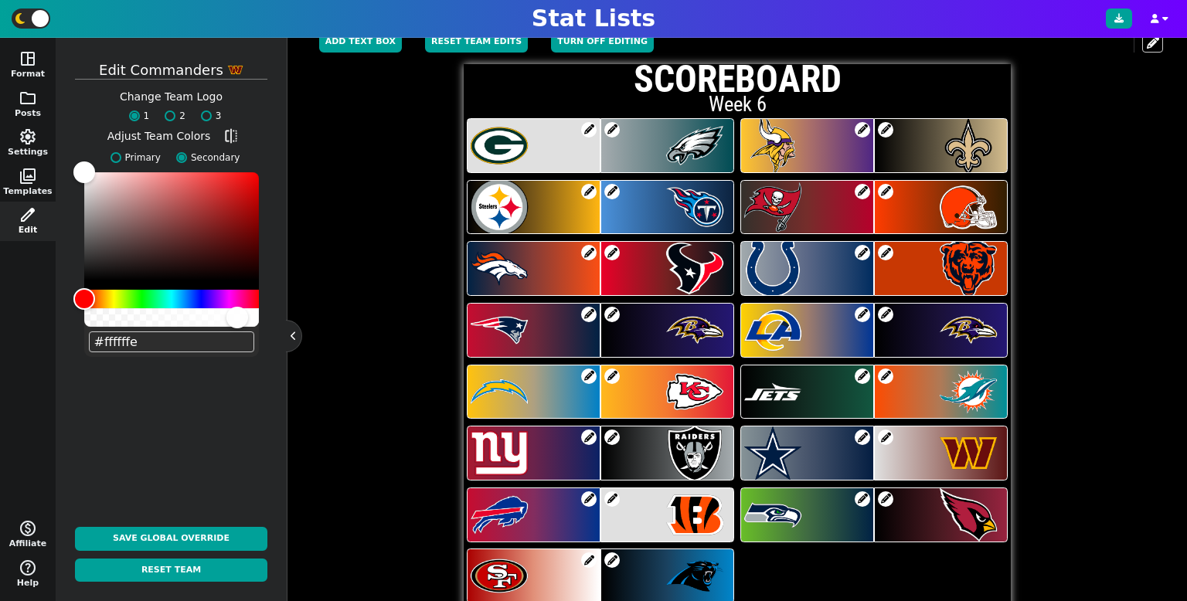
type input "#ffffff"
click at [174, 114] on input "2" at bounding box center [170, 116] width 11 height 11
radio input "true"
click at [203, 109] on label "3" at bounding box center [207, 116] width 29 height 14
click at [203, 111] on input "3" at bounding box center [206, 116] width 11 height 11
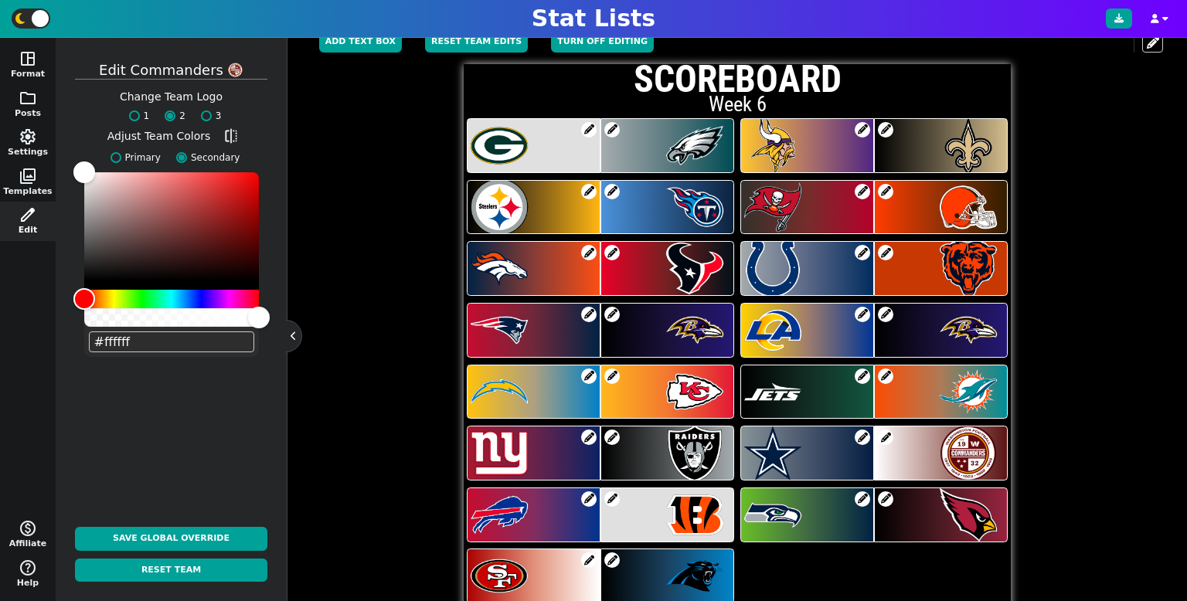
radio input "true"
click at [152, 113] on span "1 2 3" at bounding box center [171, 116] width 108 height 14
click at [130, 111] on label "1" at bounding box center [135, 116] width 29 height 14
click at [130, 111] on input "1" at bounding box center [134, 116] width 11 height 11
radio input "true"
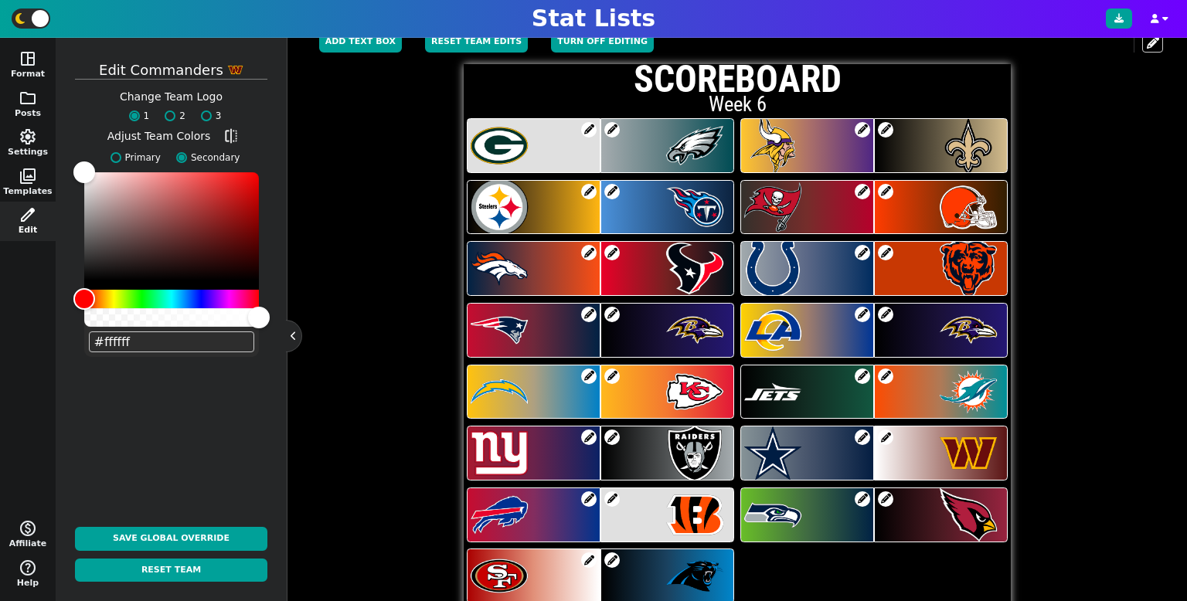
click at [180, 112] on label "2" at bounding box center [171, 116] width 29 height 14
click at [175, 112] on input "2" at bounding box center [170, 116] width 11 height 11
radio input "true"
click at [205, 114] on input "3" at bounding box center [206, 116] width 11 height 11
radio input "true"
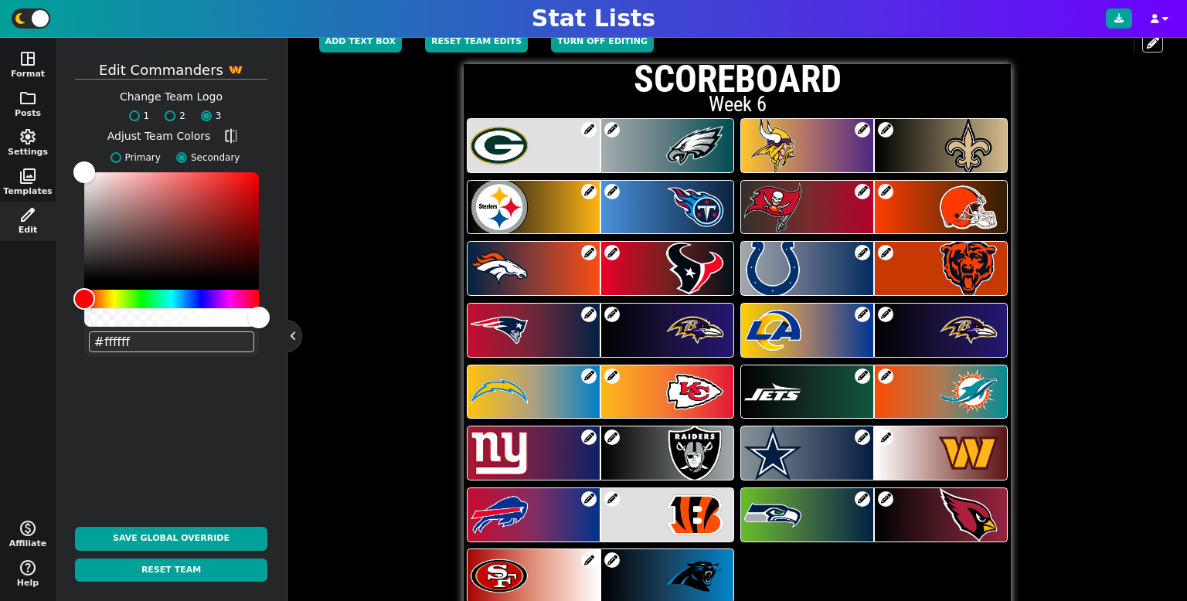
click at [126, 113] on label "1" at bounding box center [135, 116] width 29 height 14
click at [129, 113] on input "1" at bounding box center [134, 116] width 11 height 11
radio input "true"
click at [212, 111] on label "3" at bounding box center [207, 116] width 29 height 14
click at [212, 111] on input "3" at bounding box center [206, 116] width 11 height 11
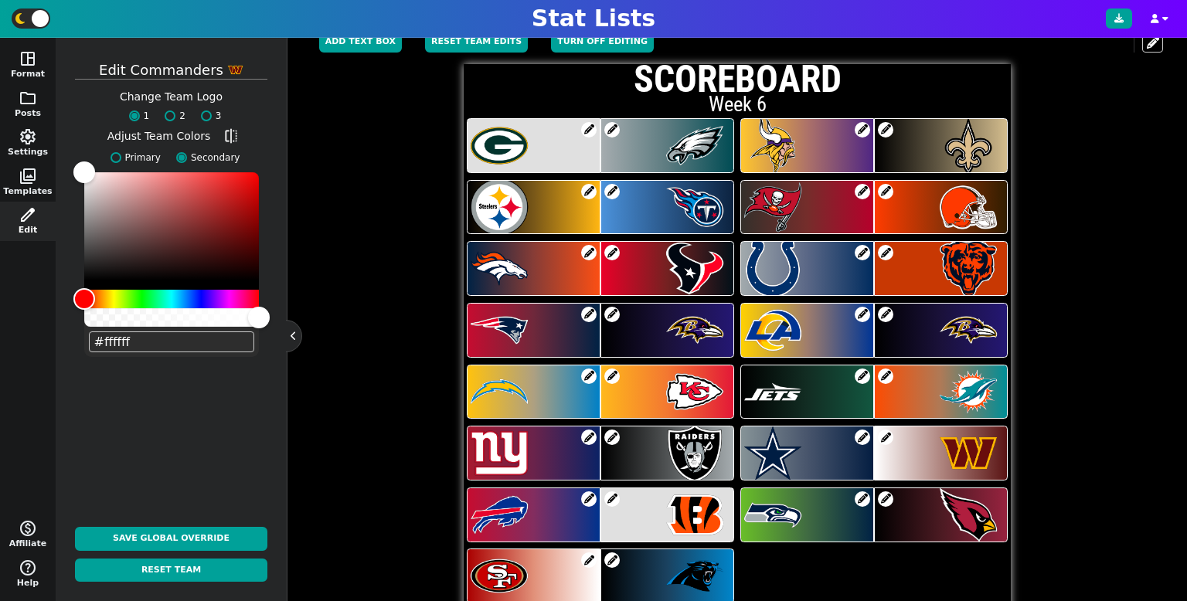
radio input "true"
click at [615, 492] on span at bounding box center [611, 499] width 15 height 15
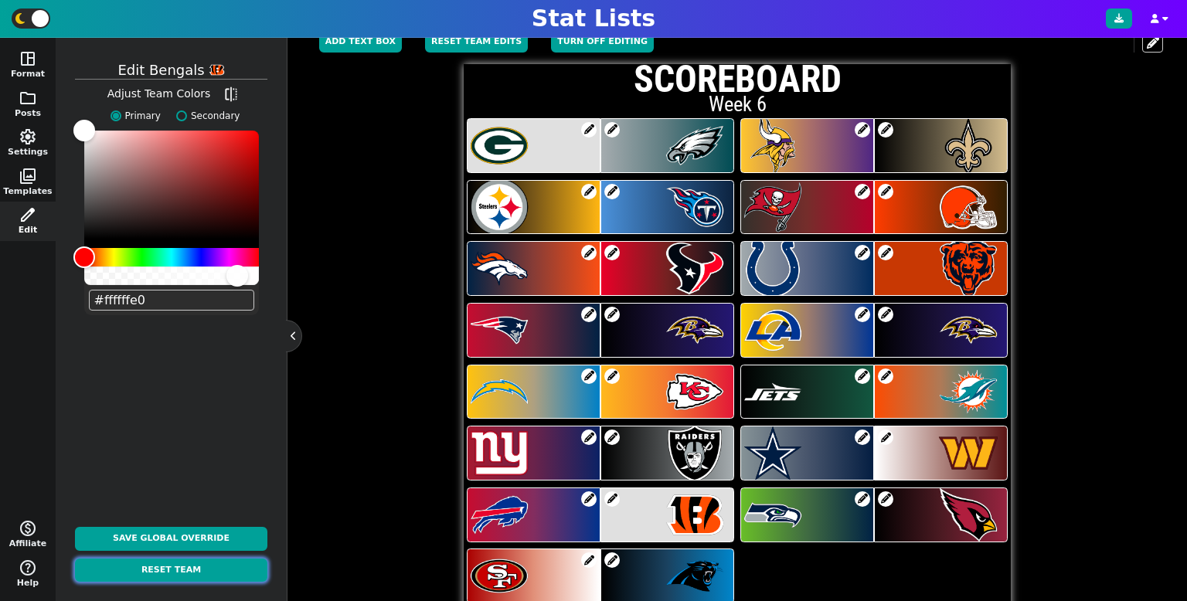
click at [249, 569] on button "Reset Team" at bounding box center [171, 571] width 192 height 24
type input "#fb4f14"
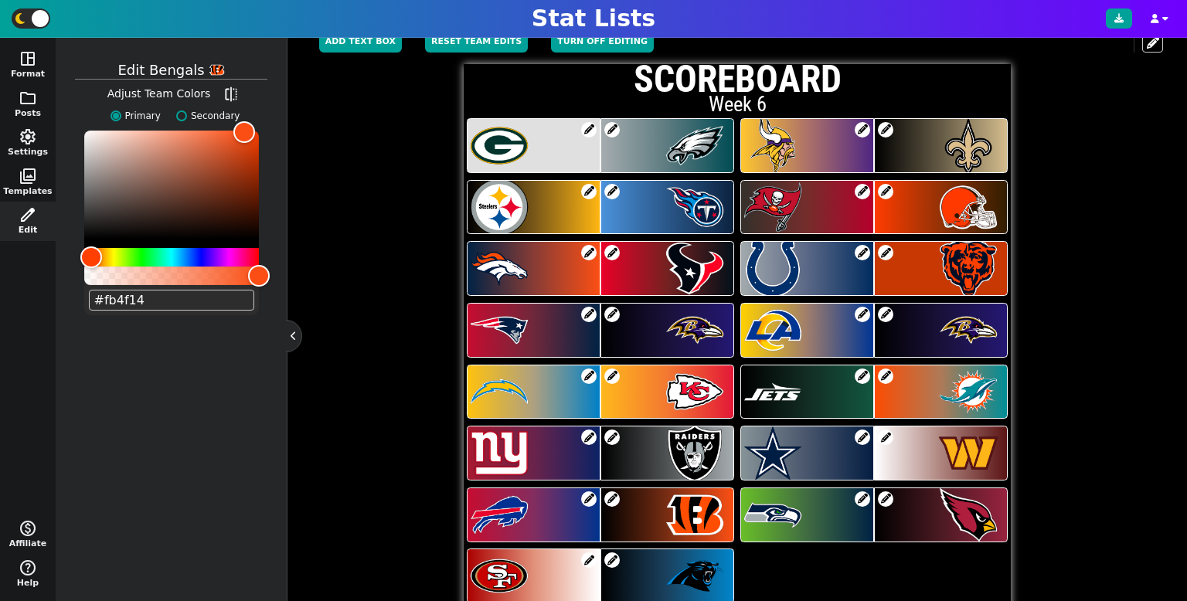
click at [891, 492] on span at bounding box center [885, 499] width 15 height 15
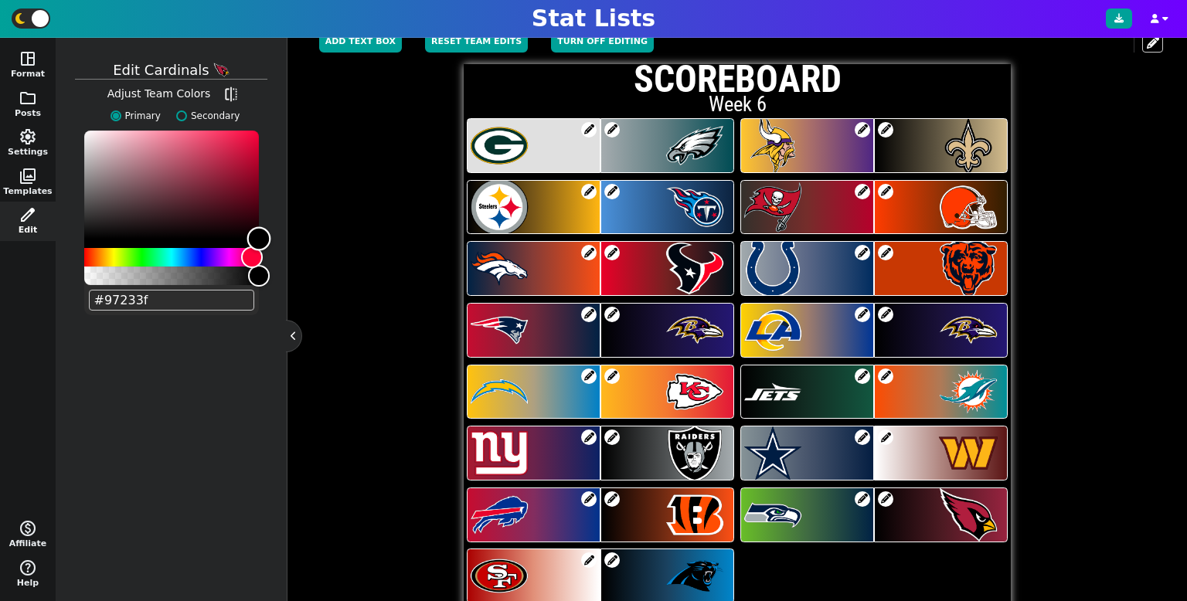
type input "#000000"
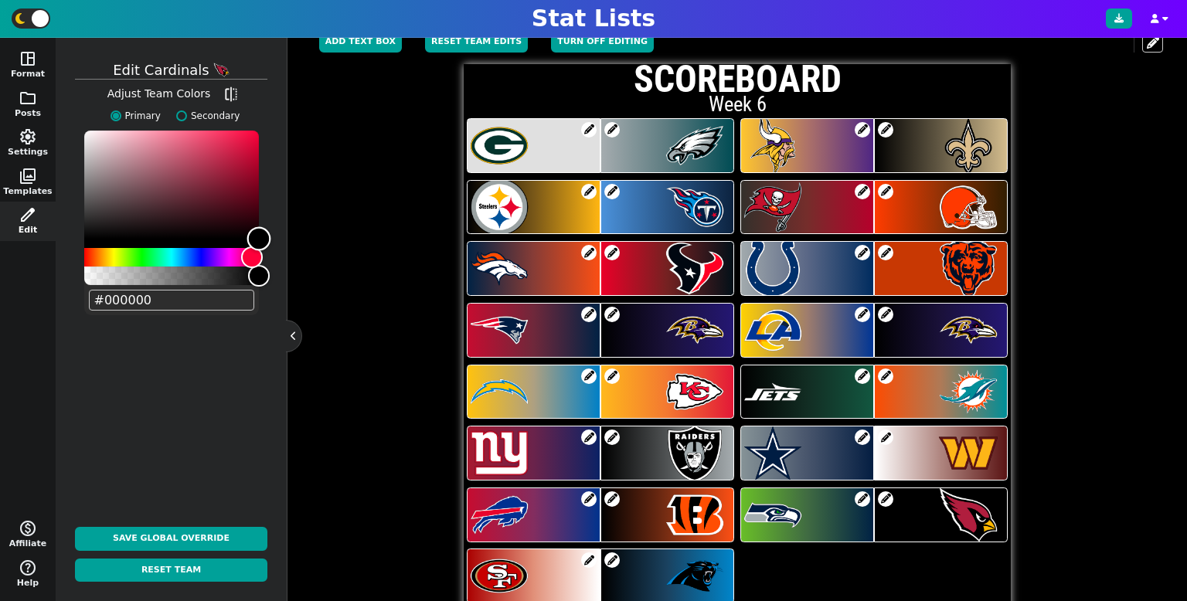
drag, startPoint x: 227, startPoint y: 171, endPoint x: 269, endPoint y: 245, distance: 85.1
click at [269, 245] on div "Color" at bounding box center [259, 238] width 24 height 24
click at [589, 558] on span at bounding box center [588, 560] width 15 height 15
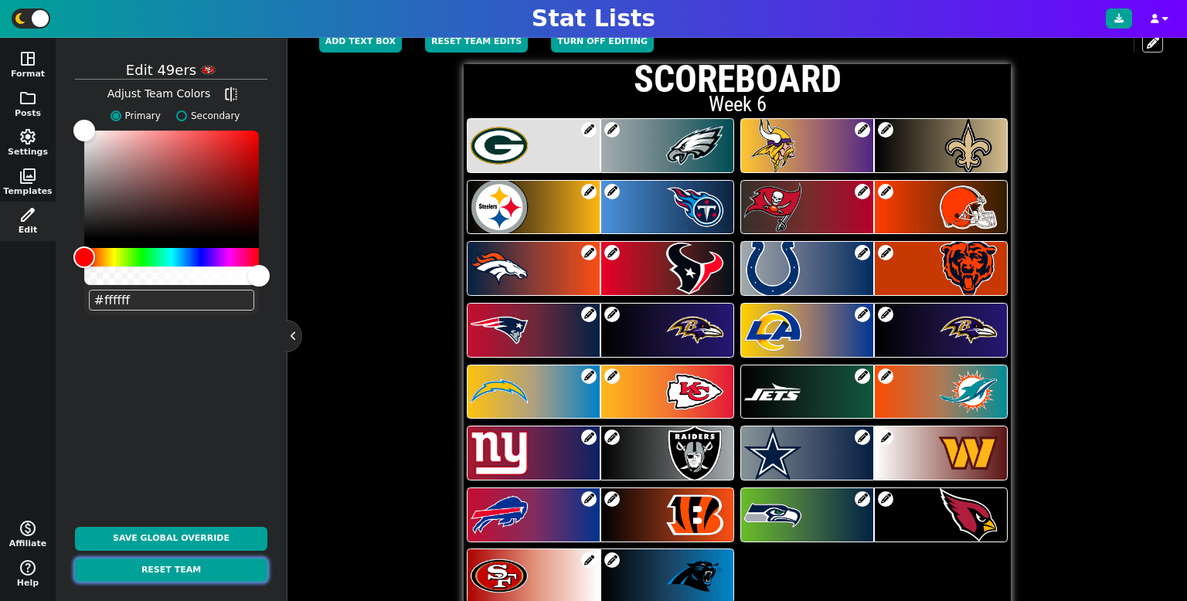
click at [249, 565] on button "Reset Team" at bounding box center [171, 571] width 192 height 24
type input "#aa0000"
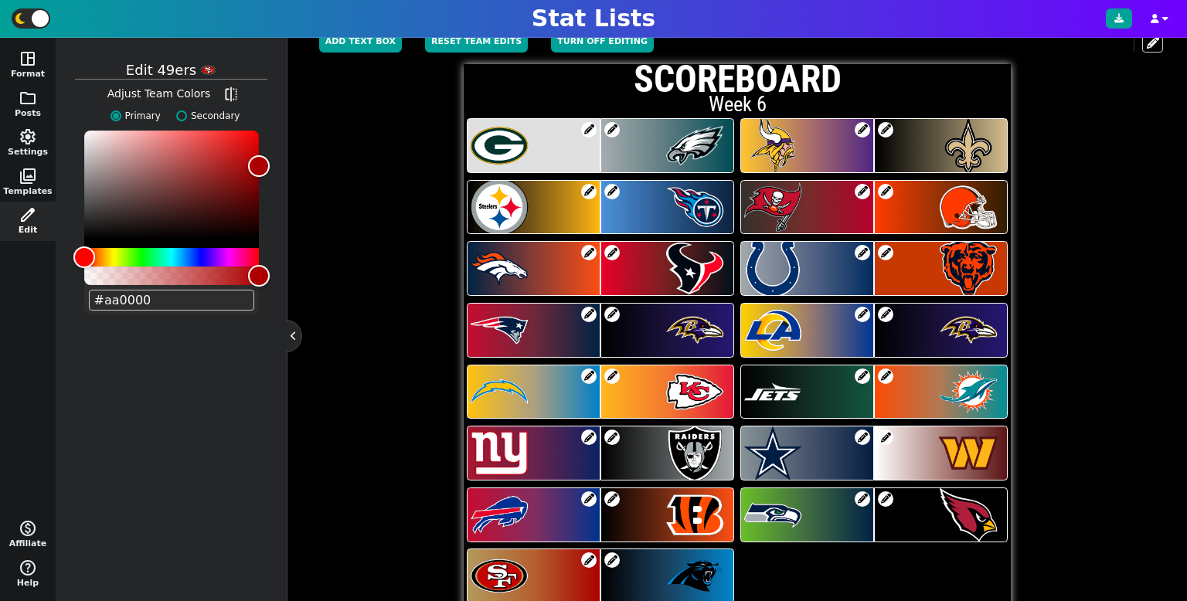
click at [614, 560] on span at bounding box center [611, 560] width 15 height 15
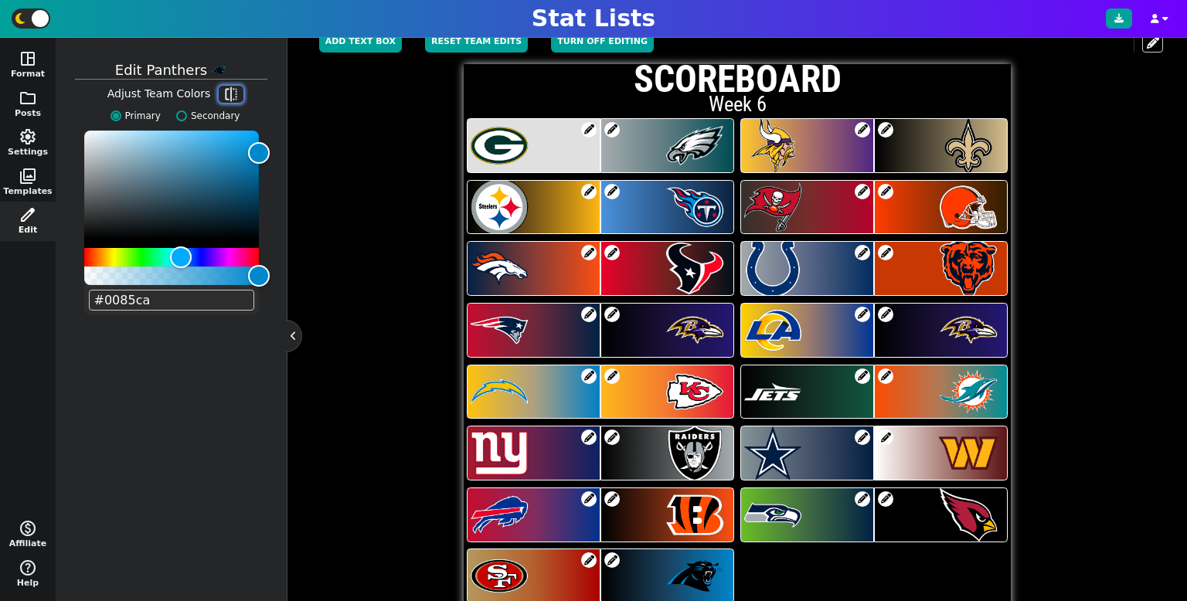
click at [223, 89] on span "flip" at bounding box center [230, 94] width 15 height 15
type input "#000000"
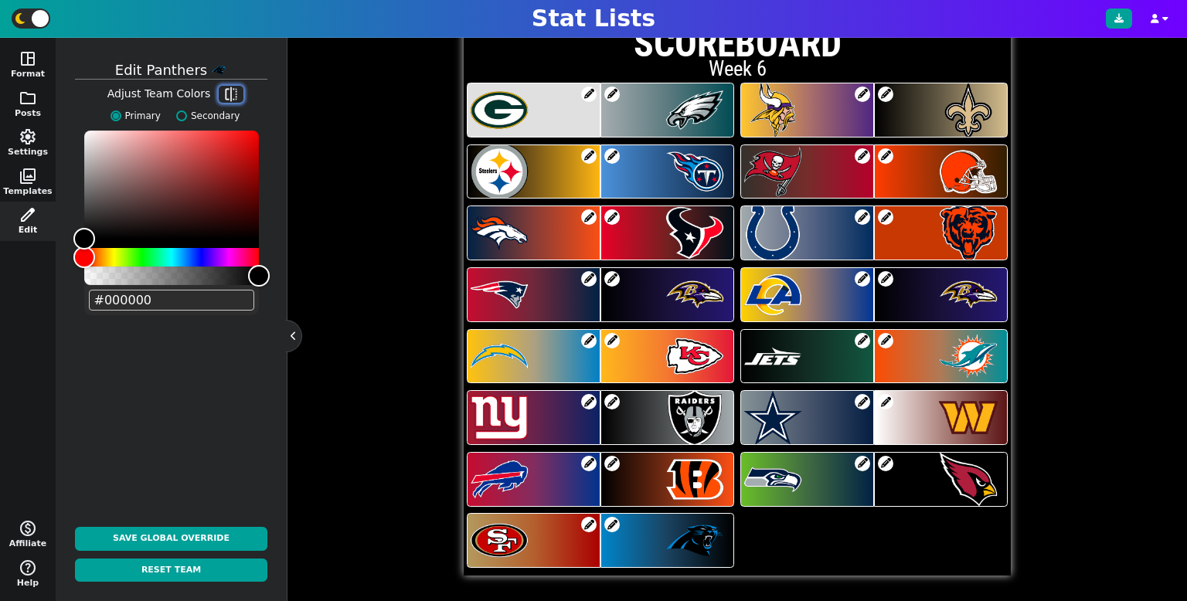
scroll to position [337, 0]
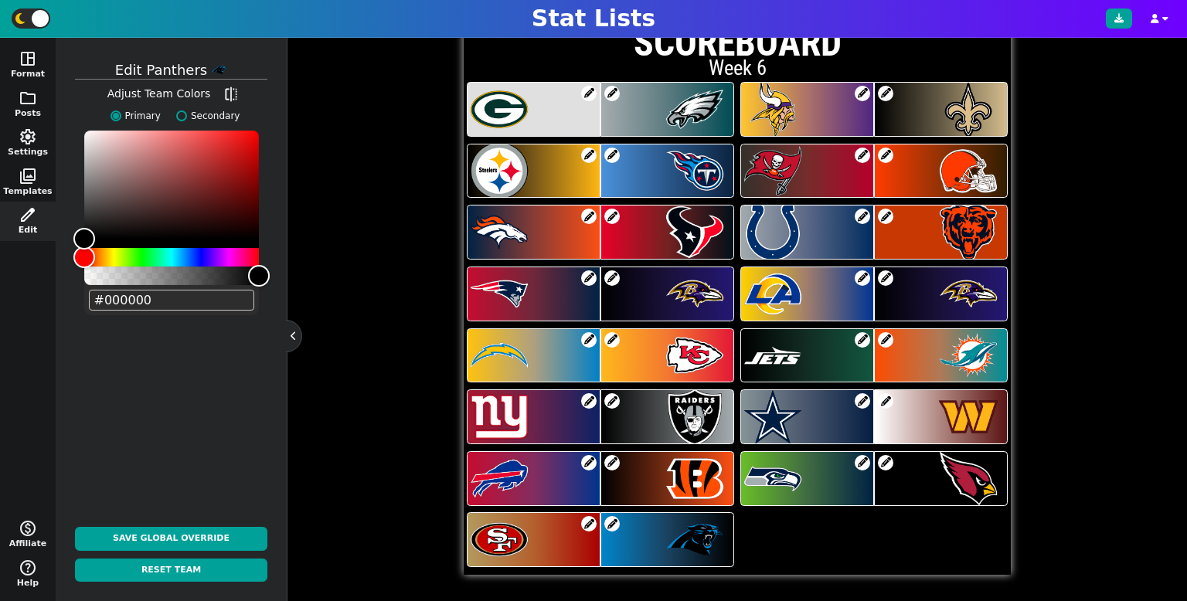
click at [291, 326] on div at bounding box center [294, 336] width 16 height 32
click at [298, 329] on button at bounding box center [293, 335] width 15 height 15
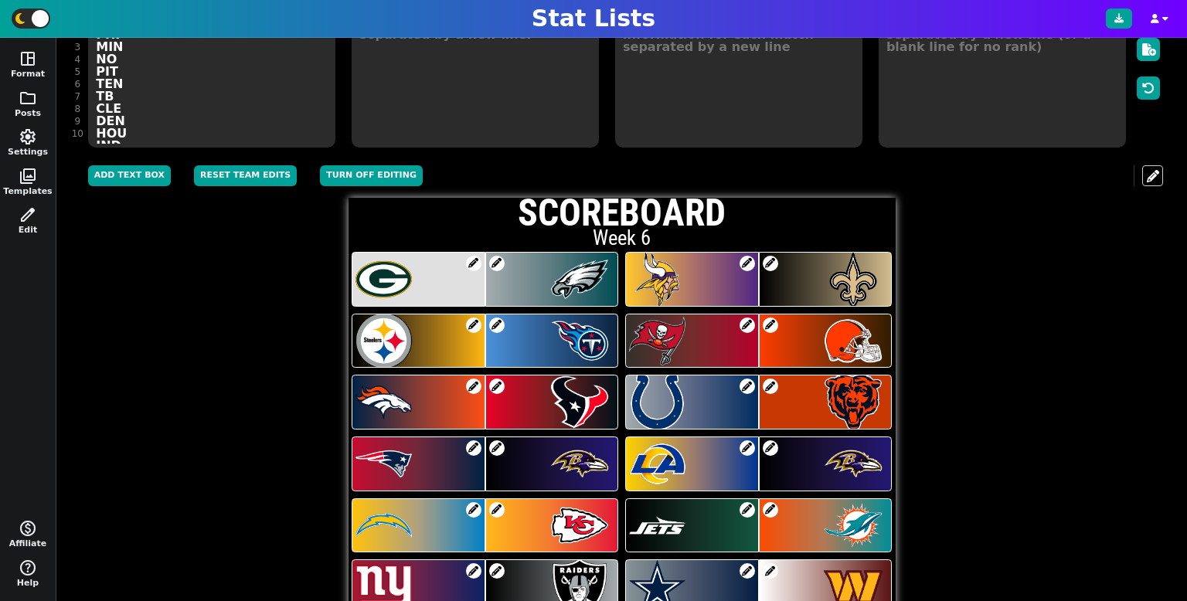
scroll to position [151, 0]
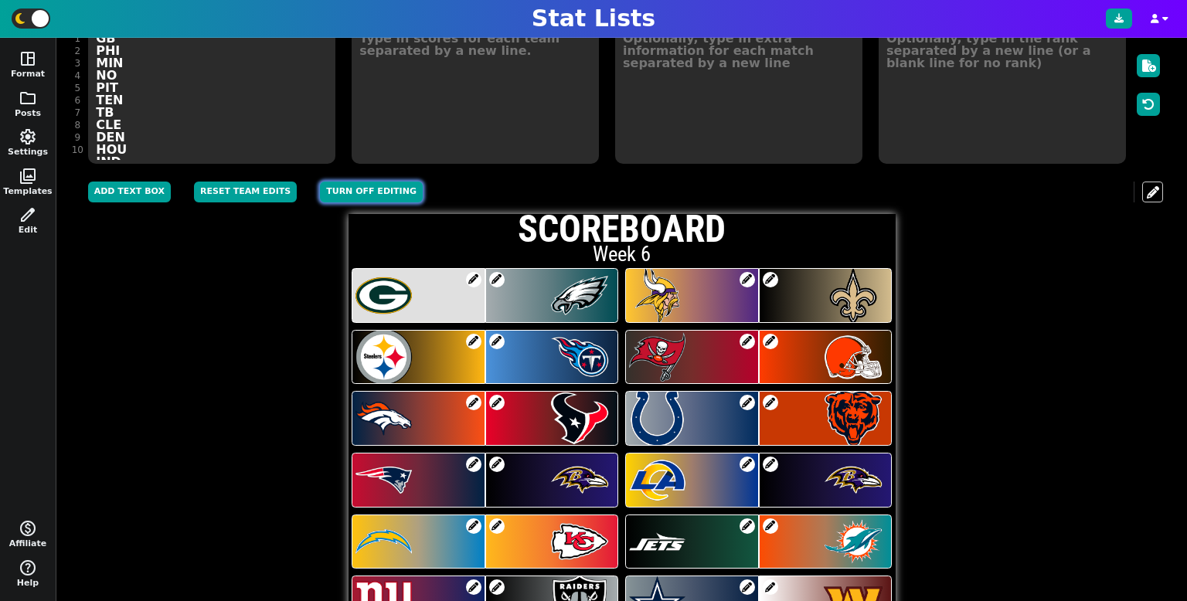
click at [326, 190] on button "Turn off editing" at bounding box center [371, 192] width 103 height 21
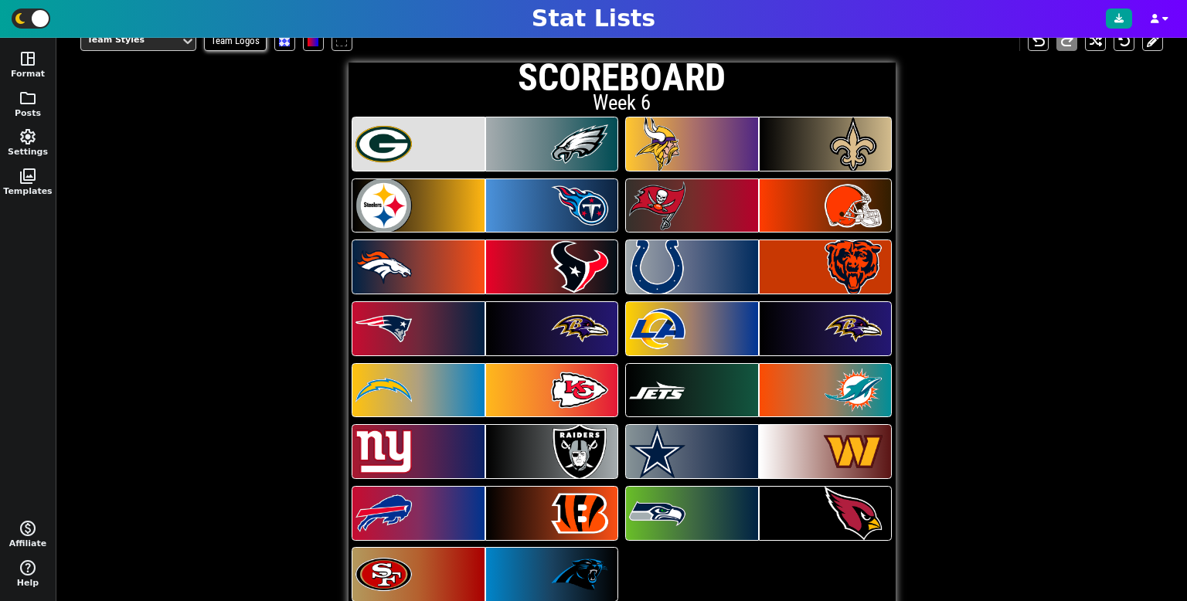
scroll to position [303, 0]
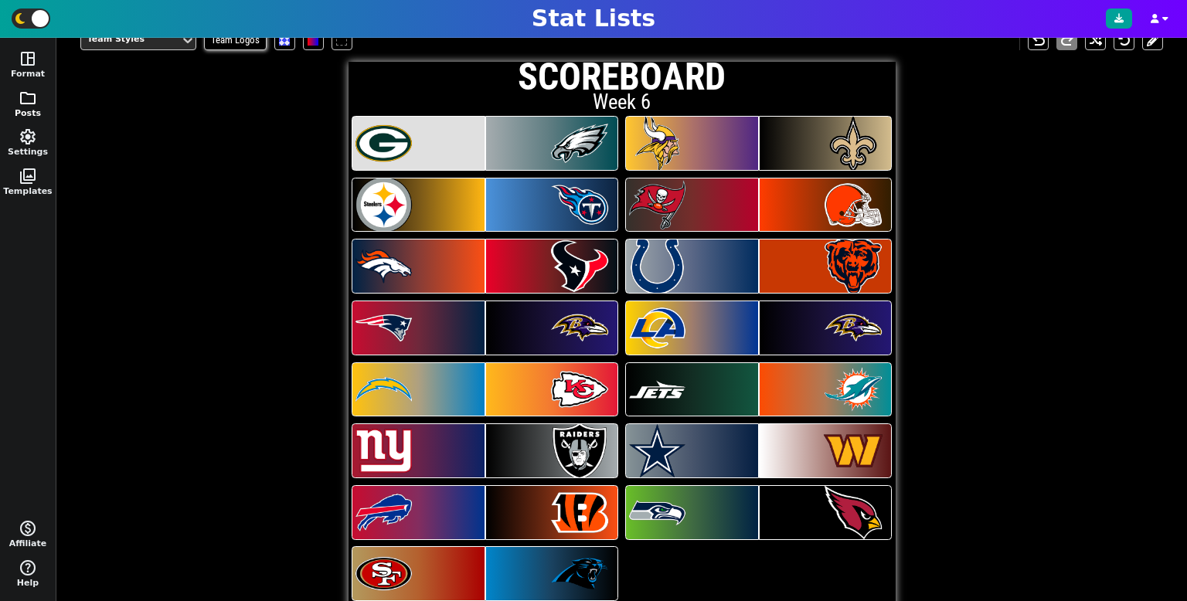
click at [32, 100] on span "folder" at bounding box center [28, 98] width 19 height 19
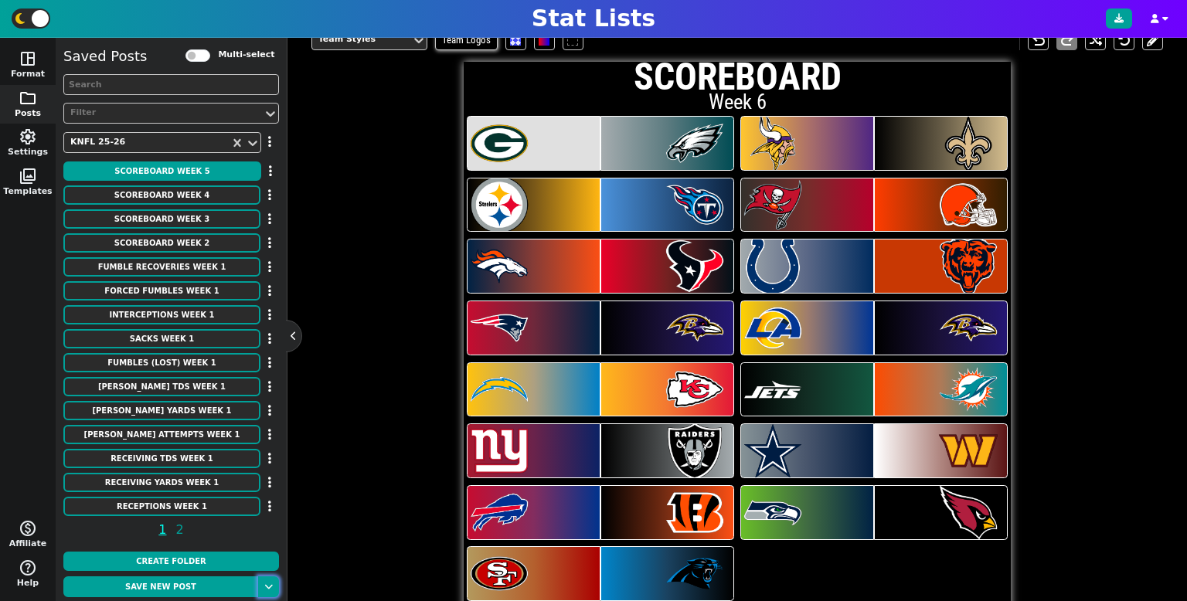
click at [271, 577] on button at bounding box center [268, 587] width 21 height 21
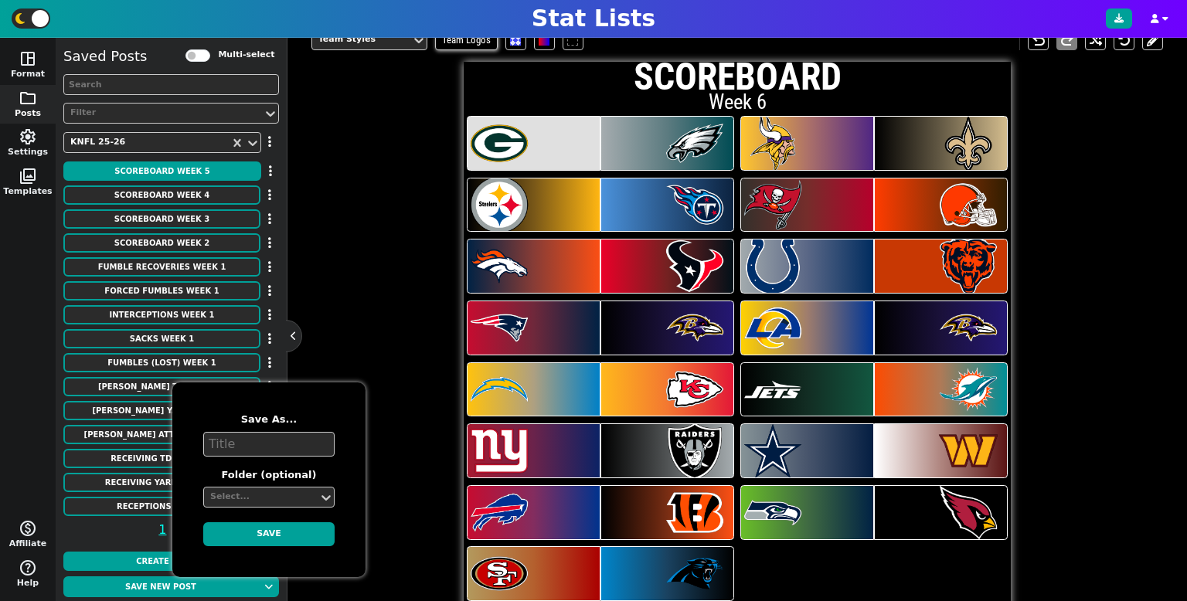
click at [238, 446] on textarea at bounding box center [268, 444] width 131 height 25
type textarea "SCOREBOARD Week 6"
click at [233, 501] on div "Select..." at bounding box center [261, 497] width 102 height 13
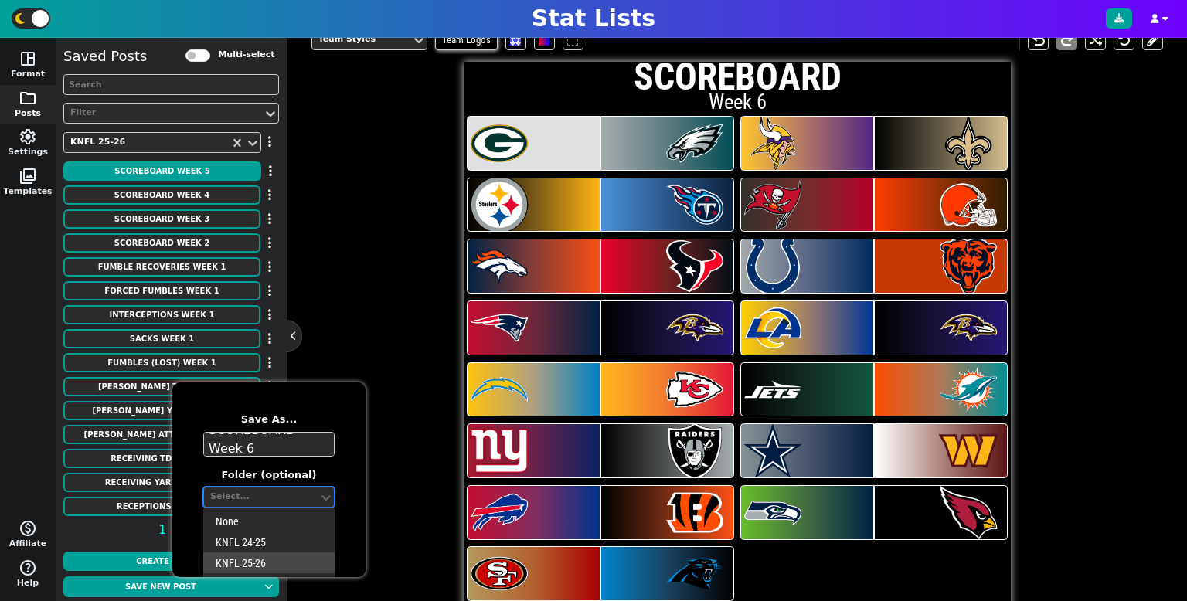
click at [252, 560] on div "KNFL 25-26" at bounding box center [268, 563] width 131 height 21
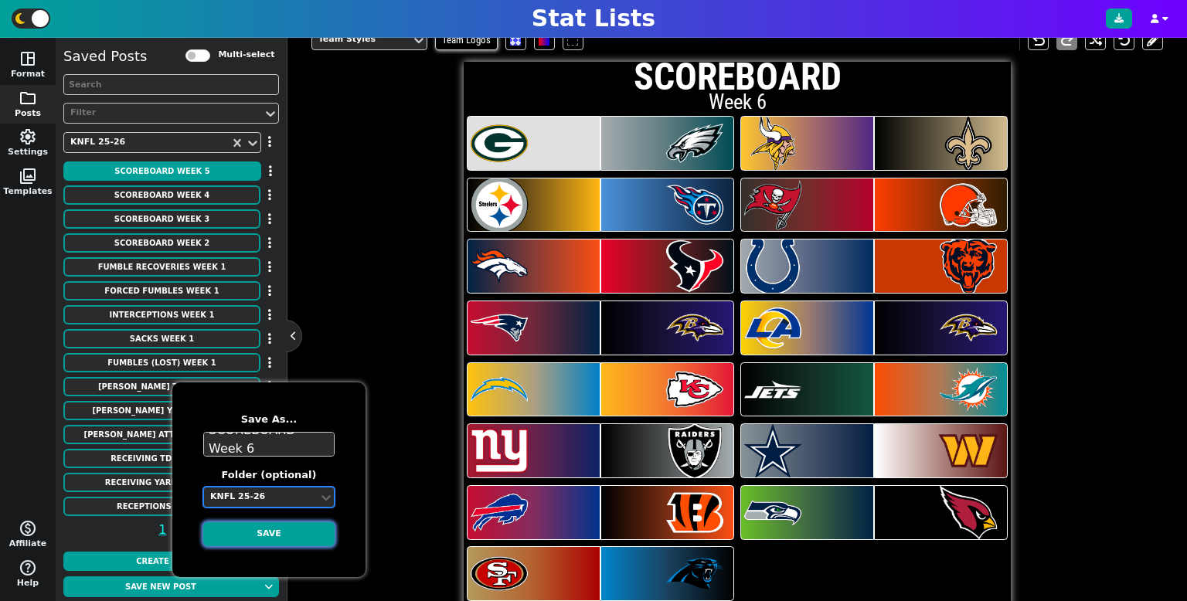
click at [251, 535] on button "Save" at bounding box center [268, 534] width 131 height 24
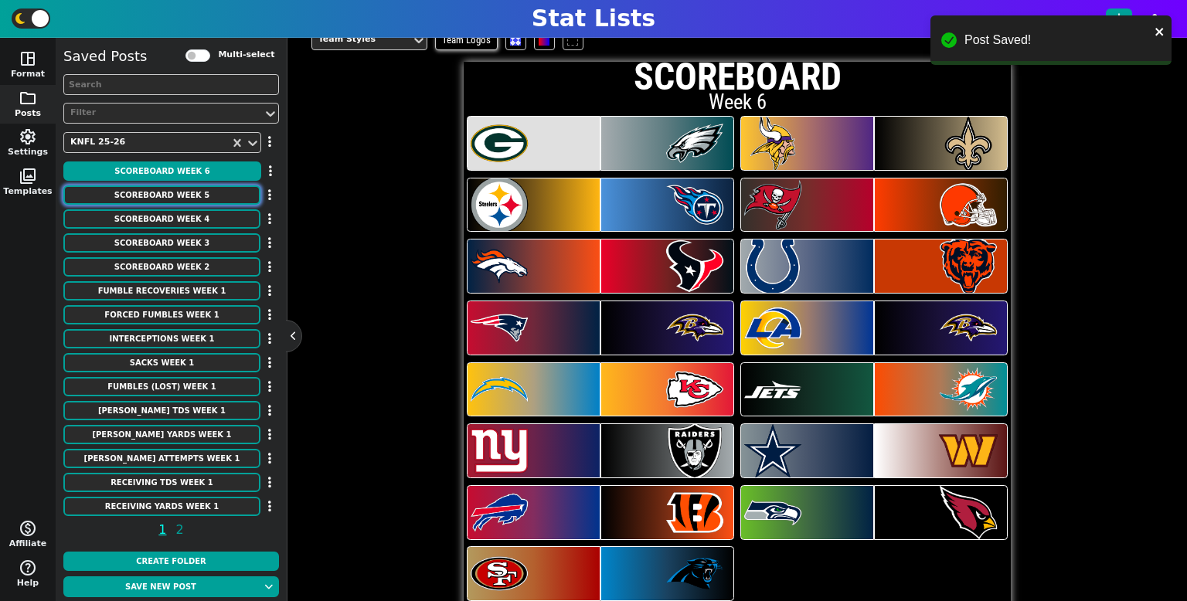
click at [212, 199] on button "SCOREBOARD Week 5" at bounding box center [161, 194] width 197 height 19
type textarea "Week 5"
type textarea "LAR LV DET JAX CAR IND ATL NYG BUF NE WAS MIN GB CIN DAL PHI [MEDICAL_DATA] PIT…"
type textarea "23 20 24 30 35 21 23 20 31 20 24 31 31 38 28 20 13 20 19 16 25 21 18 26 35 24 2…"
type textarea "OT"
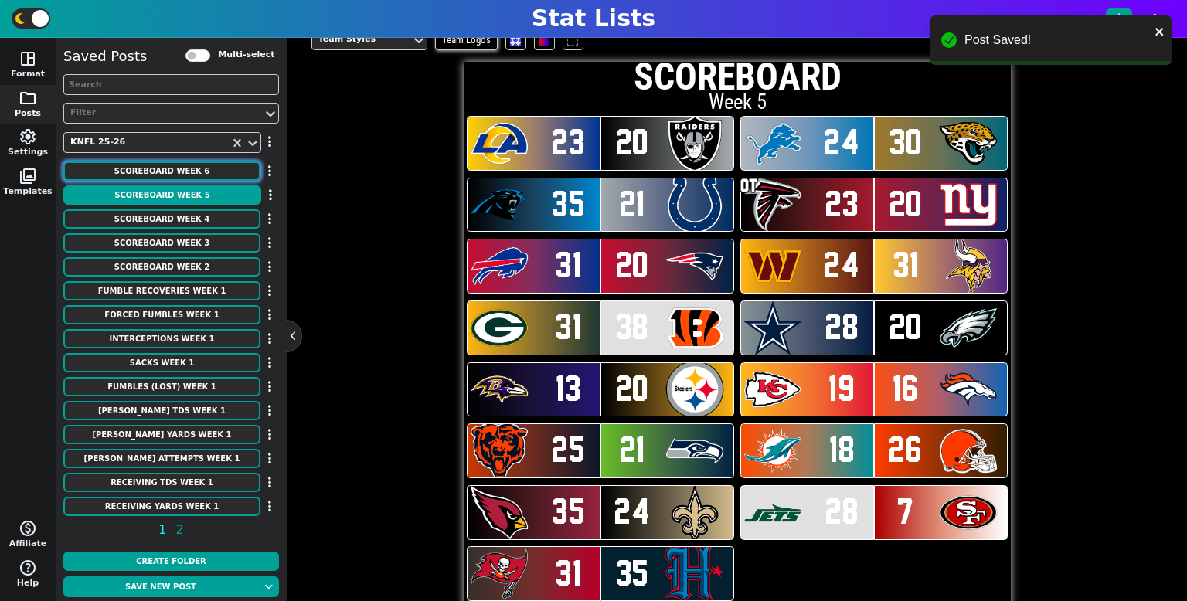
click at [212, 169] on button "SCOREBOARD Week 6" at bounding box center [161, 171] width 197 height 19
type textarea "Week 6"
type textarea "GB PHI MIN NO PIT TEN TB CLE DEN HOU IND CHI NE [MEDICAL_DATA] LAR [MEDICAL_DAT…"
